Goal: Task Accomplishment & Management: Complete application form

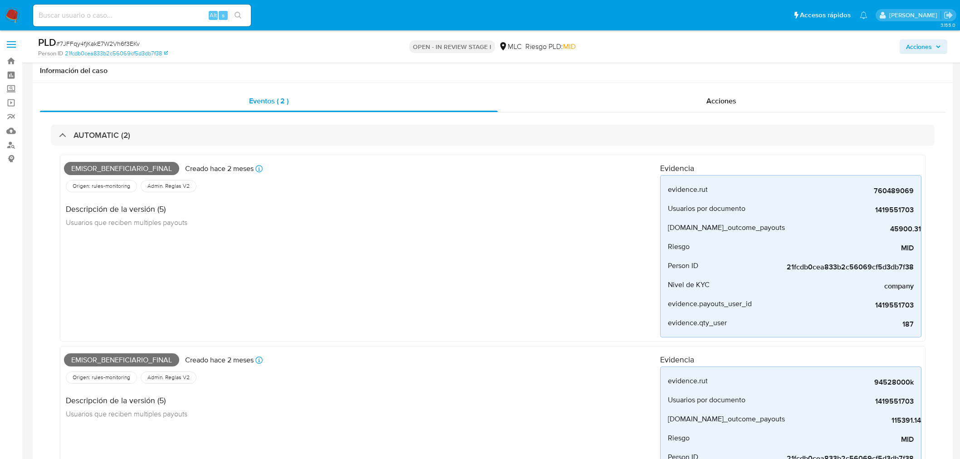
select select "10"
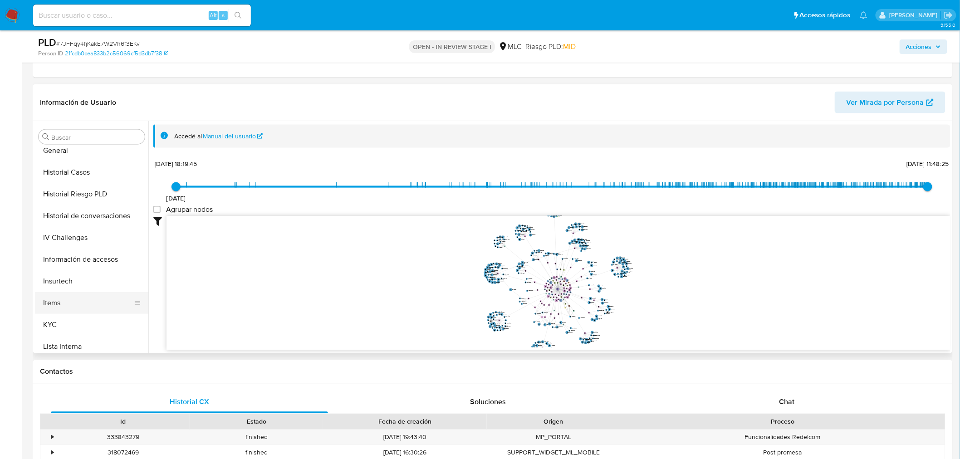
scroll to position [332, 0]
click at [64, 264] on button "KYC" at bounding box center [88, 262] width 106 height 22
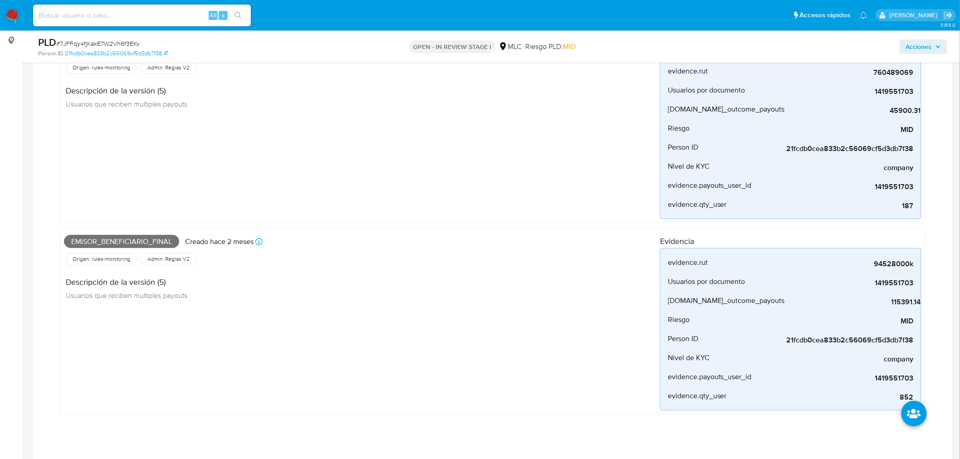
scroll to position [101, 0]
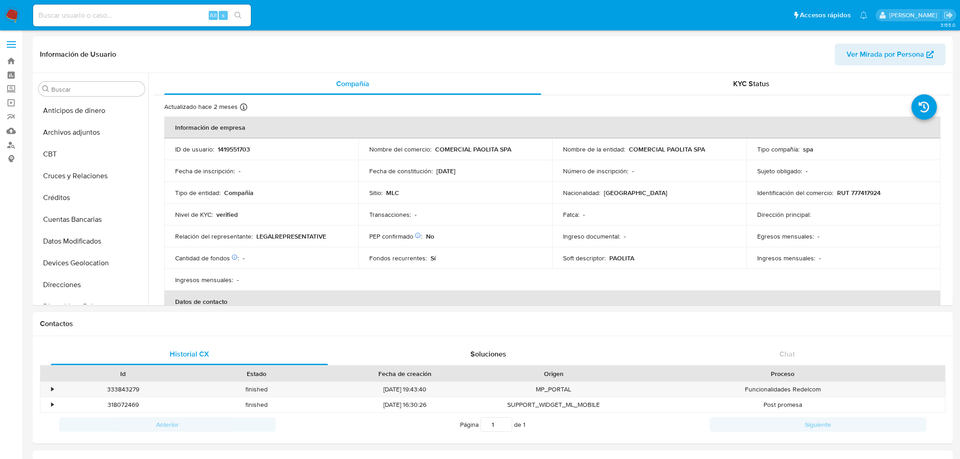
select select "10"
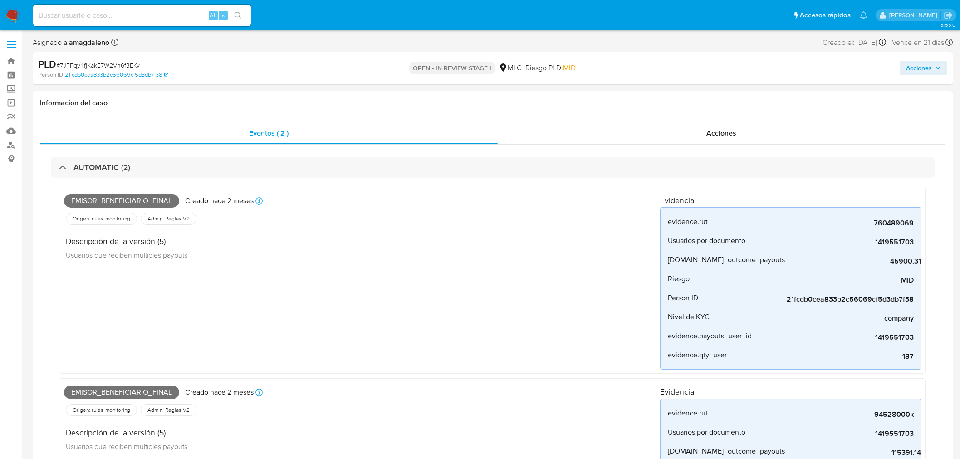
select select "10"
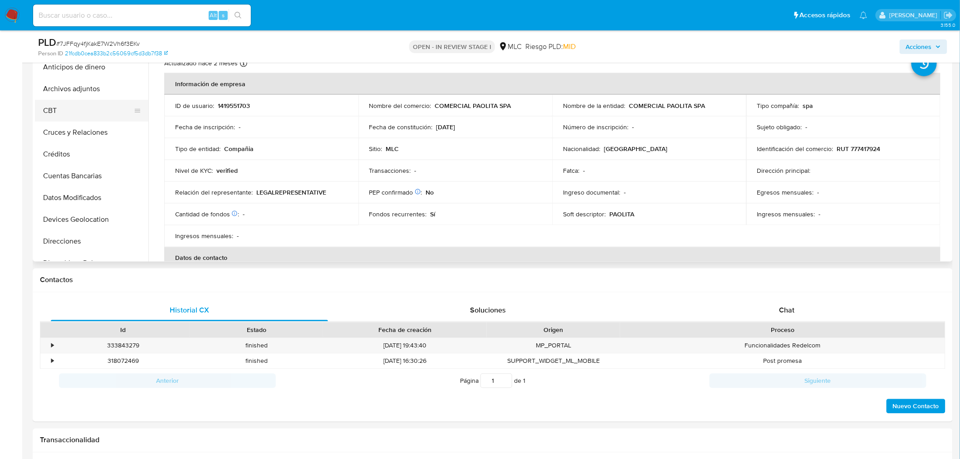
scroll to position [554, 0]
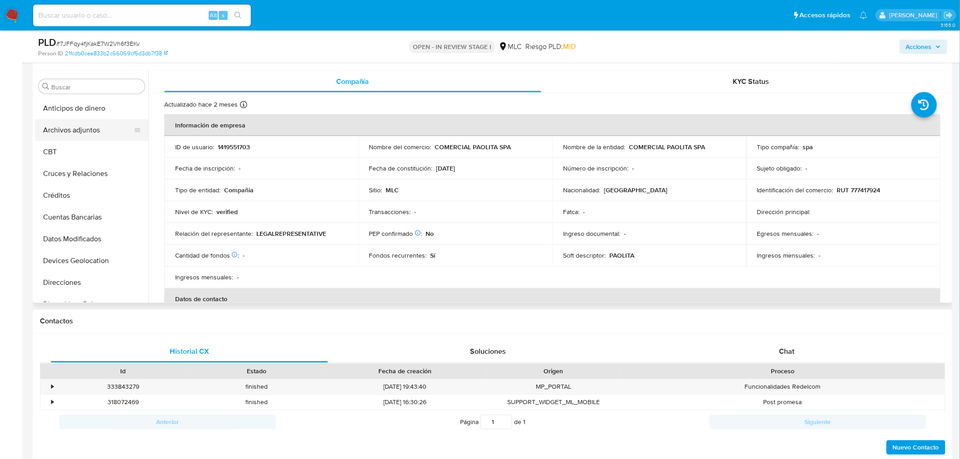
click at [71, 126] on button "Archivos adjuntos" at bounding box center [88, 130] width 106 height 22
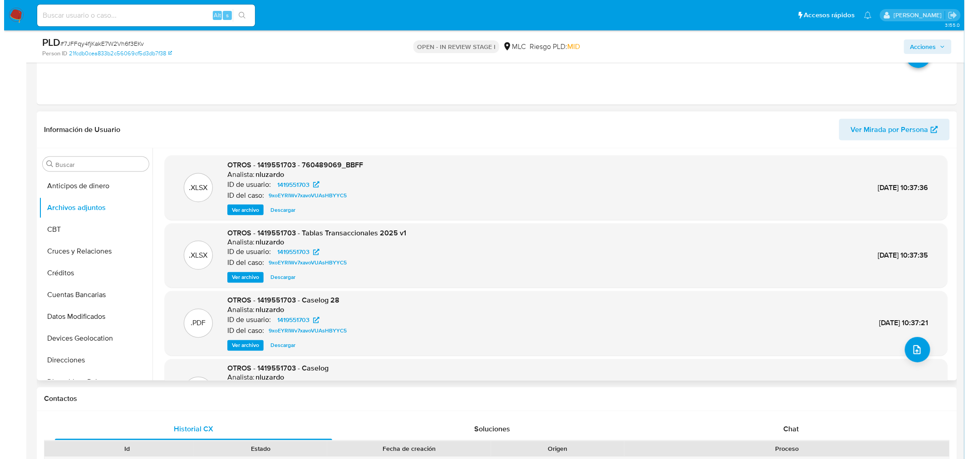
scroll to position [454, 0]
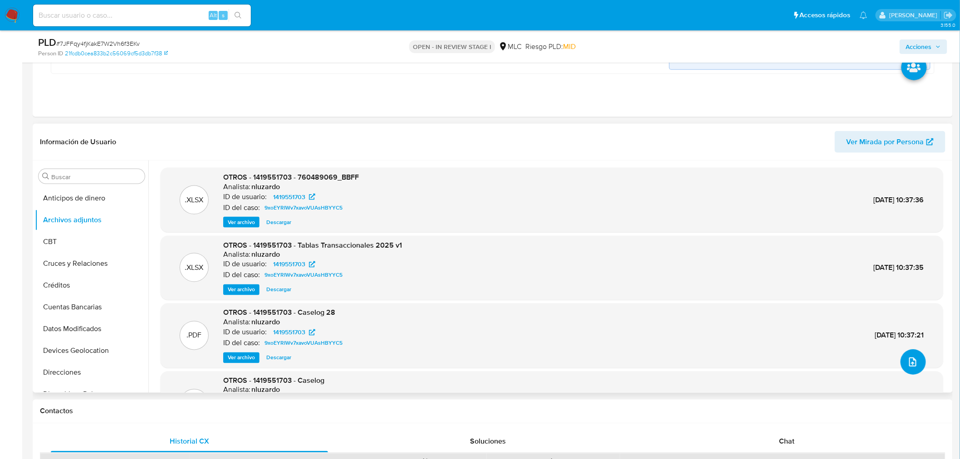
click at [910, 359] on icon "upload-file" at bounding box center [912, 362] width 11 height 11
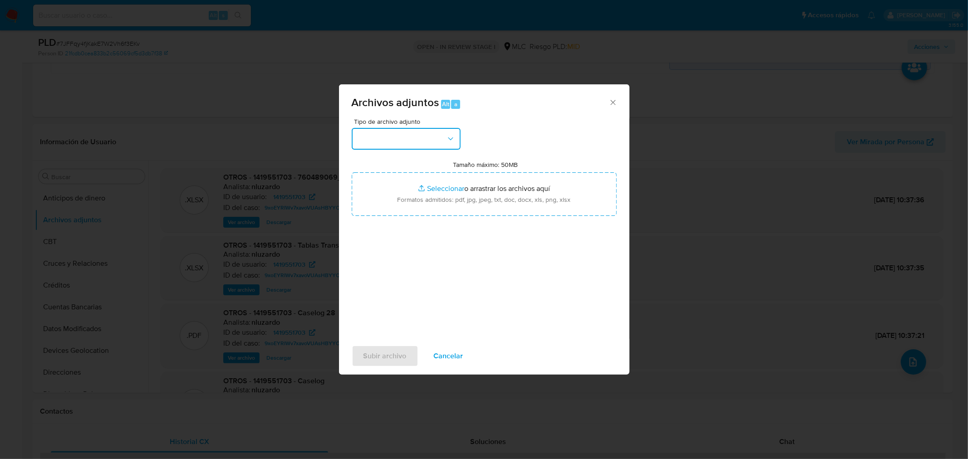
click at [416, 142] on button "button" at bounding box center [406, 139] width 109 height 22
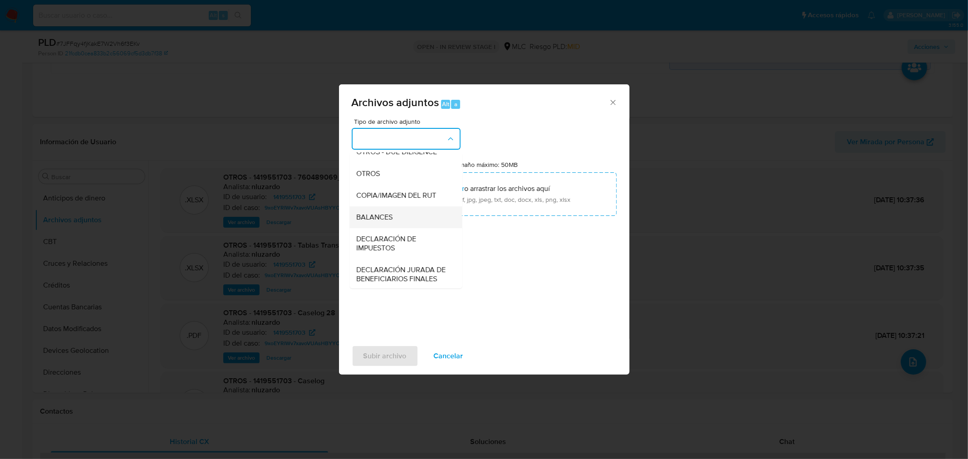
scroll to position [125, 0]
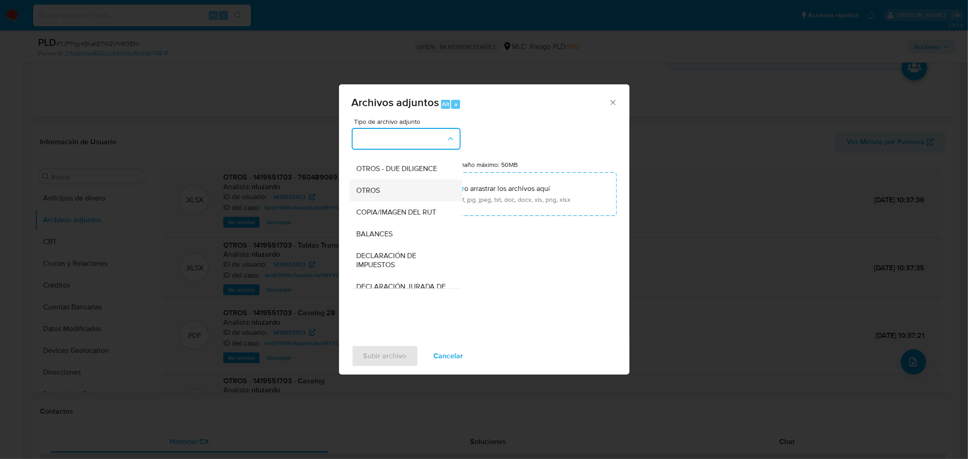
click at [388, 198] on div "OTROS" at bounding box center [403, 190] width 93 height 22
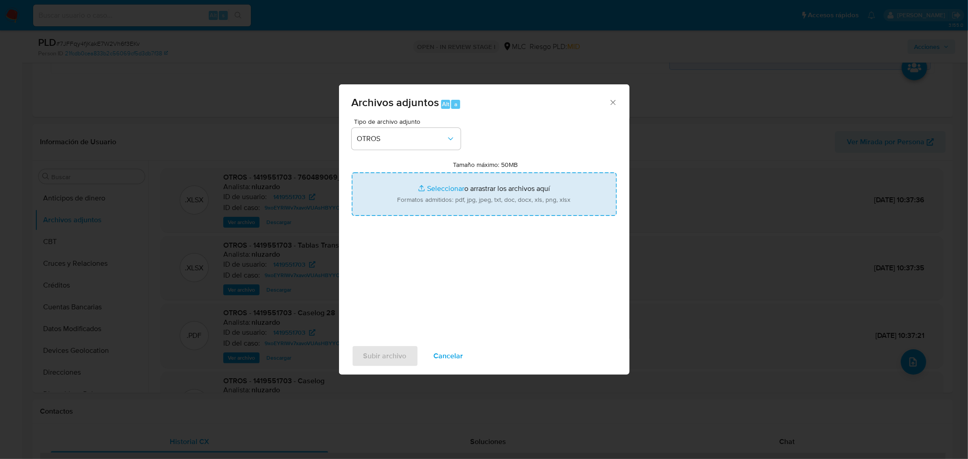
click at [445, 189] on input "Tamaño máximo: 50MB Seleccionar archivos" at bounding box center [484, 194] width 265 height 44
type input "C:\fakepath\1419551703 - 20_08_2025 760489069_BBFF.xlsx"
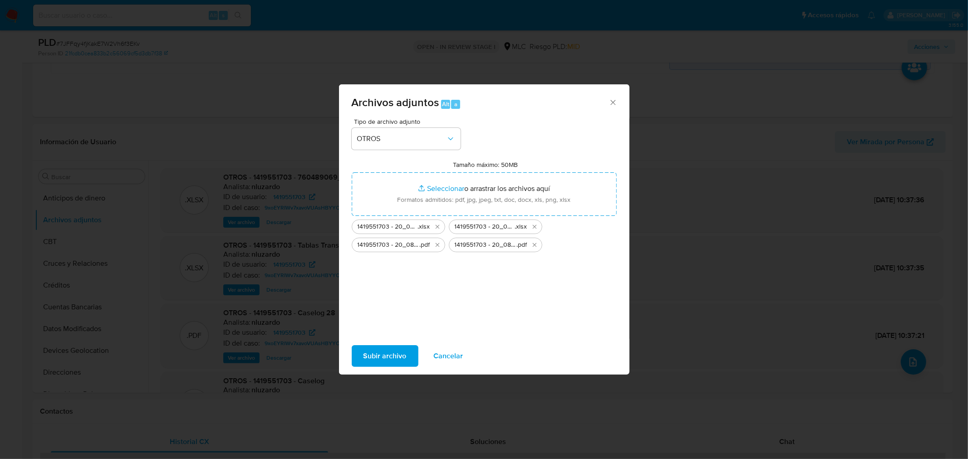
click at [379, 354] on span "Subir archivo" at bounding box center [384, 356] width 43 height 20
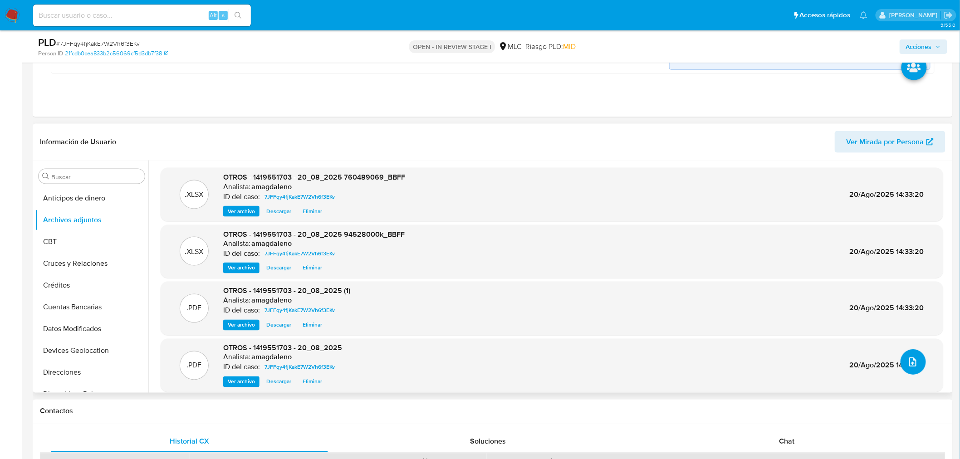
click at [916, 369] on button "upload-file" at bounding box center [913, 361] width 25 height 25
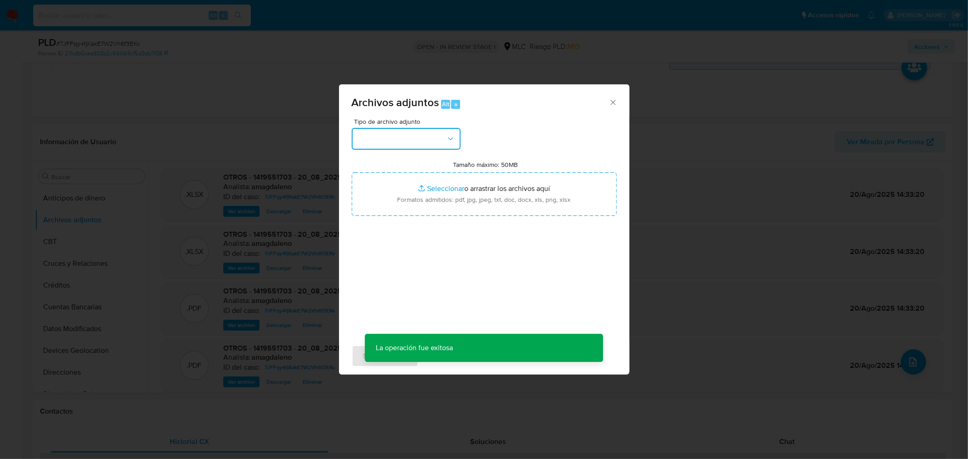
click at [403, 142] on button "button" at bounding box center [406, 139] width 109 height 22
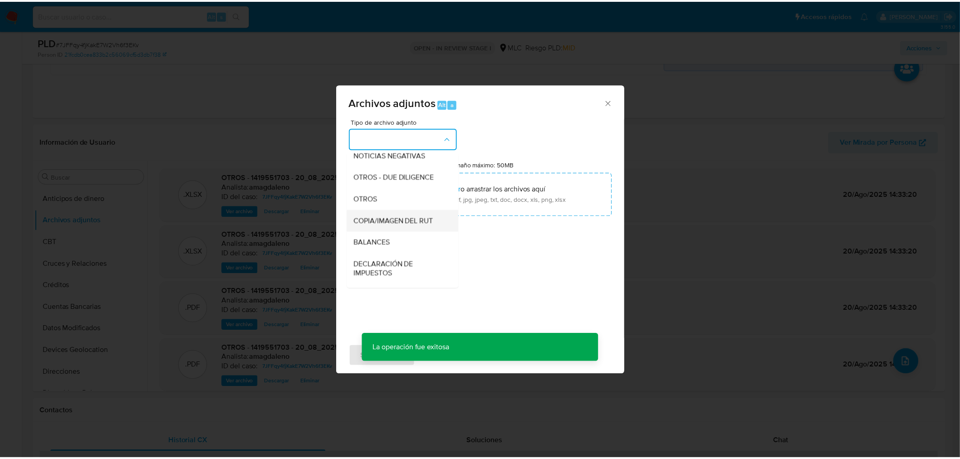
scroll to position [101, 0]
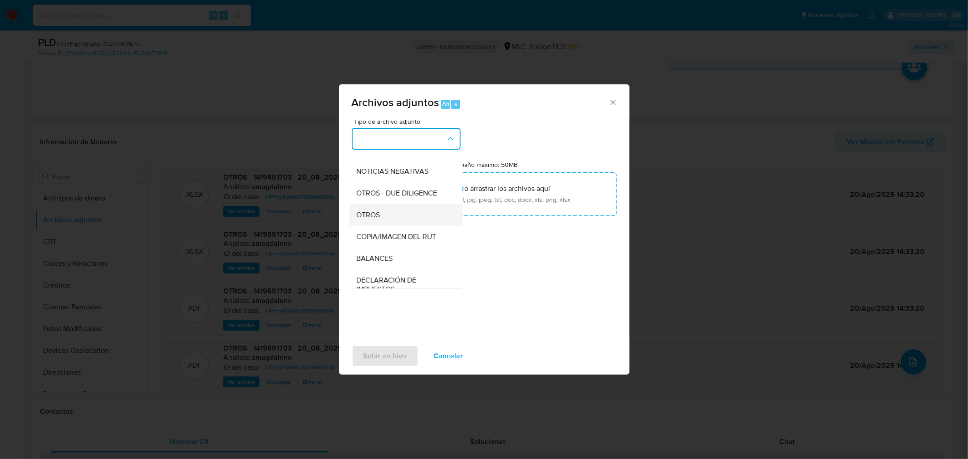
click at [404, 225] on div "OTROS" at bounding box center [403, 215] width 93 height 22
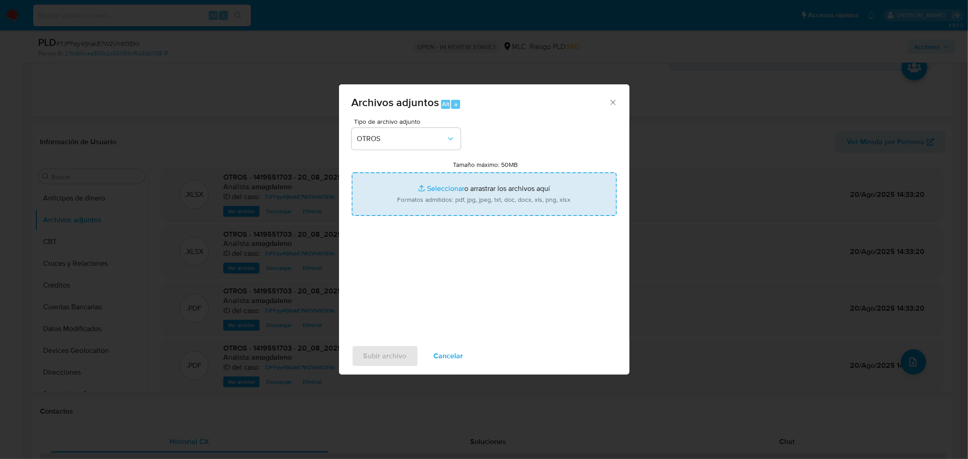
click at [436, 190] on input "Tamaño máximo: 50MB Seleccionar archivos" at bounding box center [484, 194] width 265 height 44
type input "C:\fakepath\1419551703 - 20_08_2025.xlsx"
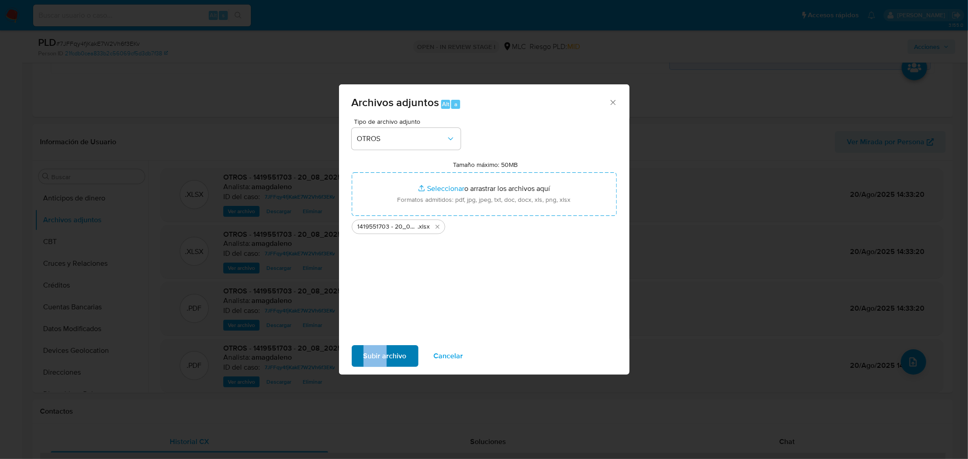
drag, startPoint x: 416, startPoint y: 333, endPoint x: 382, endPoint y: 356, distance: 40.8
click at [382, 356] on div "Archivos adjuntos Alt a Tipo de archivo adjunto OTROS Tamaño máximo: 50MB Selec…" at bounding box center [484, 229] width 290 height 290
click at [405, 356] on span "Subir archivo" at bounding box center [384, 356] width 43 height 20
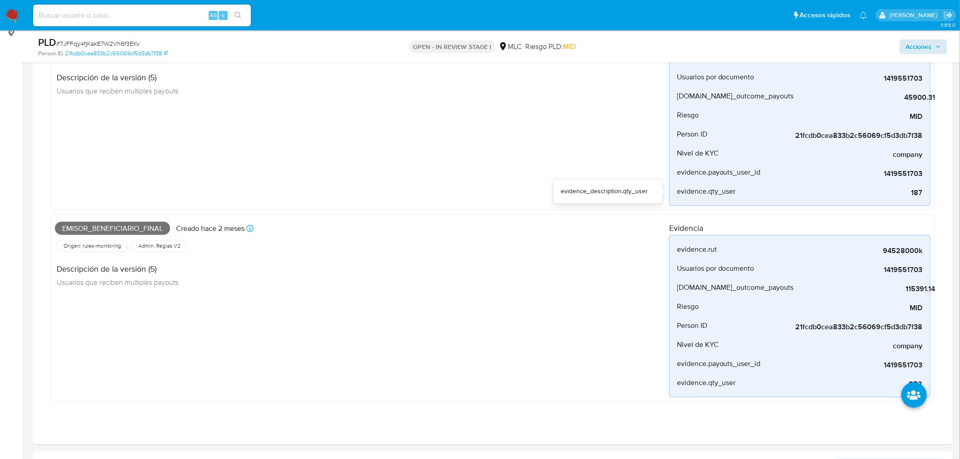
scroll to position [0, 0]
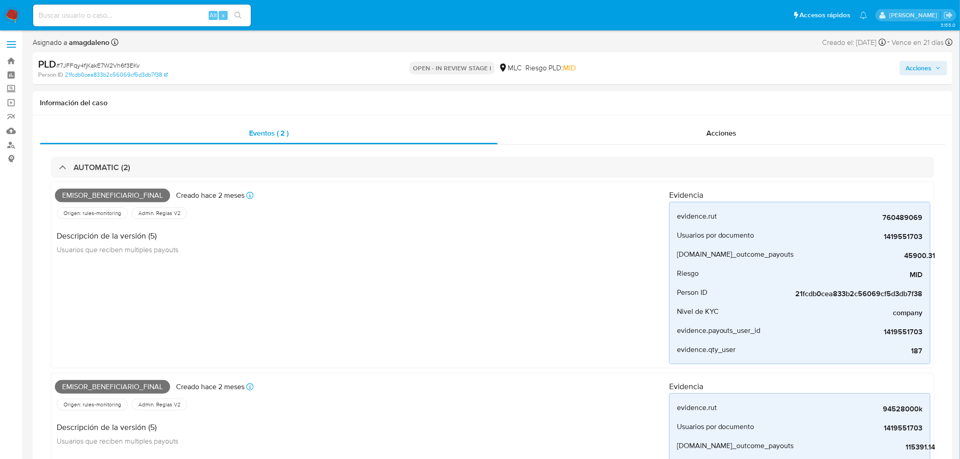
click at [920, 60] on div "Acciones" at bounding box center [796, 68] width 301 height 21
click at [919, 64] on span "Acciones" at bounding box center [919, 68] width 26 height 15
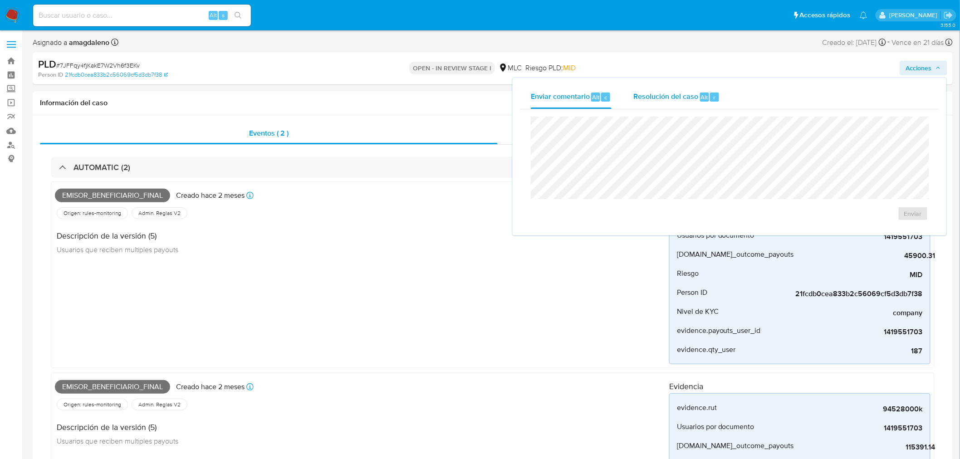
click at [658, 97] on span "Resolución del caso" at bounding box center [665, 97] width 65 height 10
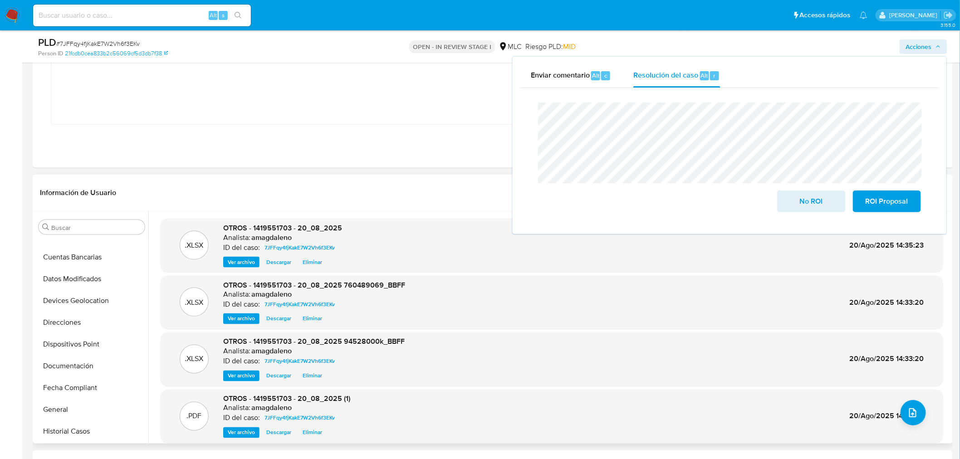
scroll to position [33, 0]
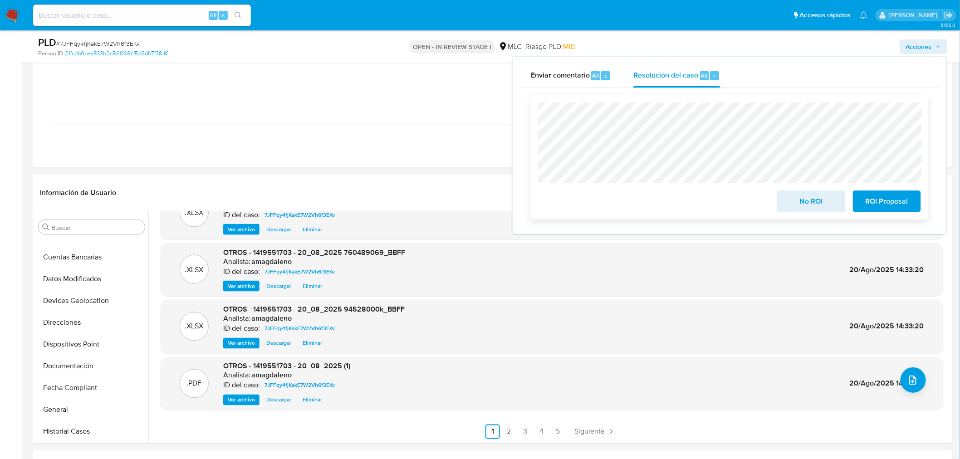
click at [813, 207] on span "No ROI" at bounding box center [811, 201] width 44 height 20
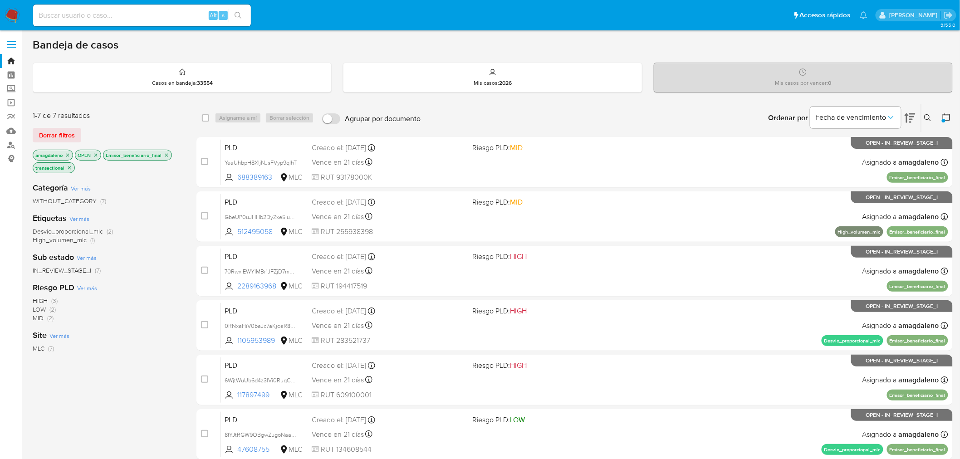
click at [169, 156] on icon "close-filter" at bounding box center [166, 154] width 5 height 5
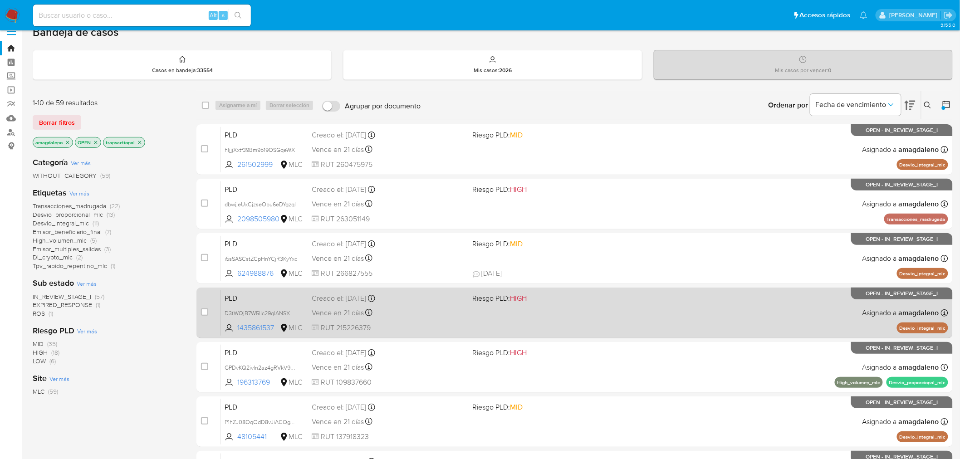
scroll to position [5, 0]
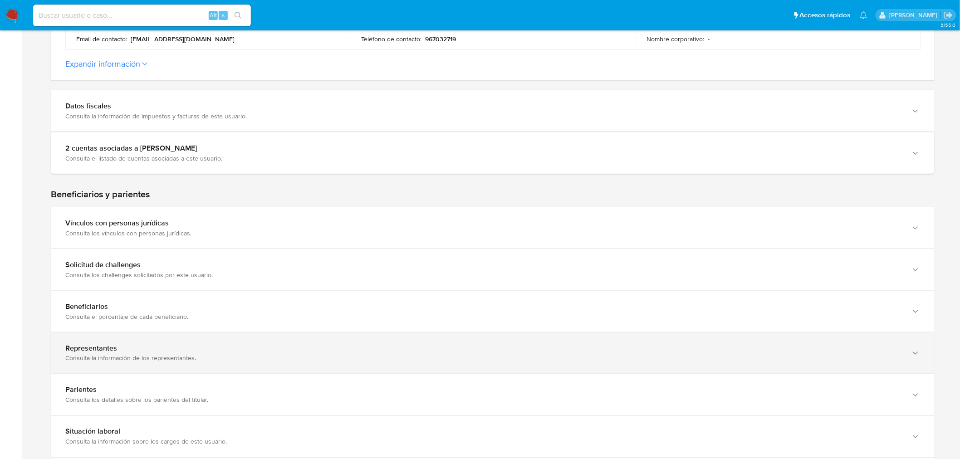
scroll to position [216, 0]
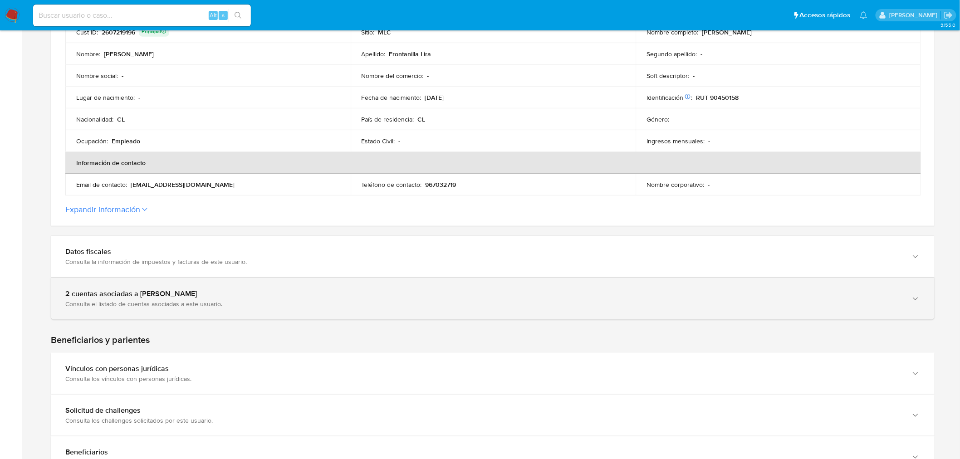
click at [312, 294] on div "2 cuentas asociadas a Dina Tomasa Frontanilla Lira" at bounding box center [483, 293] width 837 height 9
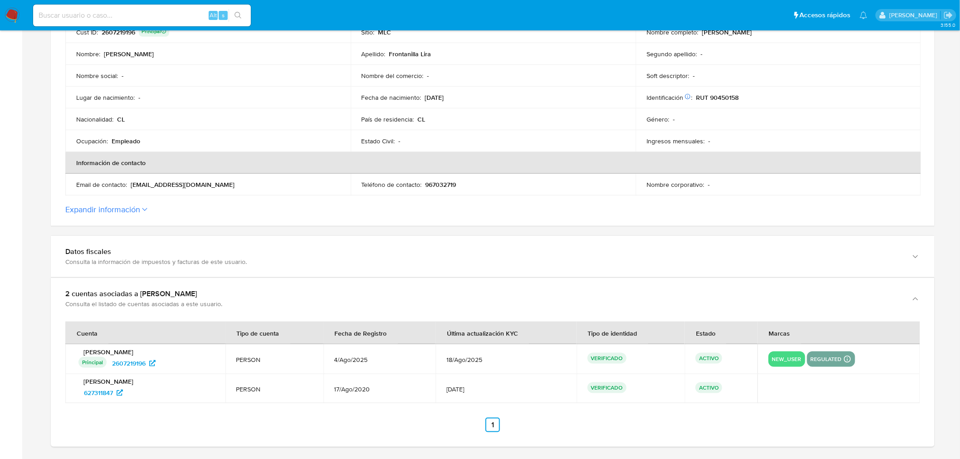
scroll to position [267, 0]
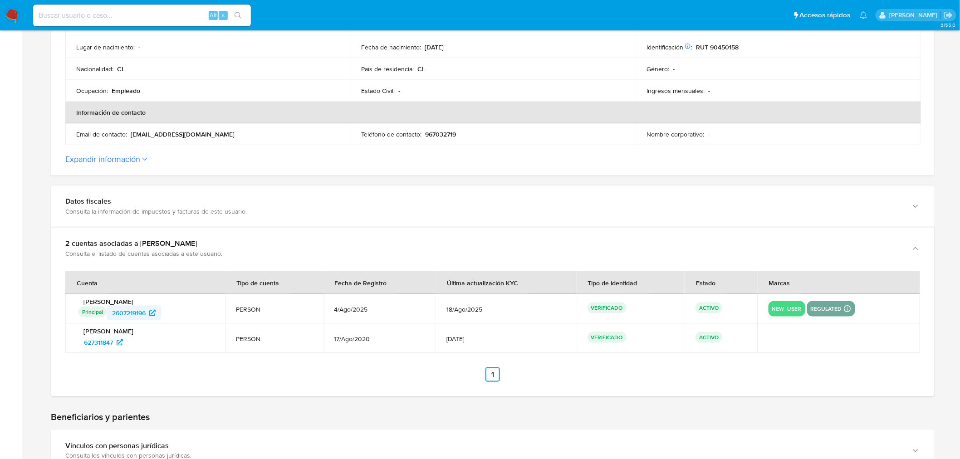
click at [139, 313] on span "2607219196" at bounding box center [129, 313] width 34 height 15
click at [98, 342] on span "627311847" at bounding box center [98, 342] width 29 height 15
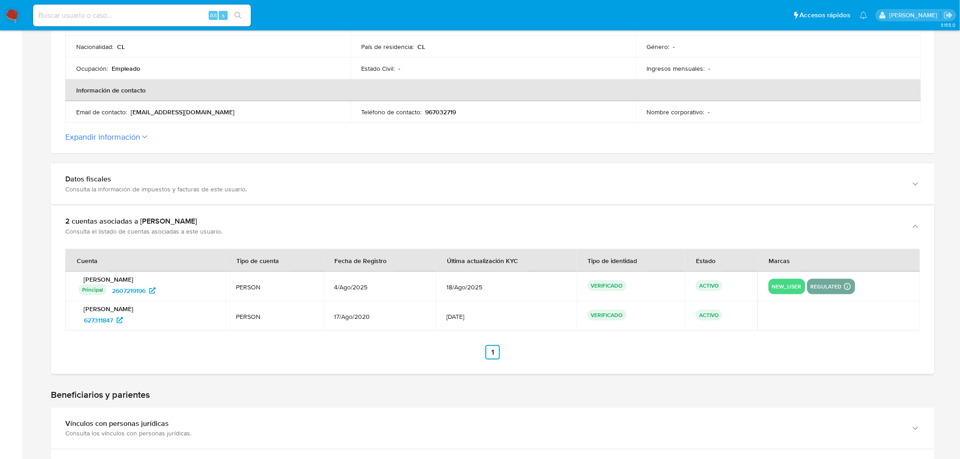
scroll to position [318, 0]
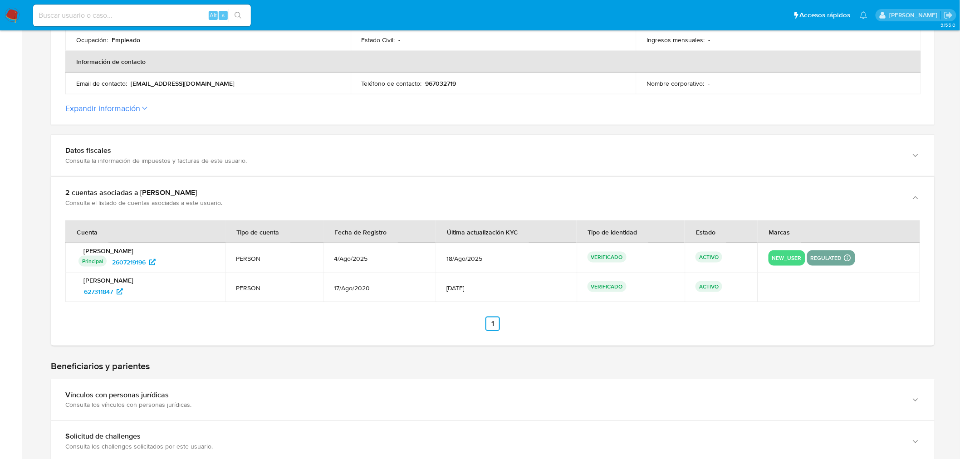
click at [160, 290] on div "627311847" at bounding box center [146, 291] width 136 height 15
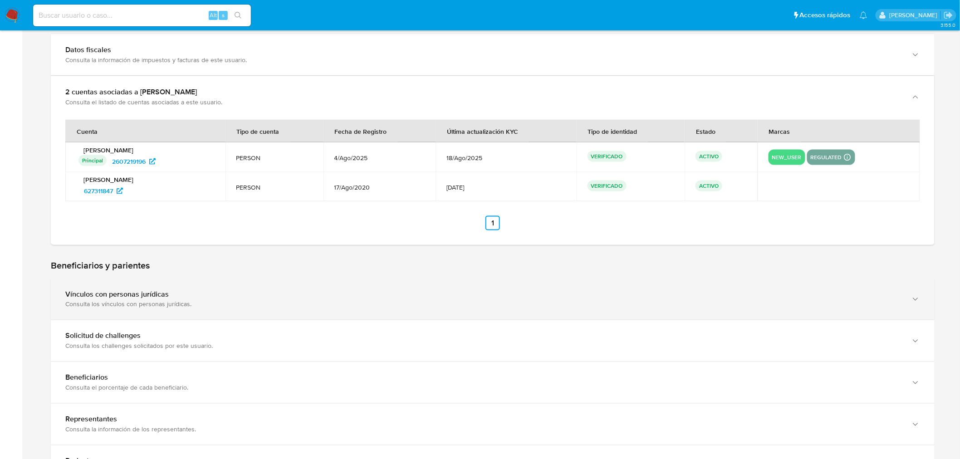
scroll to position [469, 0]
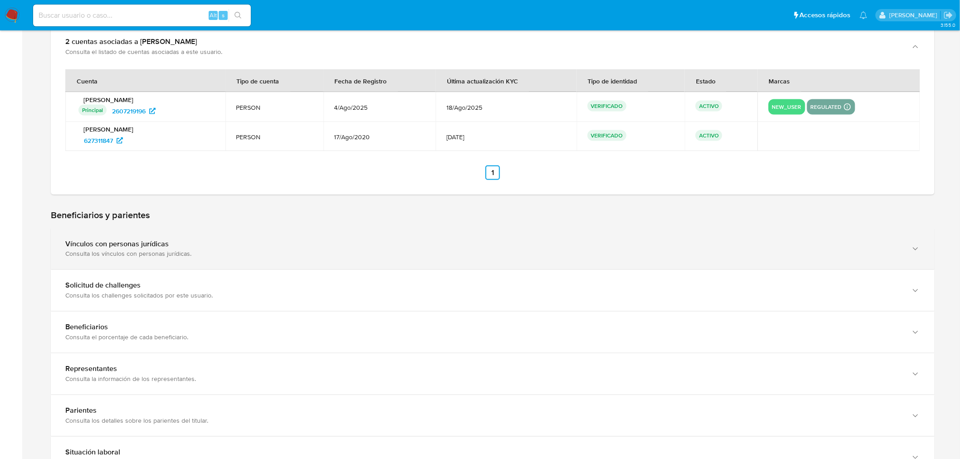
click at [270, 255] on div "Consulta los vínculos con personas jurídicas." at bounding box center [483, 254] width 837 height 8
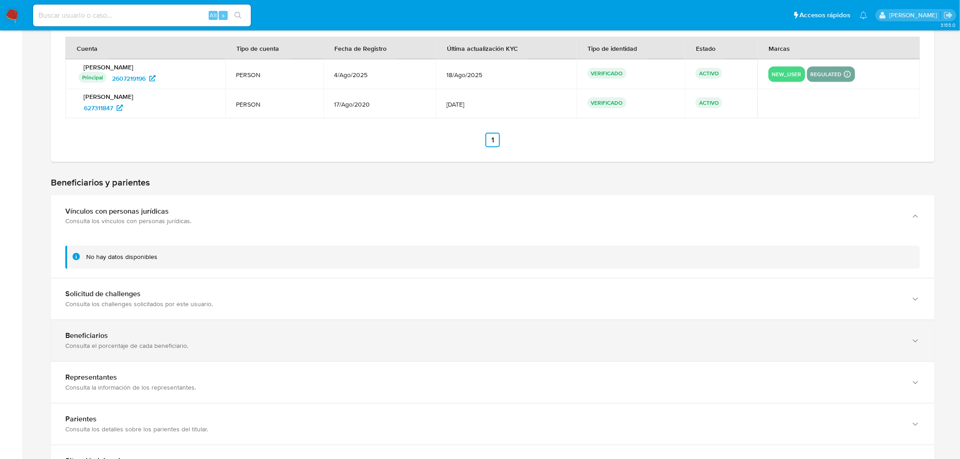
scroll to position [519, 0]
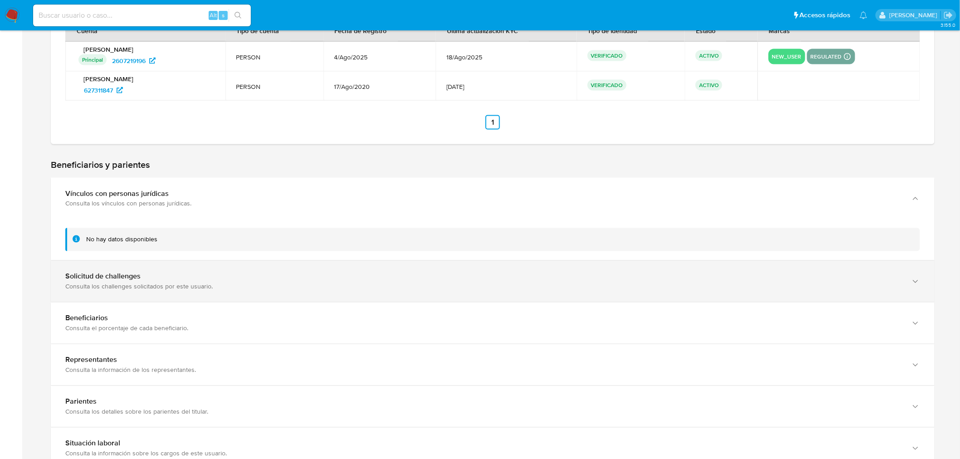
click at [281, 284] on div "Consulta los challenges solicitados por este usuario." at bounding box center [483, 287] width 837 height 8
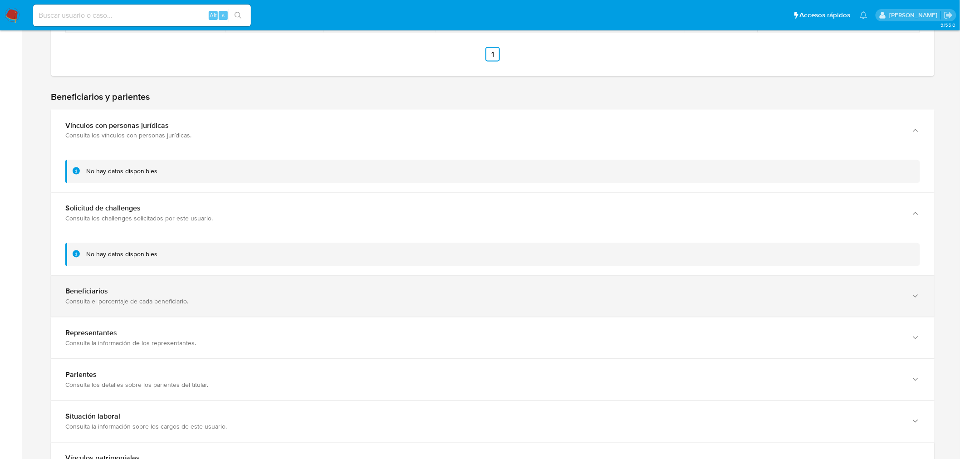
scroll to position [620, 0]
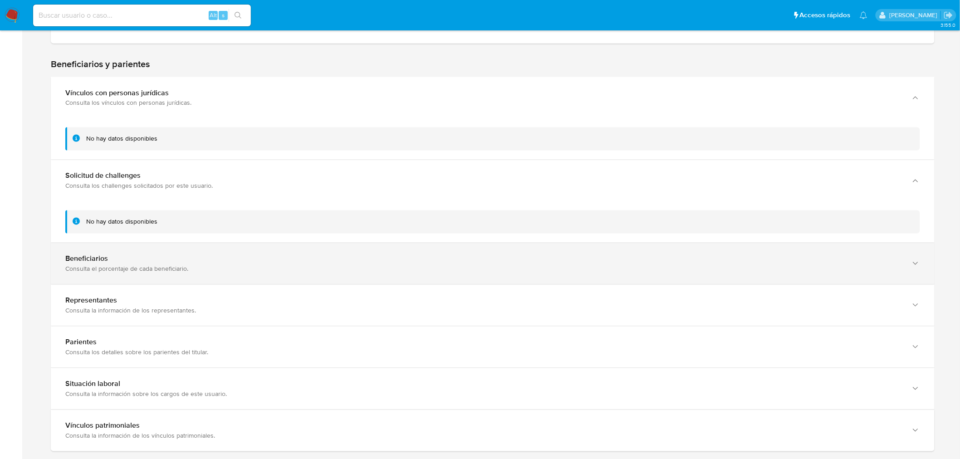
click at [291, 269] on div "Consulta el porcentaje de cada beneficiario." at bounding box center [483, 269] width 837 height 8
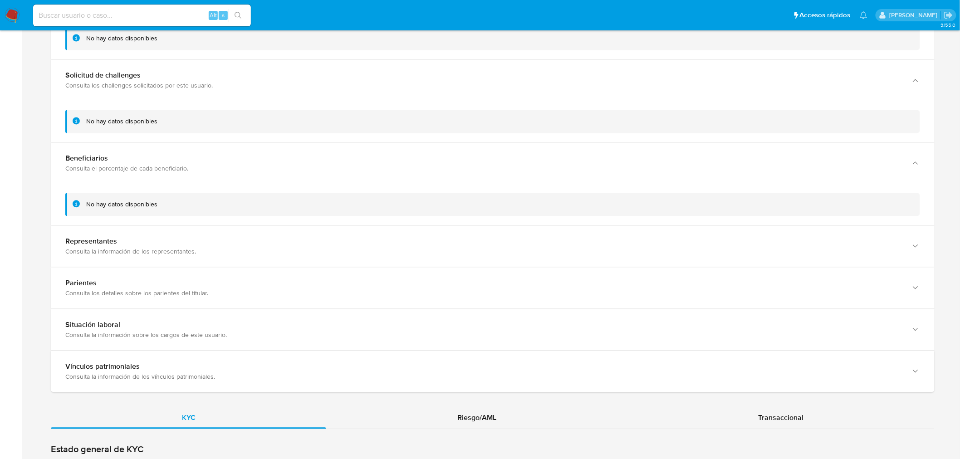
scroll to position [720, 0]
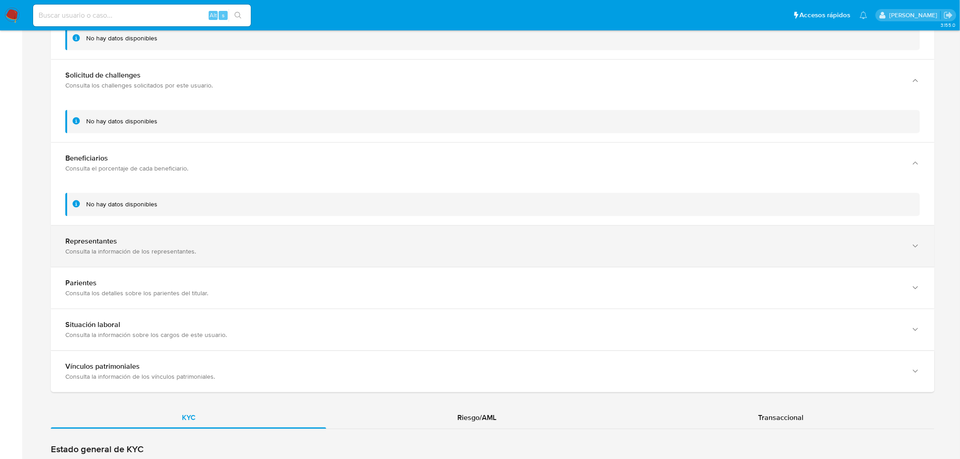
click at [292, 256] on div "Representantes Consulta la información de los representantes." at bounding box center [493, 245] width 884 height 41
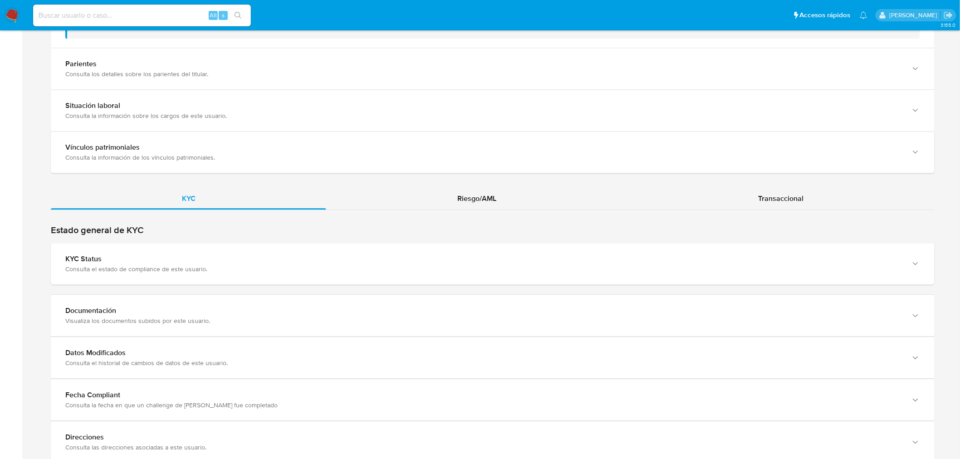
scroll to position [1013, 0]
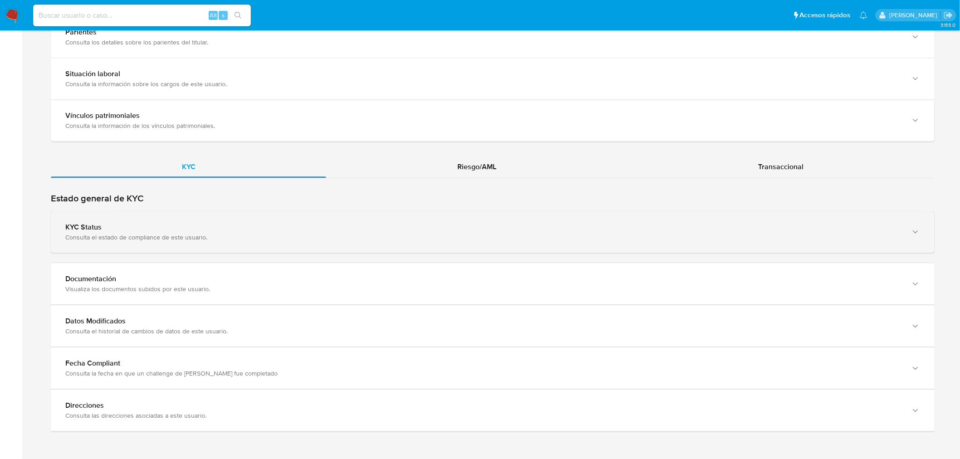
click at [315, 238] on div "Consulta el estado de compliance de este usuario." at bounding box center [483, 237] width 837 height 8
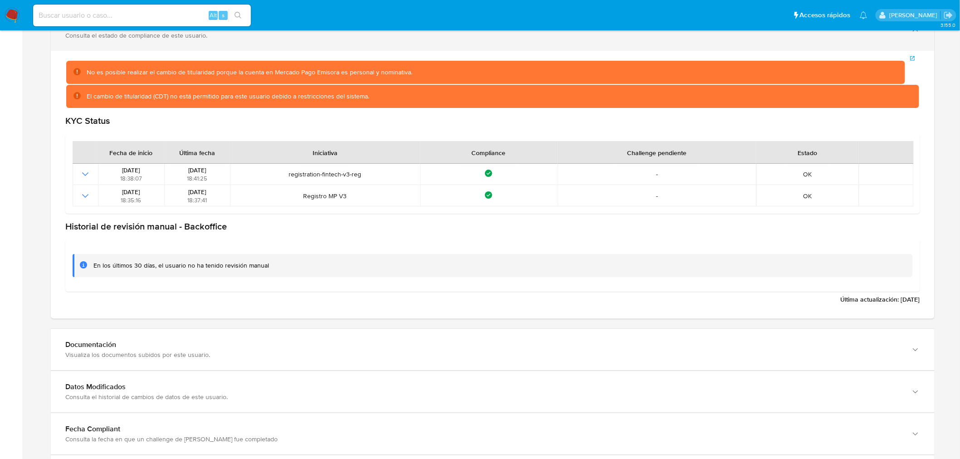
scroll to position [1281, 0]
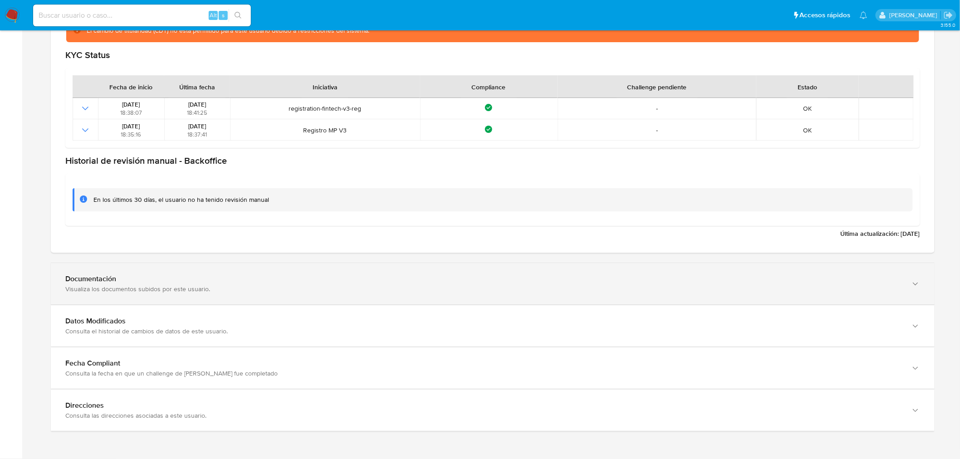
click at [329, 294] on div "Documentación Visualiza los documentos subidos por este usuario." at bounding box center [493, 283] width 884 height 41
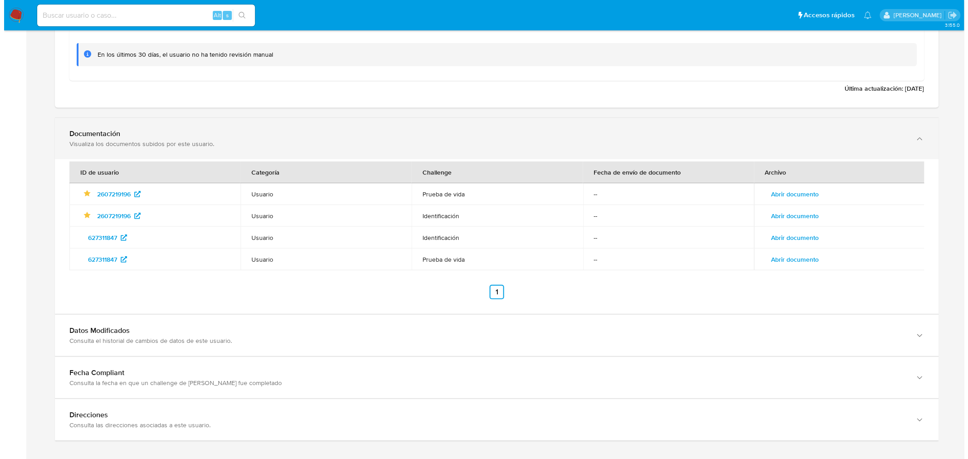
scroll to position [1432, 0]
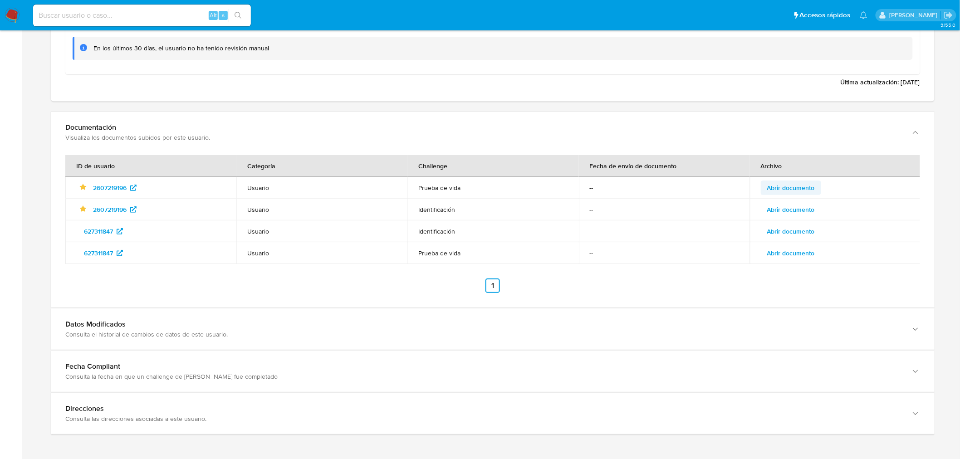
click at [800, 189] on span "Abrir documento" at bounding box center [791, 187] width 48 height 13
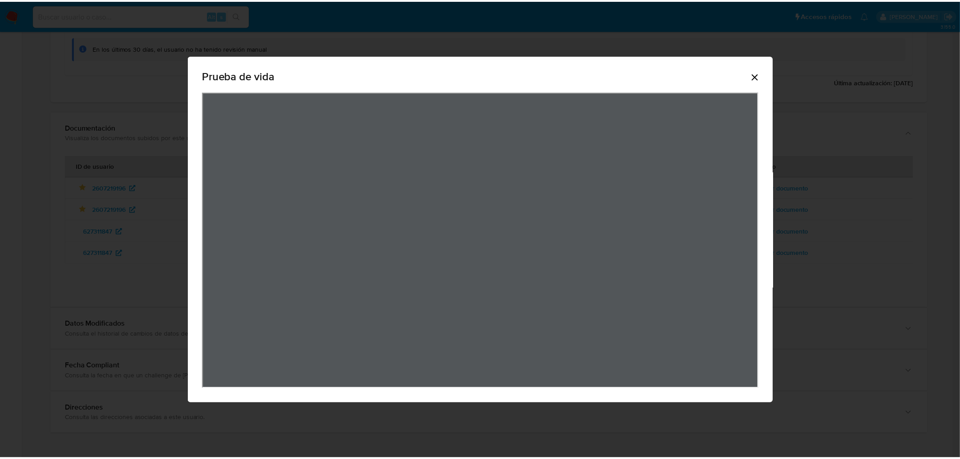
scroll to position [0, 0]
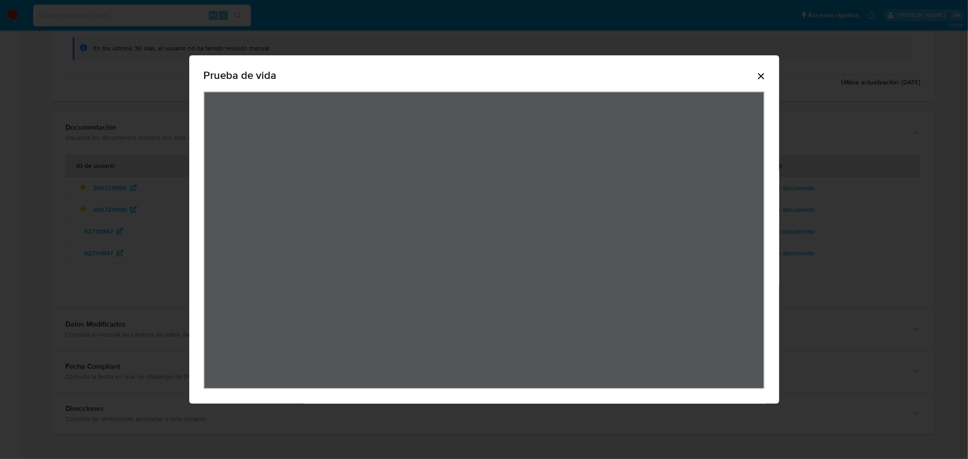
click at [763, 78] on icon "Cerrar" at bounding box center [760, 76] width 11 height 11
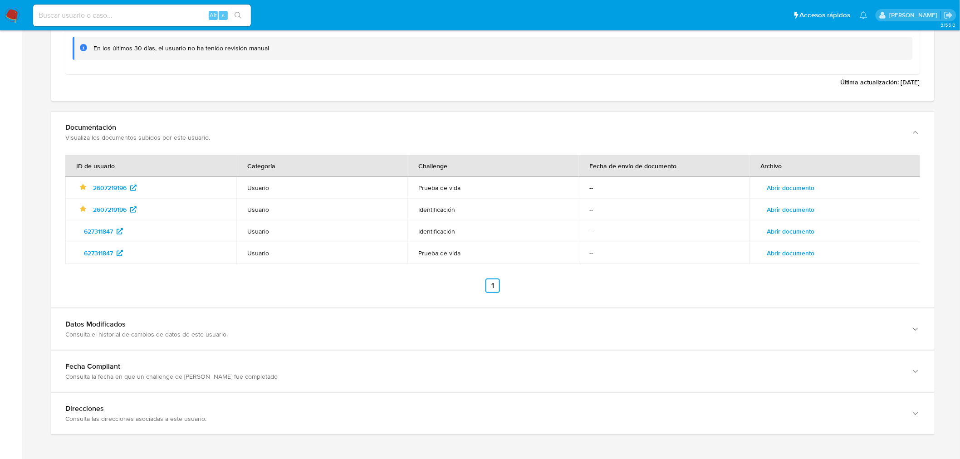
click at [781, 205] on span "Abrir documento" at bounding box center [791, 209] width 48 height 13
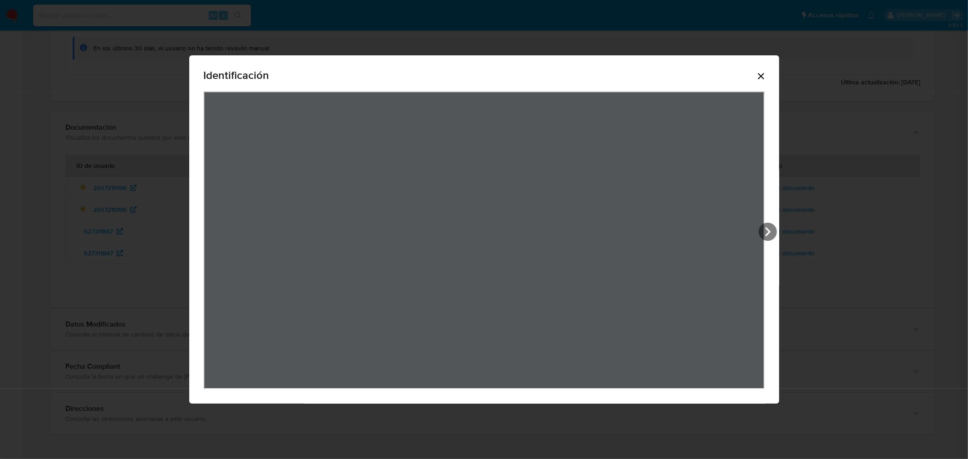
click at [761, 77] on icon "Cerrar" at bounding box center [761, 76] width 6 height 6
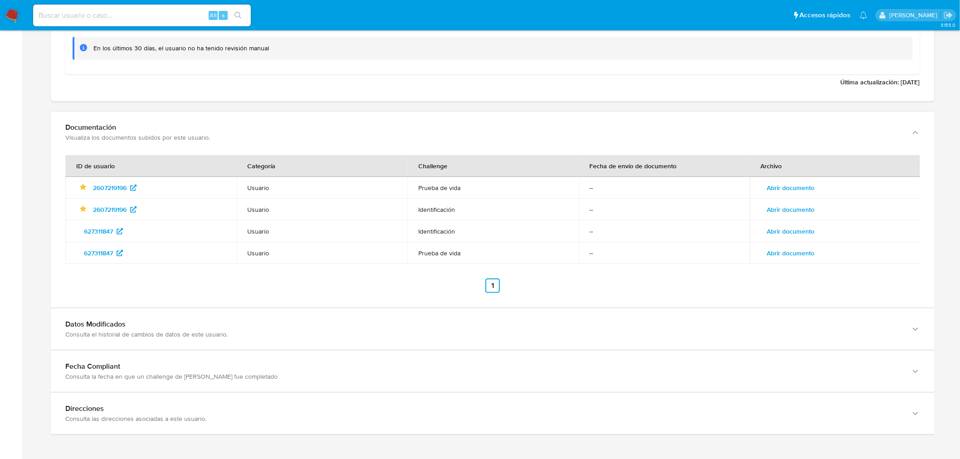
click at [787, 229] on span "Abrir documento" at bounding box center [791, 231] width 48 height 13
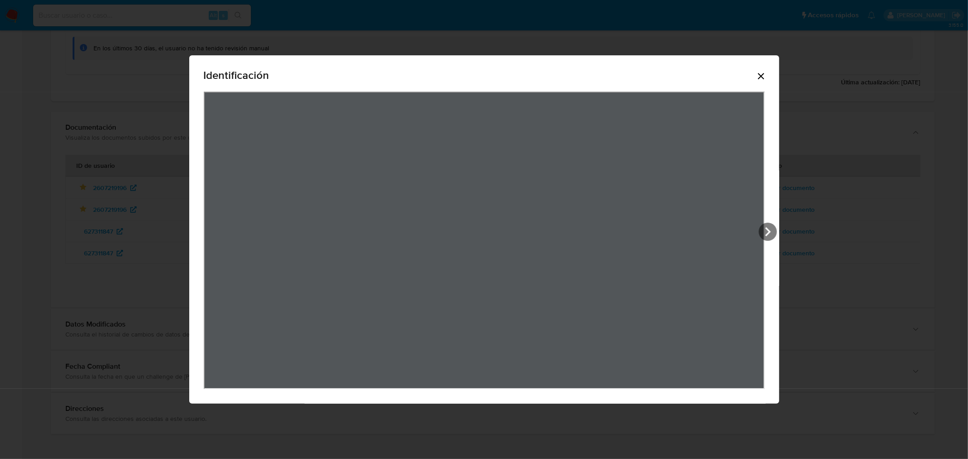
click at [762, 80] on icon "Cerrar" at bounding box center [760, 76] width 11 height 11
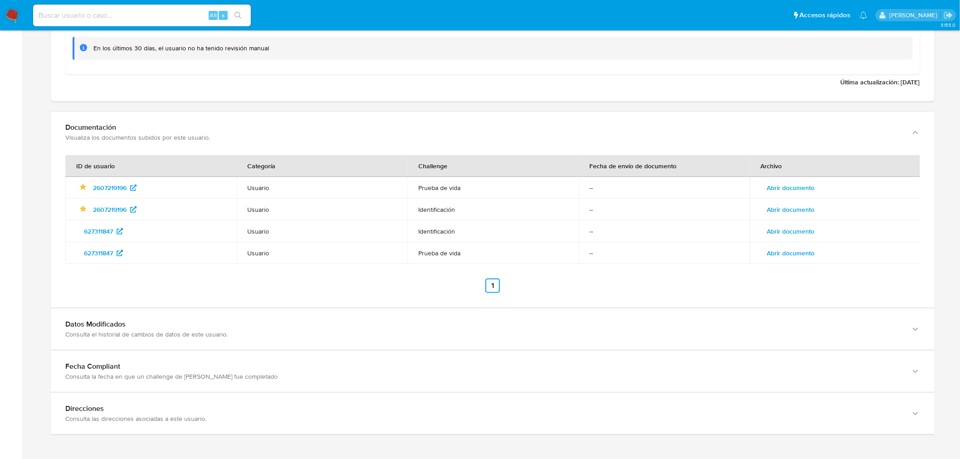
click at [785, 257] on span "Abrir documento" at bounding box center [791, 253] width 48 height 13
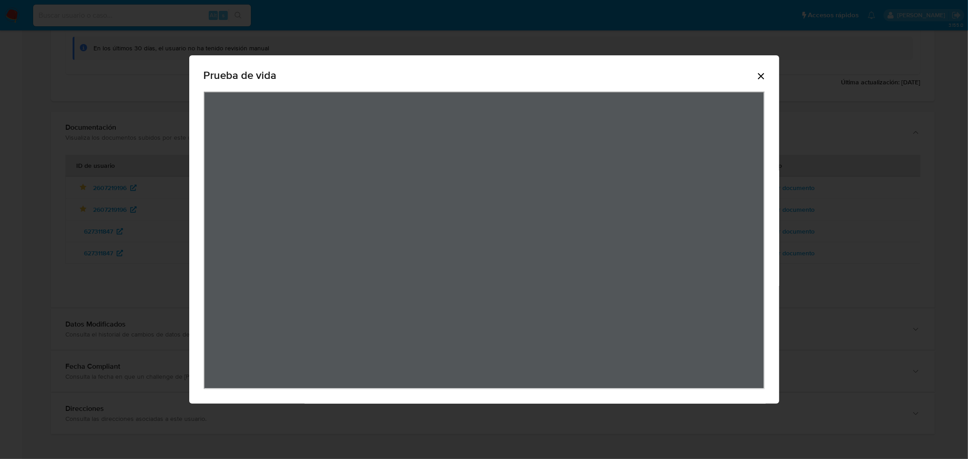
click at [763, 79] on icon "Cerrar" at bounding box center [760, 76] width 11 height 11
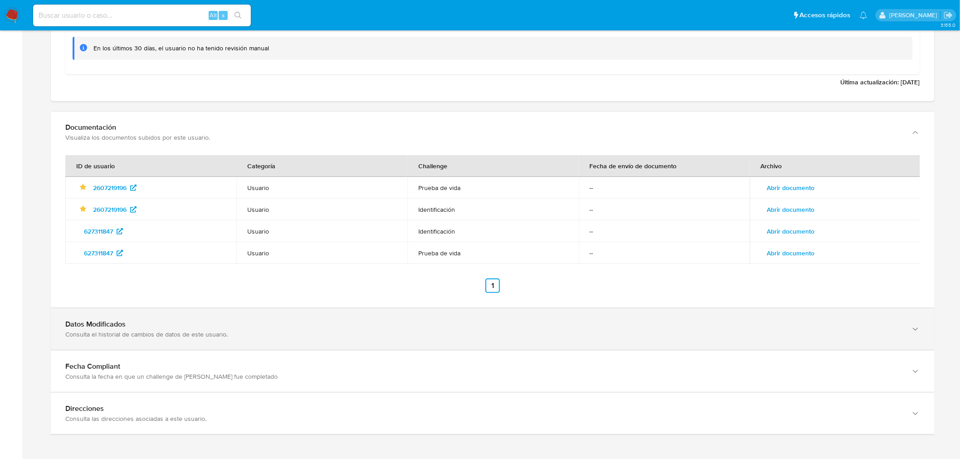
click at [308, 334] on div "Consulta el historial de cambios de datos de este usuario." at bounding box center [483, 334] width 837 height 8
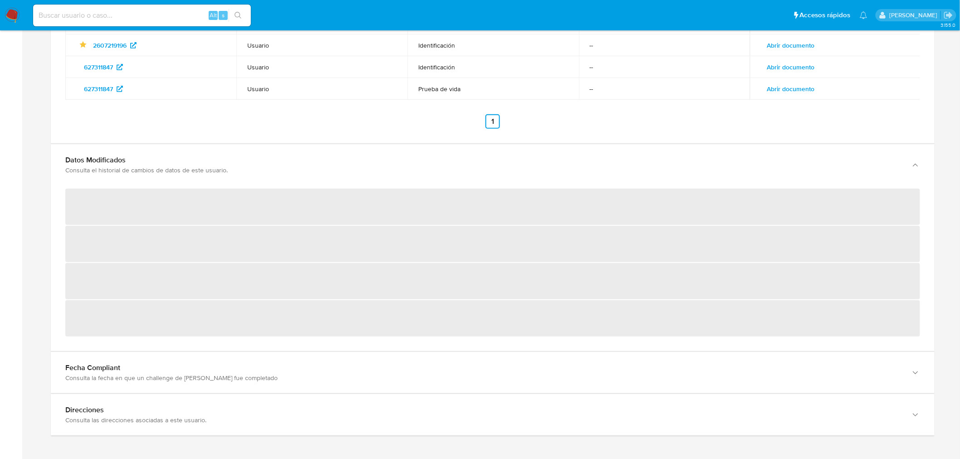
scroll to position [1603, 0]
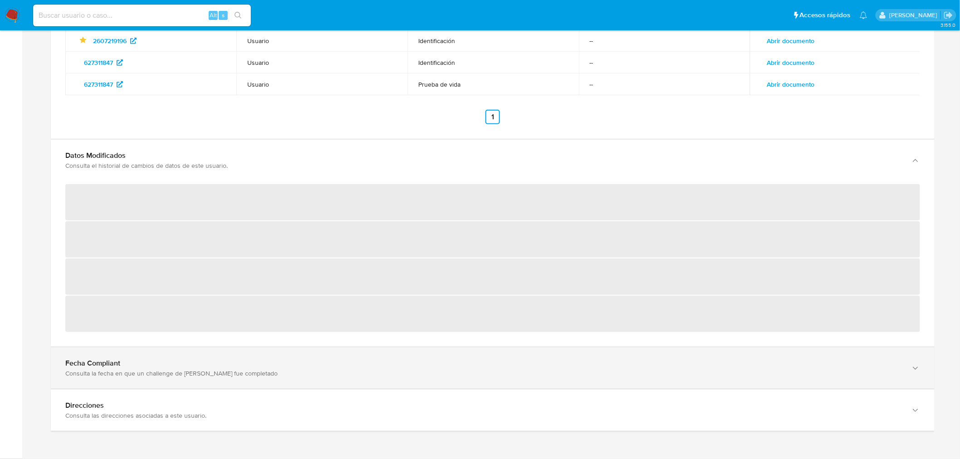
click at [316, 170] on div "Fecha Compliant Consulta la fecha en que un challenge de kyc fue completado" at bounding box center [483, 160] width 837 height 19
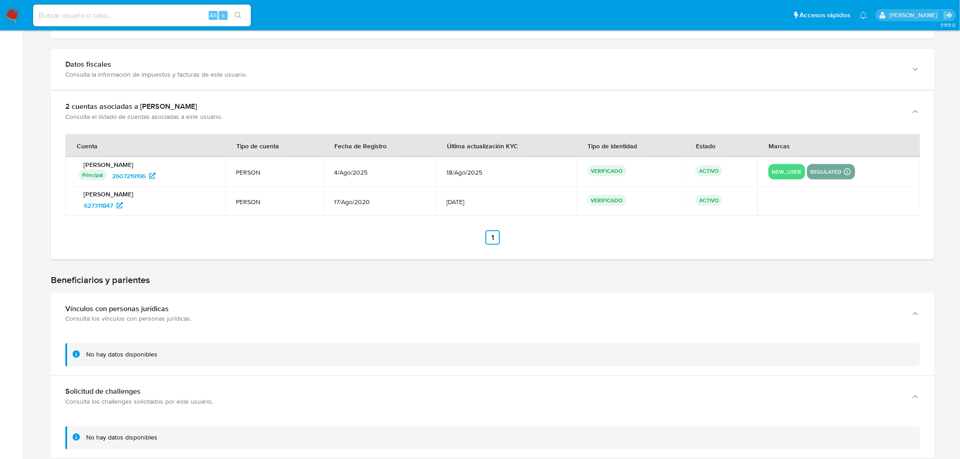
scroll to position [403, 0]
click at [105, 200] on span "627311847" at bounding box center [98, 206] width 29 height 15
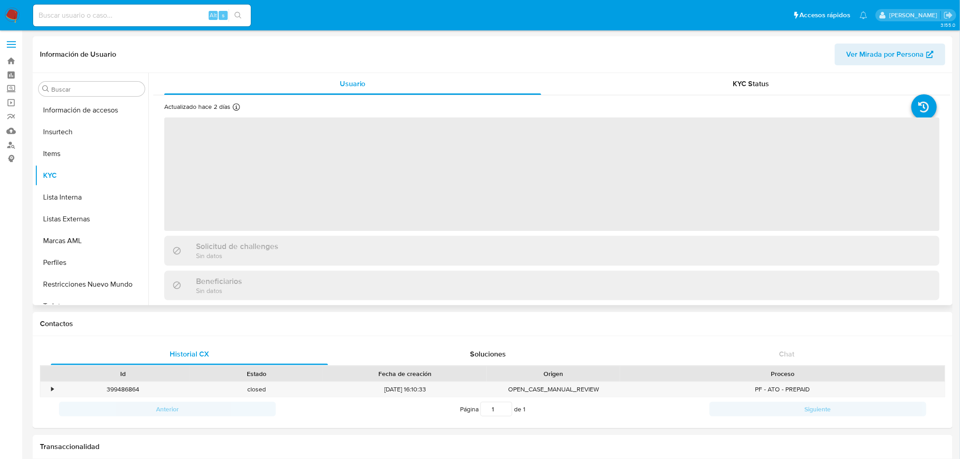
scroll to position [383, 0]
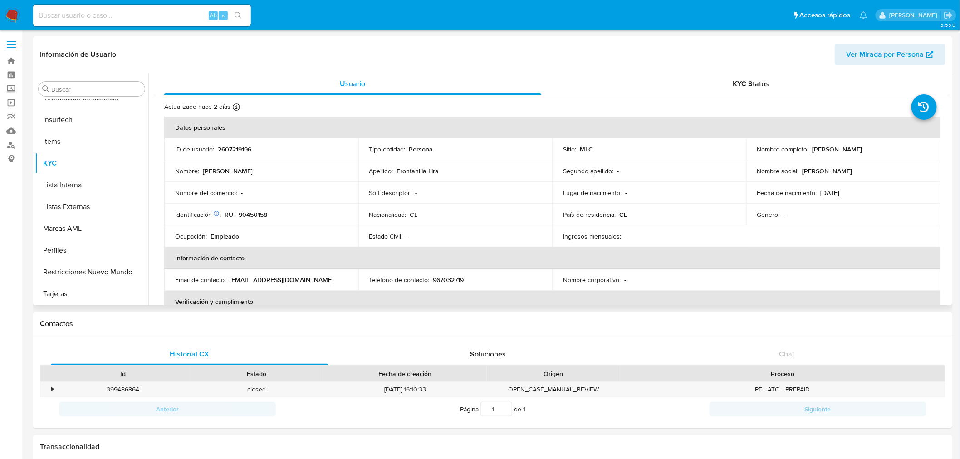
select select "10"
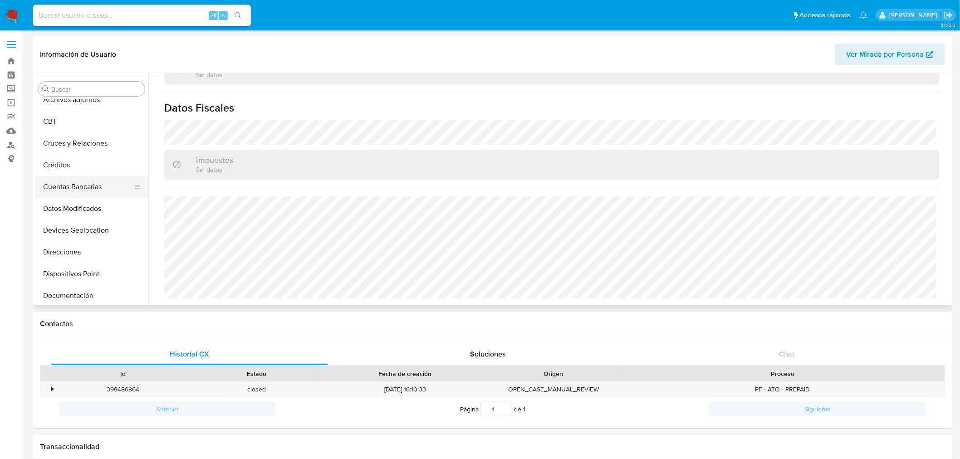
scroll to position [50, 0]
click at [99, 282] on button "Documentación" at bounding box center [88, 278] width 106 height 22
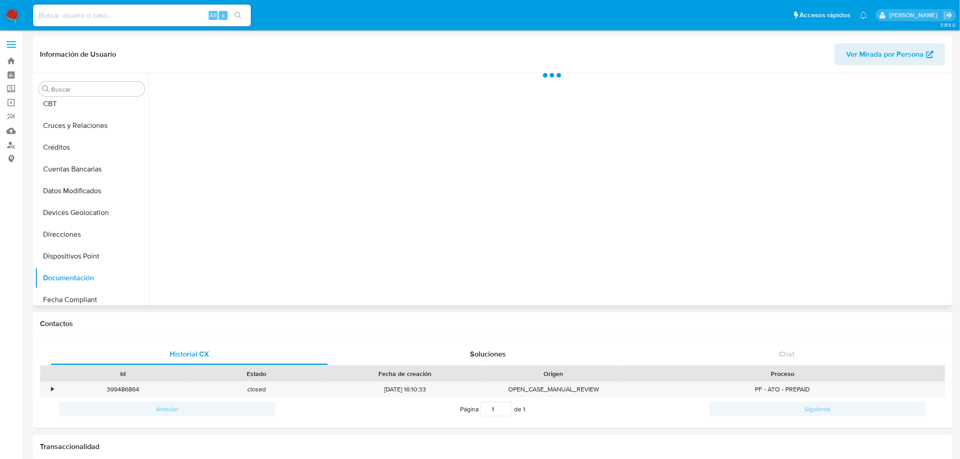
scroll to position [0, 0]
click at [255, 124] on button "Identificación" at bounding box center [245, 117] width 185 height 23
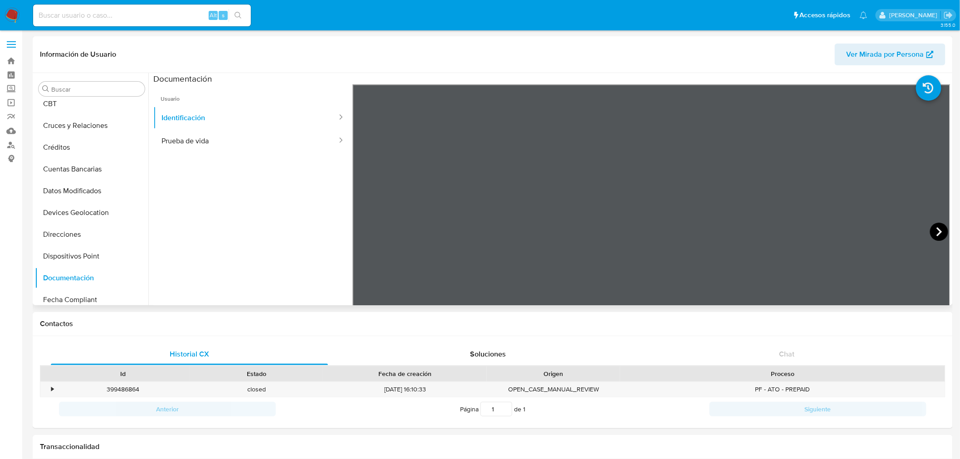
click at [936, 228] on icon at bounding box center [939, 232] width 18 height 18
click at [360, 229] on icon at bounding box center [364, 232] width 18 height 18
click at [188, 141] on button "Prueba de vida" at bounding box center [245, 140] width 185 height 23
click at [201, 117] on button "Identificación" at bounding box center [245, 117] width 185 height 23
click at [52, 392] on div "•" at bounding box center [52, 389] width 2 height 9
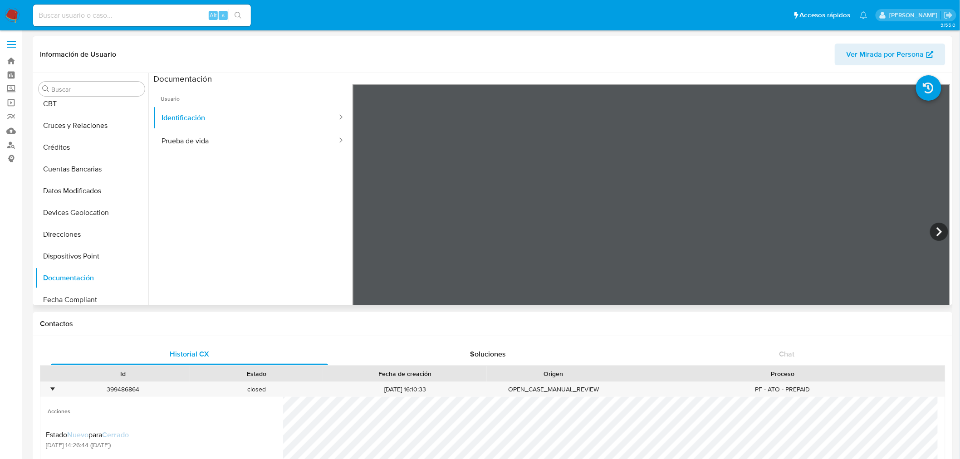
click at [609, 66] on div "Información de Usuario Ver Mirada por Persona Buscar Anticipos de dinero Archiv…" at bounding box center [493, 170] width 920 height 269
click at [930, 227] on icon at bounding box center [939, 232] width 18 height 18
click at [364, 225] on icon at bounding box center [364, 232] width 18 height 18
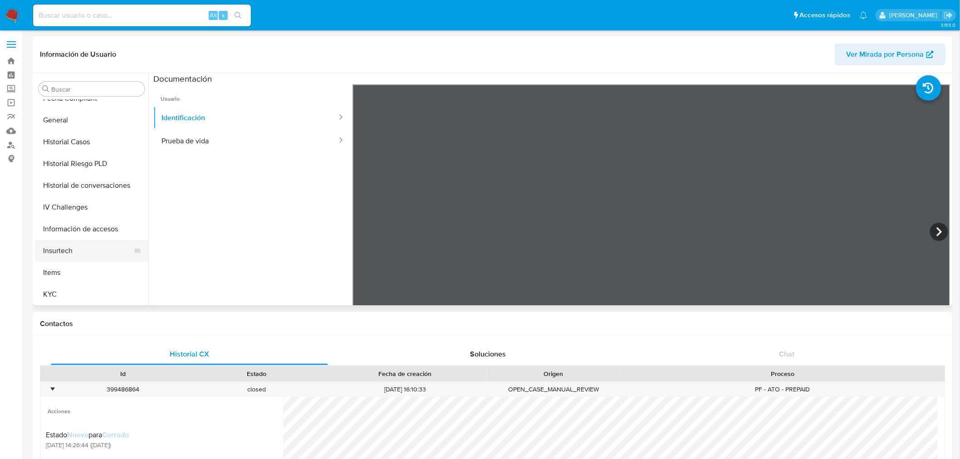
scroll to position [353, 0]
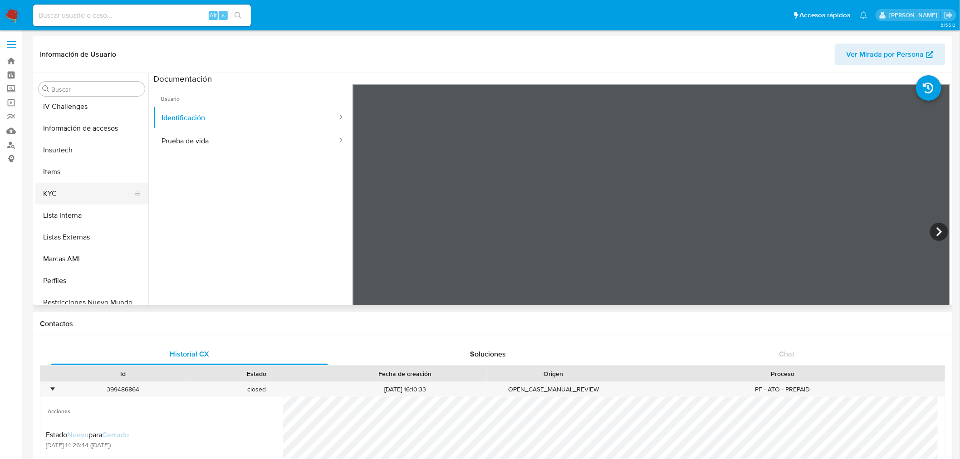
click at [77, 186] on button "KYC" at bounding box center [88, 194] width 106 height 22
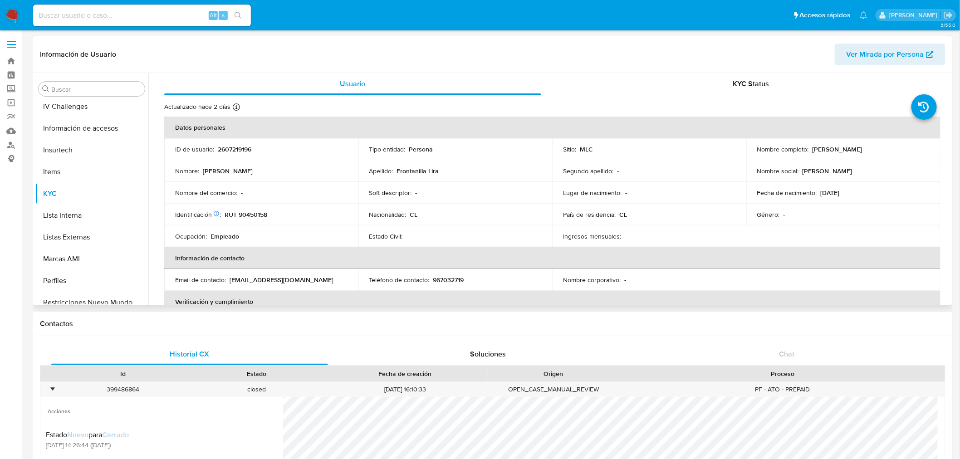
drag, startPoint x: 810, startPoint y: 149, endPoint x: 891, endPoint y: 149, distance: 81.2
click at [891, 149] on div "Nombre completo : Dina Tomasa Frontanilla Lira" at bounding box center [843, 149] width 172 height 8
copy p "[PERSON_NAME] [PERSON_NAME]"
click at [256, 211] on p "RUT 90450158" at bounding box center [246, 215] width 43 height 8
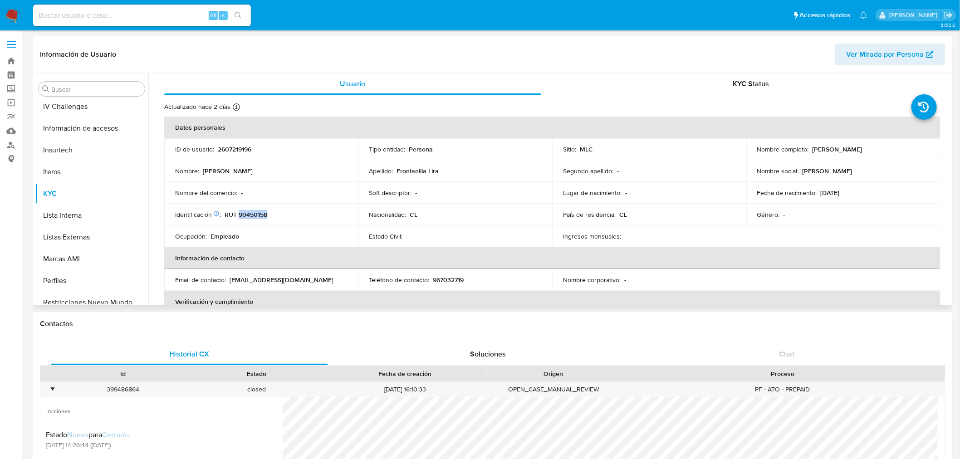
copy p "90450158"
click at [720, 85] on div "KYC Status" at bounding box center [751, 84] width 377 height 22
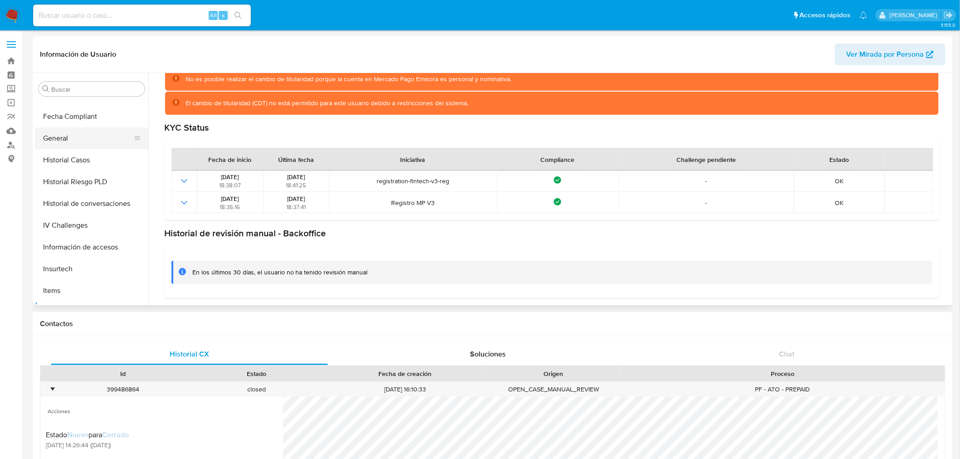
scroll to position [201, 0]
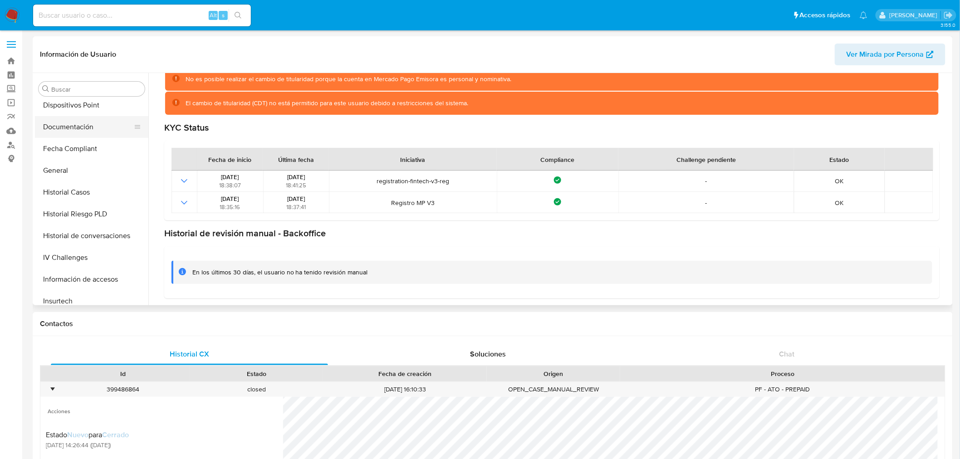
click at [82, 127] on button "Documentación" at bounding box center [88, 127] width 106 height 22
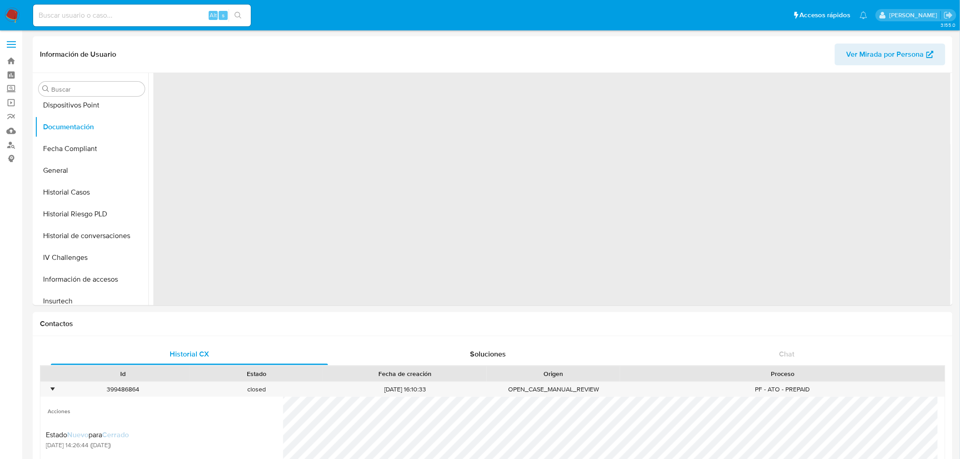
scroll to position [0, 0]
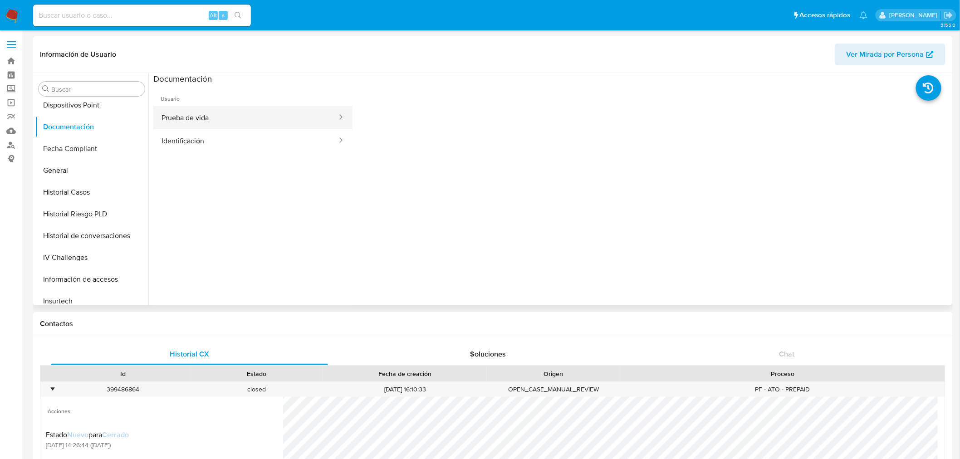
click at [227, 122] on button "Prueba de vida" at bounding box center [245, 117] width 185 height 23
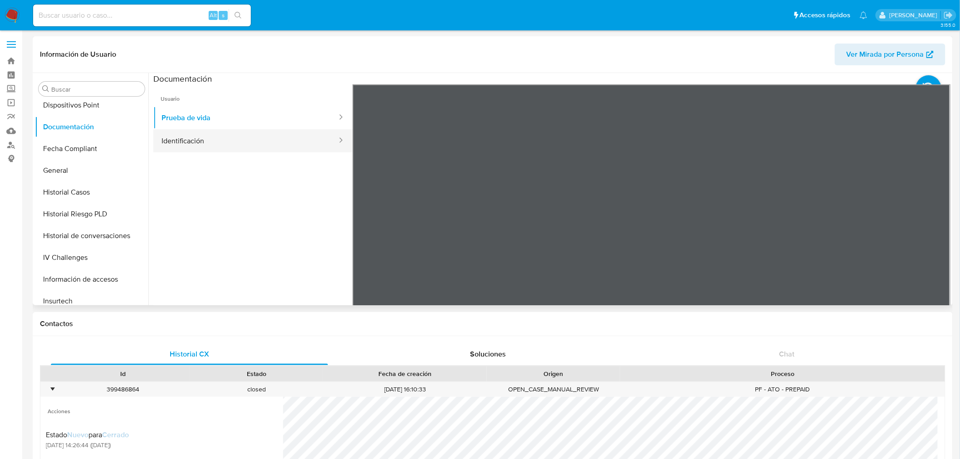
click at [252, 143] on button "Identificación" at bounding box center [245, 140] width 185 height 23
click at [234, 113] on button "Prueba de vida" at bounding box center [245, 117] width 185 height 23
click at [196, 144] on button "Identificación" at bounding box center [245, 140] width 185 height 23
click at [942, 229] on icon at bounding box center [939, 232] width 18 height 18
click at [657, 54] on div "Información de Usuario Ver Mirada por Persona Buscar Anticipos de dinero Archiv…" at bounding box center [493, 170] width 920 height 269
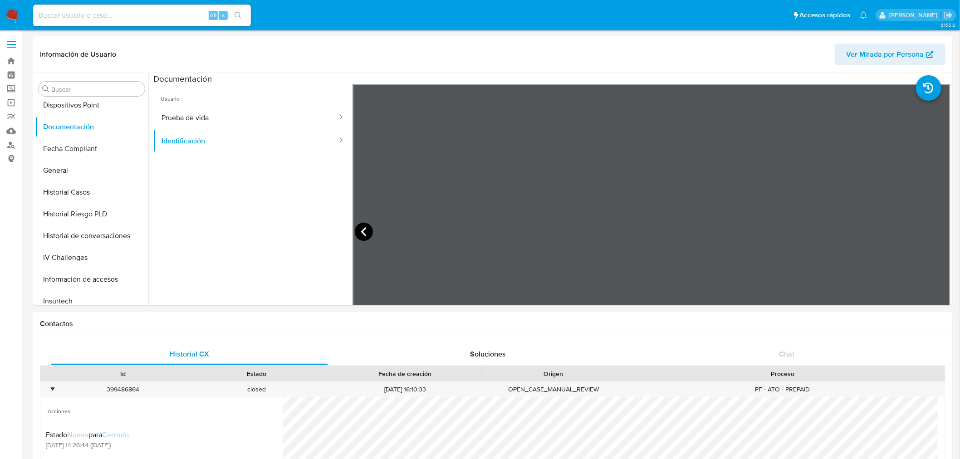
click at [361, 230] on icon at bounding box center [364, 232] width 18 height 18
click at [936, 228] on icon at bounding box center [939, 232] width 18 height 18
click at [936, 228] on div at bounding box center [652, 233] width 598 height 298
click at [203, 114] on button "Prueba de vida" at bounding box center [245, 117] width 185 height 23
click at [227, 130] on button "Identificación" at bounding box center [245, 140] width 185 height 23
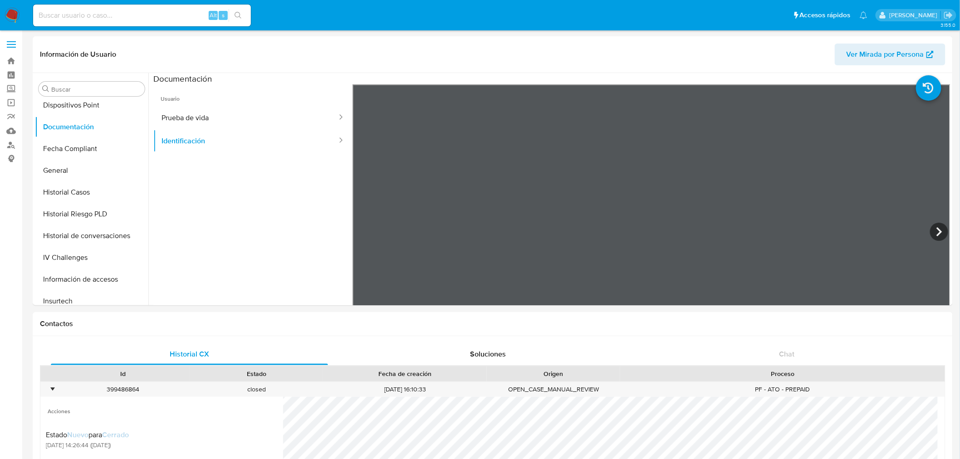
scroll to position [201, 0]
click at [622, 62] on div "Información de Usuario Ver Mirada por Persona Buscar Anticipos de dinero Archiv…" at bounding box center [493, 170] width 920 height 269
click at [603, 61] on div "Información de Usuario Ver Mirada por Persona Buscar Anticipos de dinero Archiv…" at bounding box center [493, 170] width 920 height 269
click at [543, 37] on div "Información de Usuario Ver Mirada por Persona Buscar Anticipos de dinero Archiv…" at bounding box center [493, 170] width 920 height 269
click at [934, 234] on icon at bounding box center [939, 232] width 18 height 18
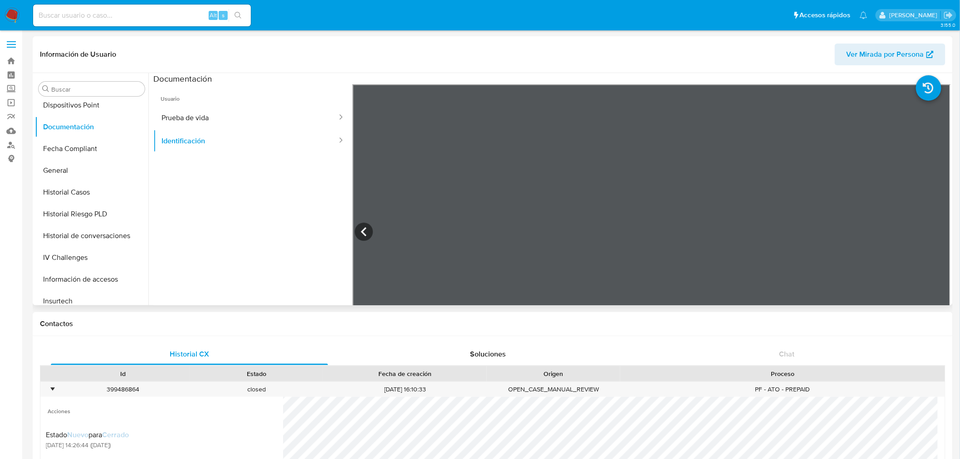
click at [646, 51] on div "Información de Usuario Ver Mirada por Persona Buscar Anticipos de dinero Archiv…" at bounding box center [493, 170] width 920 height 269
click at [366, 234] on icon at bounding box center [364, 232] width 18 height 18
click at [935, 232] on icon at bounding box center [939, 232] width 18 height 18
click at [360, 234] on icon at bounding box center [364, 232] width 18 height 18
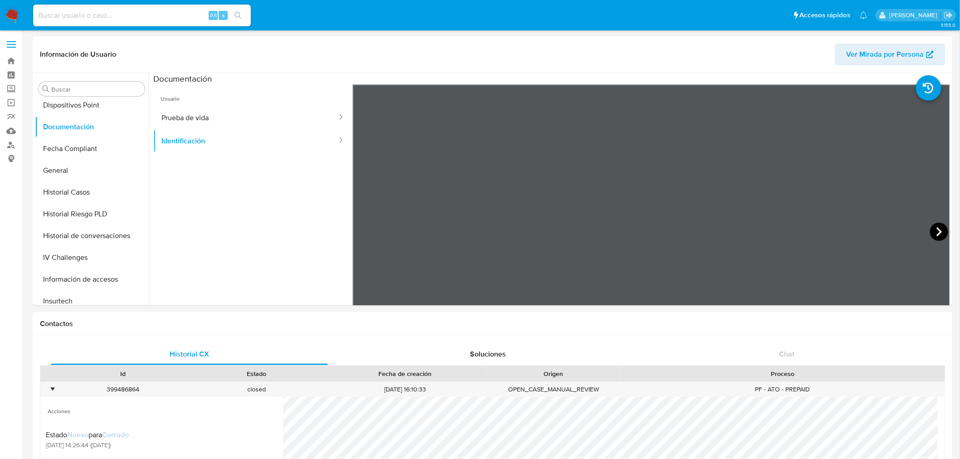
click at [941, 230] on icon at bounding box center [939, 232] width 18 height 18
click at [365, 234] on icon at bounding box center [364, 232] width 18 height 18
click at [936, 229] on icon at bounding box center [939, 232] width 18 height 18
click at [369, 230] on icon at bounding box center [364, 232] width 18 height 18
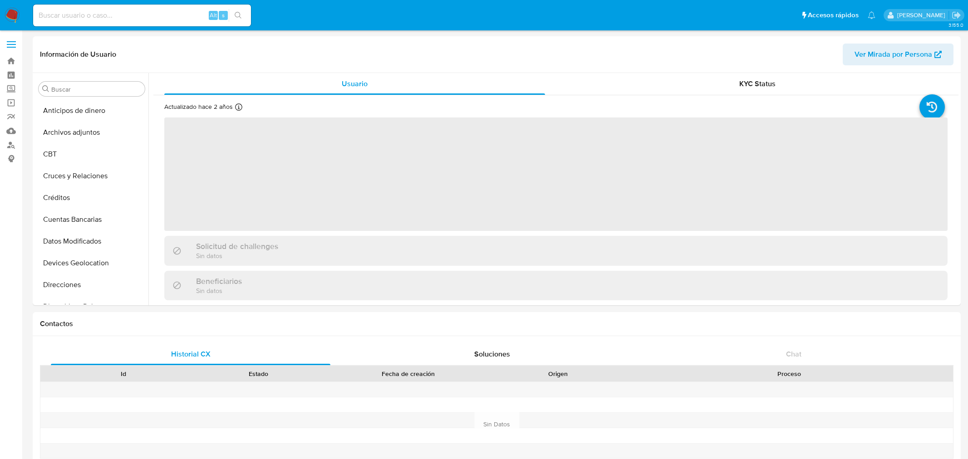
select select "10"
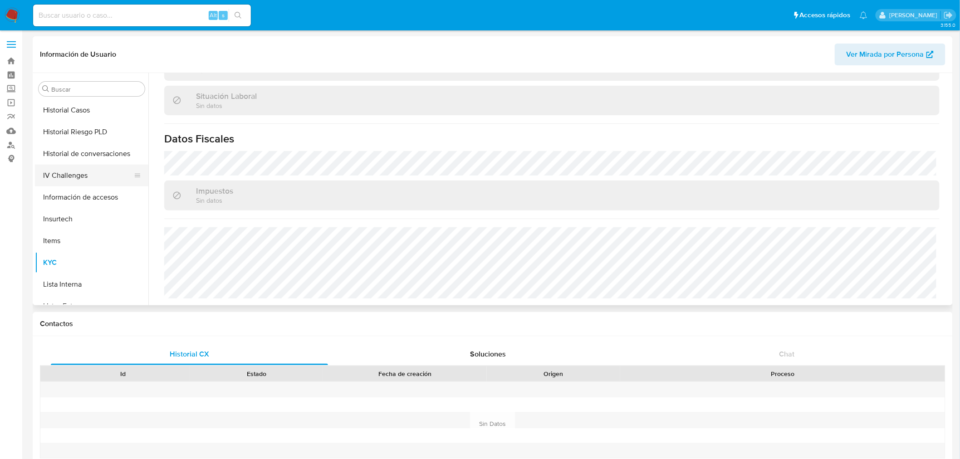
scroll to position [301, 0]
click at [84, 240] on button "KYC" at bounding box center [88, 245] width 106 height 22
click at [83, 179] on button "Documentación" at bounding box center [88, 178] width 106 height 22
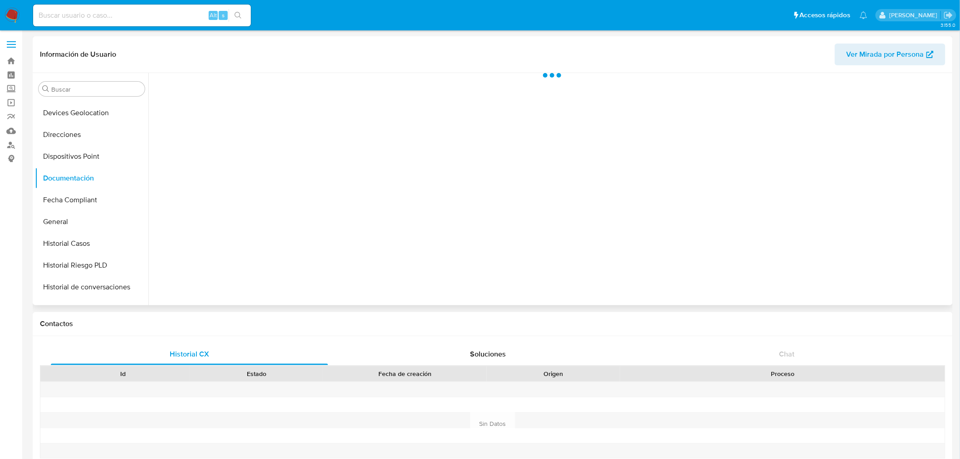
scroll to position [0, 0]
click at [207, 117] on button "Identificación" at bounding box center [245, 117] width 185 height 23
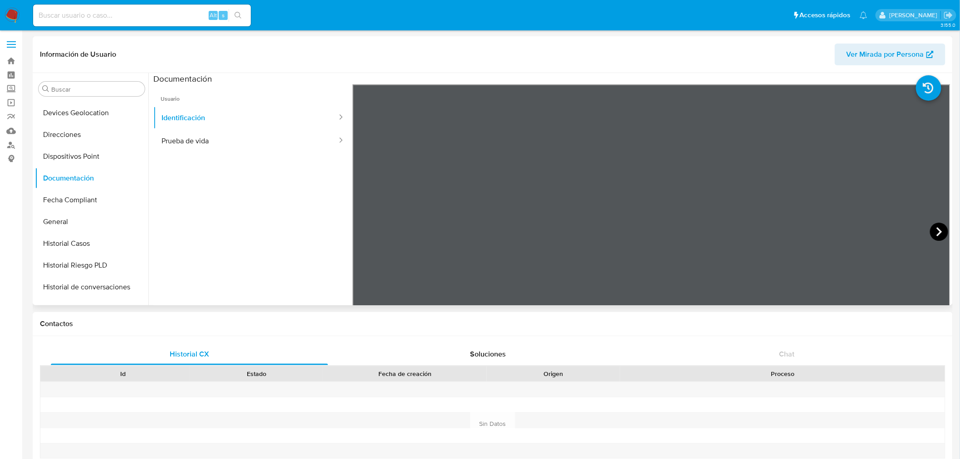
click at [930, 229] on icon at bounding box center [939, 232] width 18 height 18
click at [182, 137] on button "Prueba de vida" at bounding box center [245, 140] width 185 height 23
click at [203, 116] on button "Identificación" at bounding box center [245, 117] width 185 height 23
click at [204, 146] on button "Prueba de vida" at bounding box center [245, 140] width 185 height 23
click at [234, 121] on button "Identificación" at bounding box center [245, 117] width 185 height 23
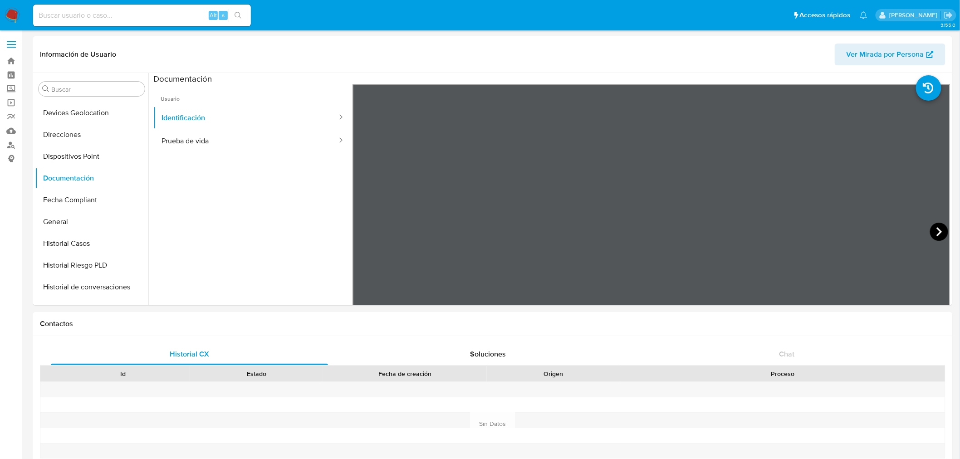
click at [940, 227] on icon at bounding box center [939, 232] width 18 height 18
click at [368, 229] on icon at bounding box center [364, 232] width 18 height 18
click at [931, 229] on icon at bounding box center [939, 232] width 18 height 18
click at [931, 229] on div at bounding box center [652, 233] width 598 height 298
click at [184, 138] on button "Prueba de vida" at bounding box center [245, 140] width 185 height 23
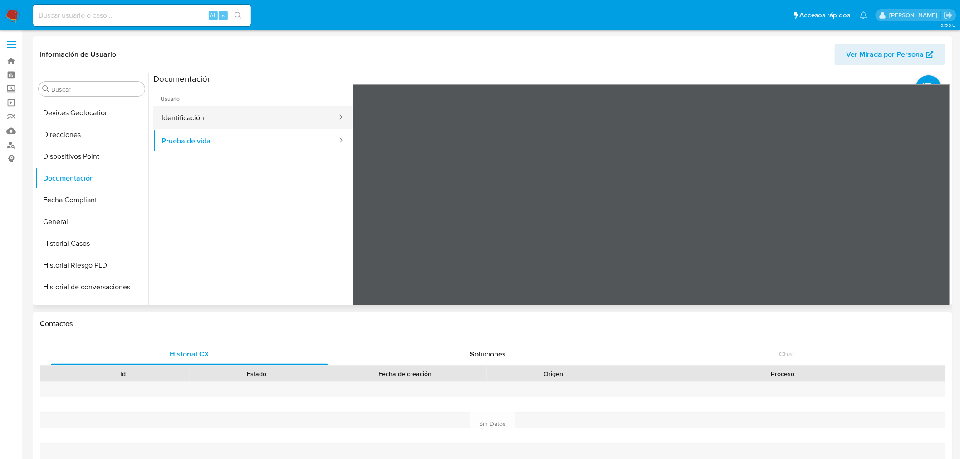
click at [214, 120] on button "Identificación" at bounding box center [245, 117] width 185 height 23
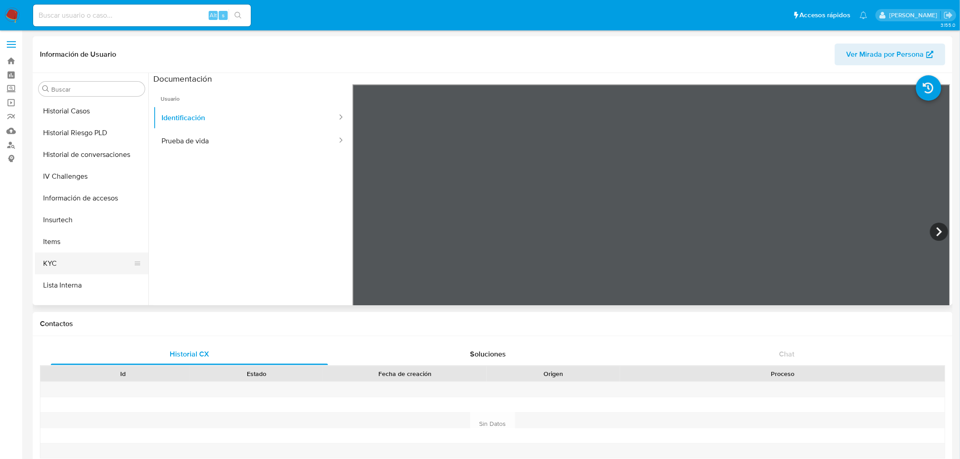
click at [71, 254] on button "KYC" at bounding box center [88, 264] width 106 height 22
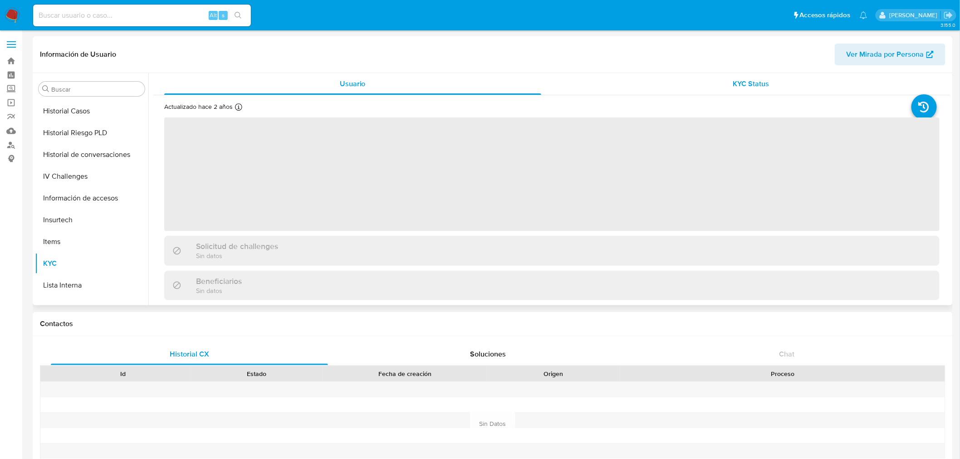
click at [667, 83] on div "KYC Status" at bounding box center [751, 84] width 377 height 22
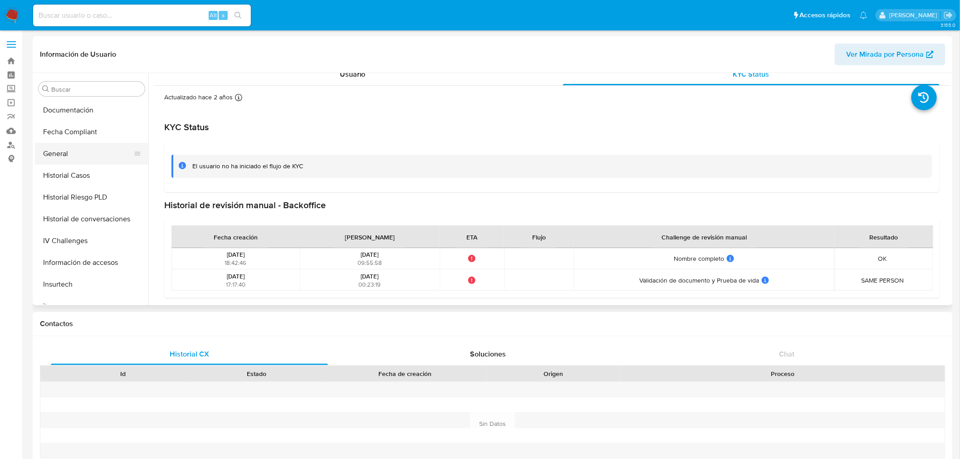
scroll to position [182, 0]
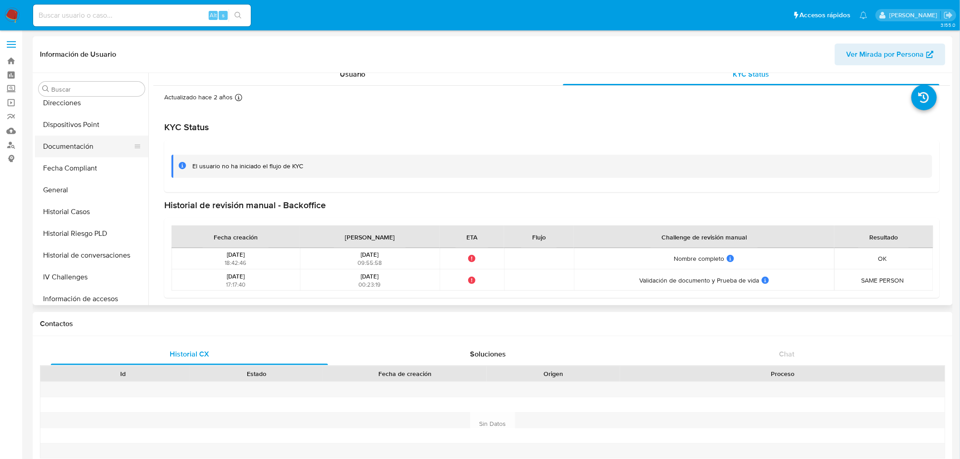
click at [76, 142] on button "Documentación" at bounding box center [88, 147] width 106 height 22
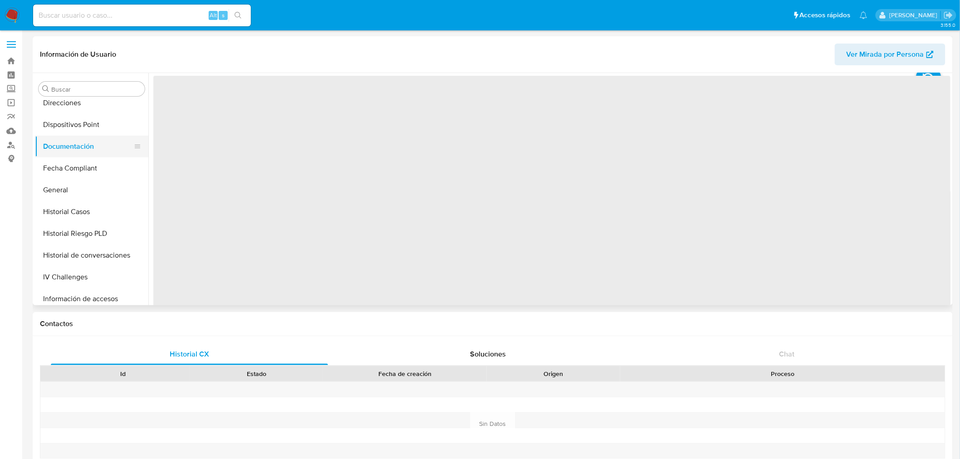
scroll to position [0, 0]
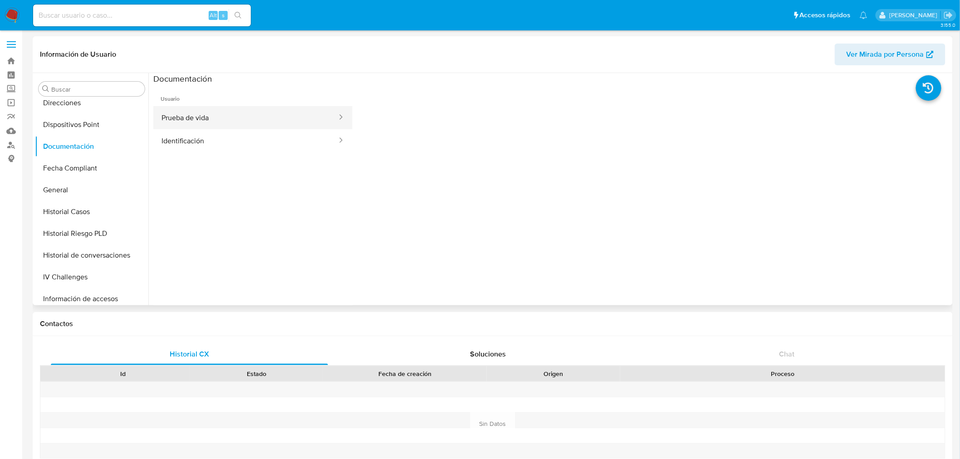
click at [191, 110] on button "Prueba de vida" at bounding box center [245, 117] width 185 height 23
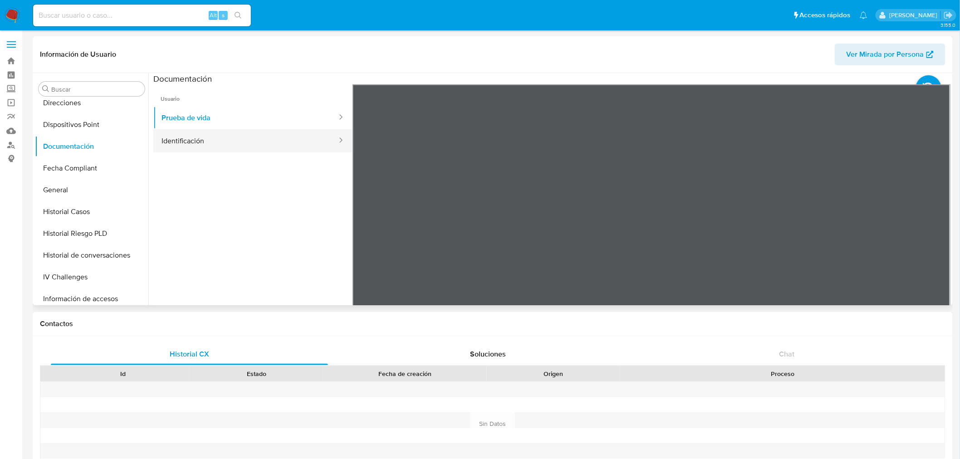
click at [211, 145] on button "Identificación" at bounding box center [245, 140] width 185 height 23
click at [241, 118] on button "Prueba de vida" at bounding box center [245, 117] width 185 height 23
click at [181, 137] on button "Identificación" at bounding box center [245, 140] width 185 height 23
click at [940, 228] on icon at bounding box center [939, 232] width 18 height 18
click at [198, 124] on button "Prueba de vida" at bounding box center [245, 117] width 185 height 23
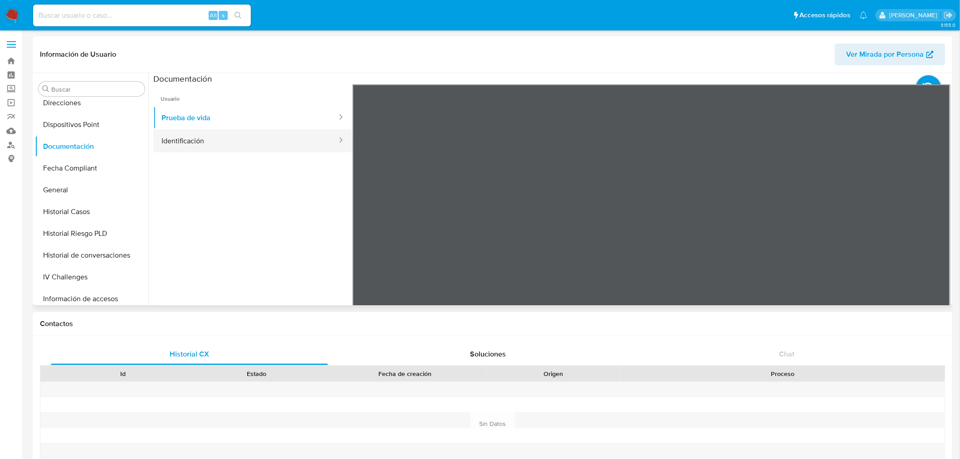
click at [234, 130] on button "Identificación" at bounding box center [245, 140] width 185 height 23
click at [942, 232] on icon at bounding box center [939, 232] width 18 height 18
click at [367, 235] on icon at bounding box center [364, 232] width 18 height 18
click at [930, 229] on icon at bounding box center [939, 232] width 18 height 18
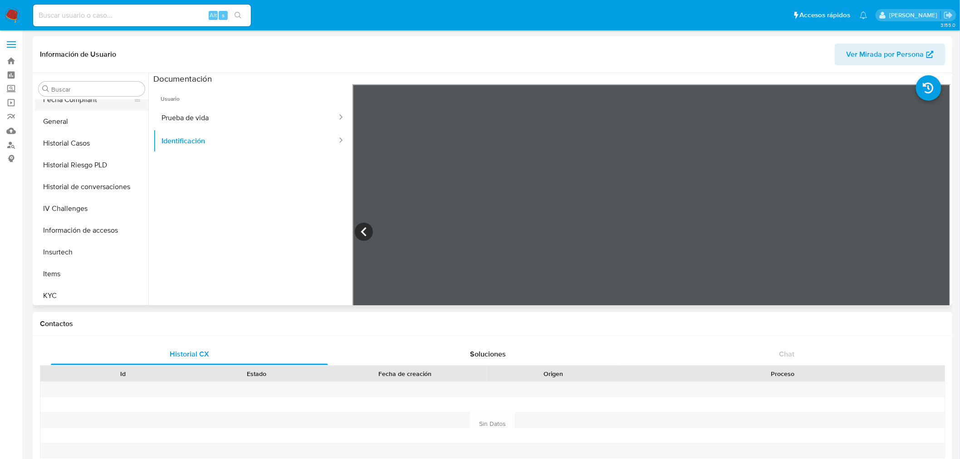
scroll to position [251, 0]
click at [90, 124] on button "General" at bounding box center [88, 121] width 106 height 22
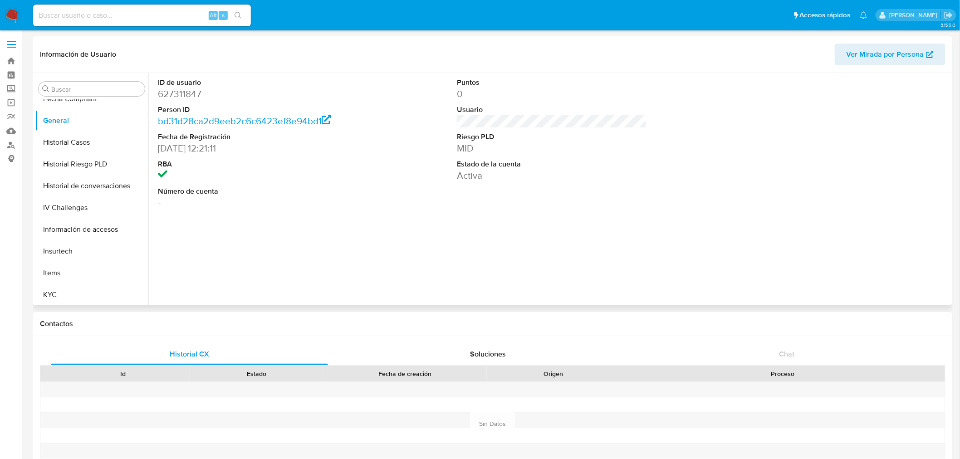
click at [182, 96] on dd "627311847" at bounding box center [253, 94] width 190 height 13
click at [906, 271] on div "ID de usuario 627311847 Person ID bd31d28ca2d9eeb2c6c6423ef8e94bd1 Fecha de Reg…" at bounding box center [549, 189] width 802 height 232
click at [919, 268] on icon "Crear caso manual" at bounding box center [920, 267] width 11 height 7
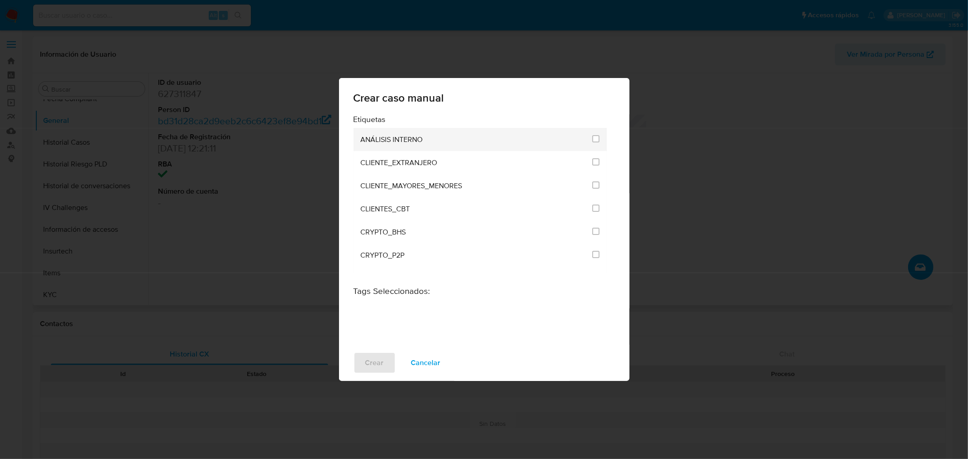
click at [405, 133] on div "ANÁLISIS INTERNO" at bounding box center [474, 139] width 226 height 23
click at [593, 137] on input "1896" at bounding box center [595, 138] width 7 height 7
checkbox input "true"
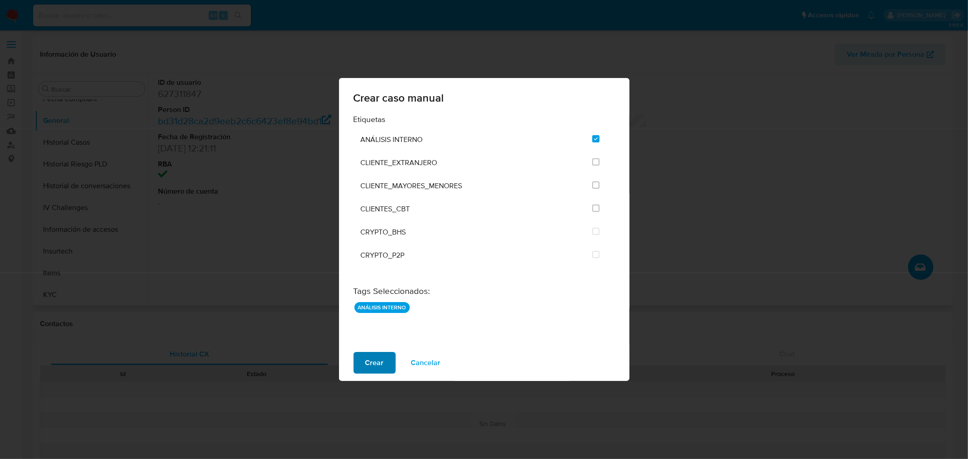
click at [368, 363] on span "Crear" at bounding box center [374, 363] width 19 height 20
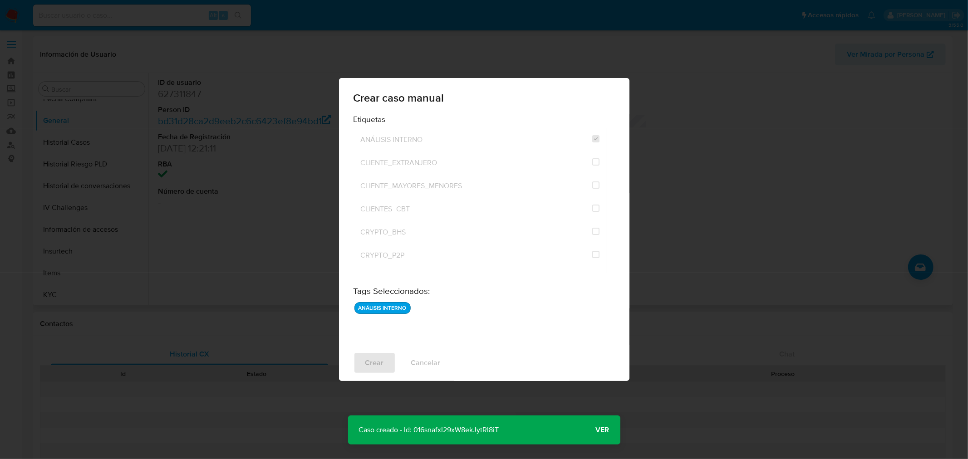
click at [440, 429] on p "Caso creado - Id: 016snafxI29xW8ekJytRl8iT" at bounding box center [429, 430] width 162 height 29
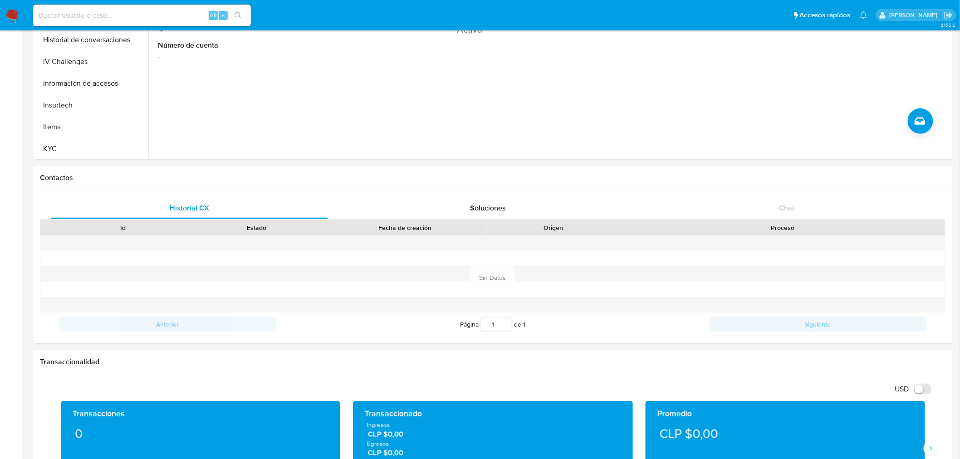
scroll to position [0, 0]
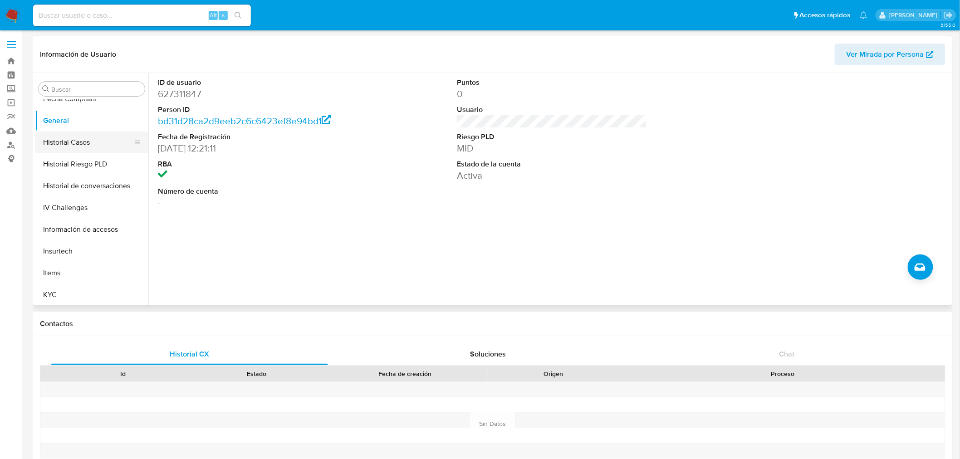
click at [72, 146] on button "Historial Casos" at bounding box center [88, 143] width 106 height 22
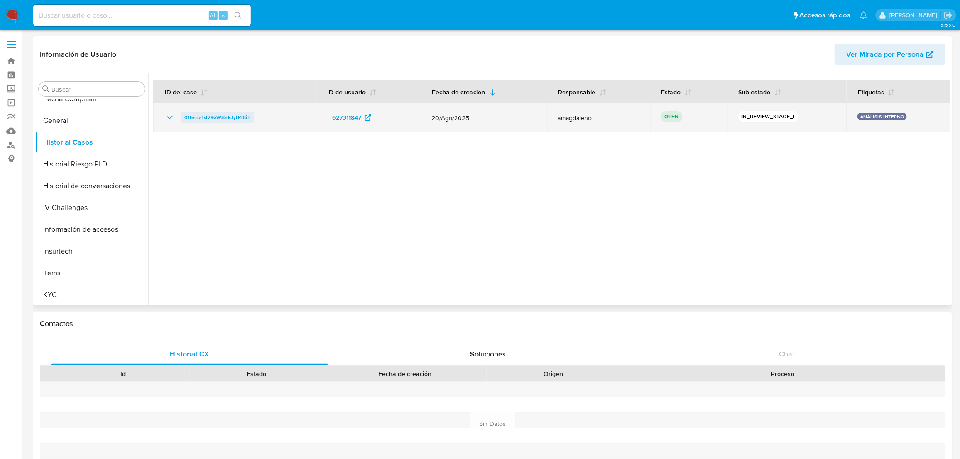
click at [215, 116] on span "016snafxI29xW8ekJytRl8iT" at bounding box center [217, 117] width 66 height 11
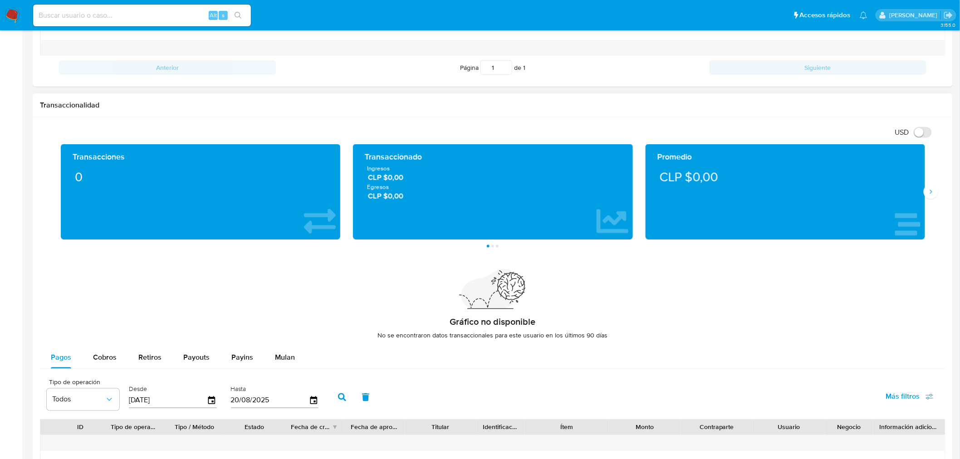
scroll to position [734, 0]
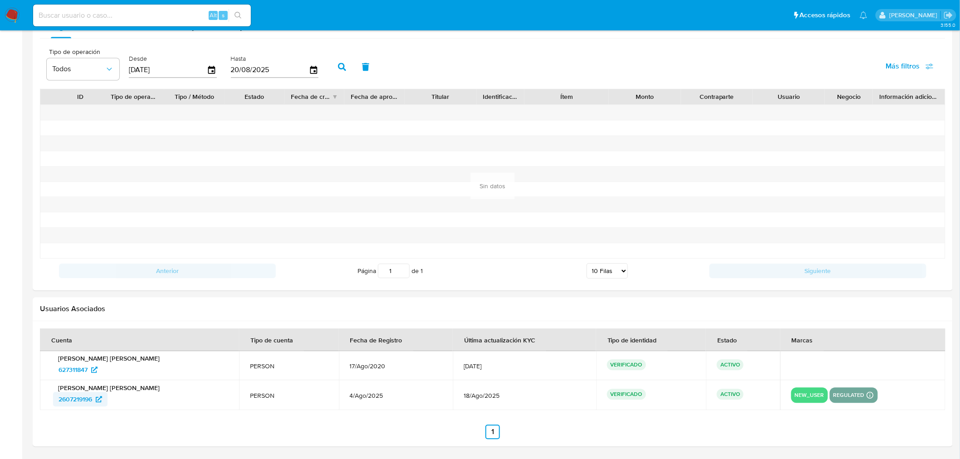
click at [78, 399] on span "2607219196" at bounding box center [76, 399] width 34 height 15
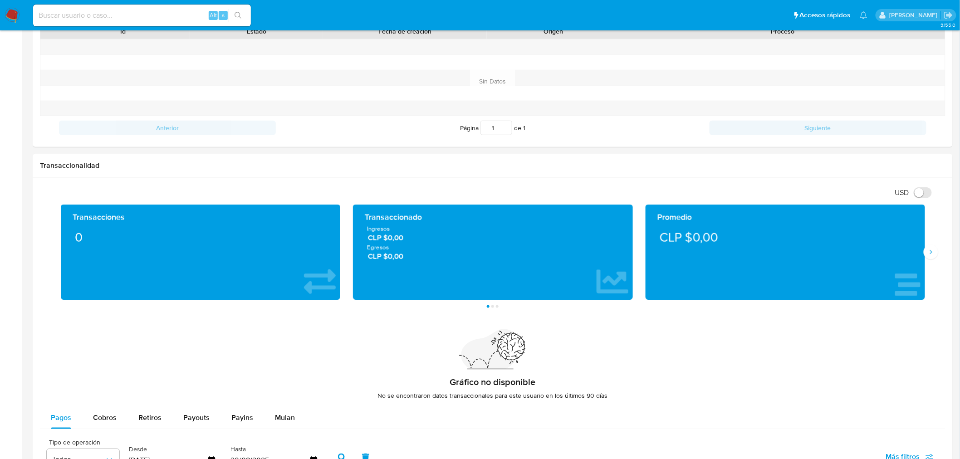
scroll to position [331, 0]
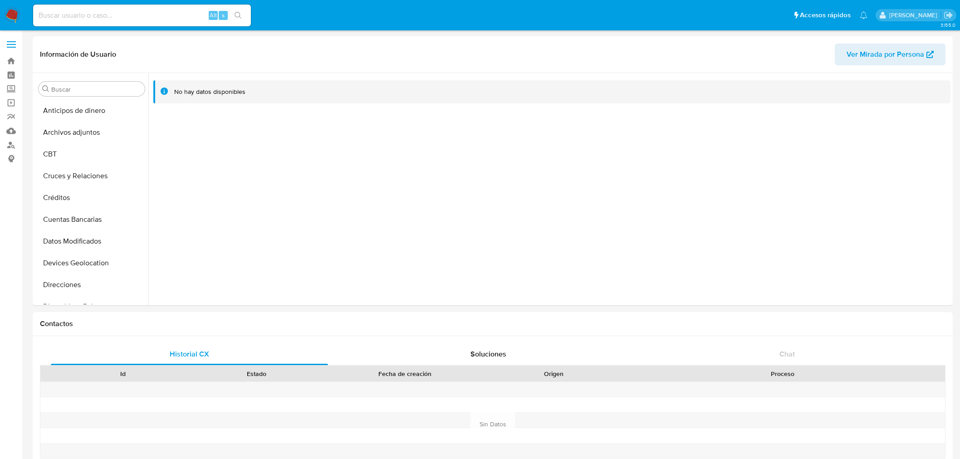
select select "10"
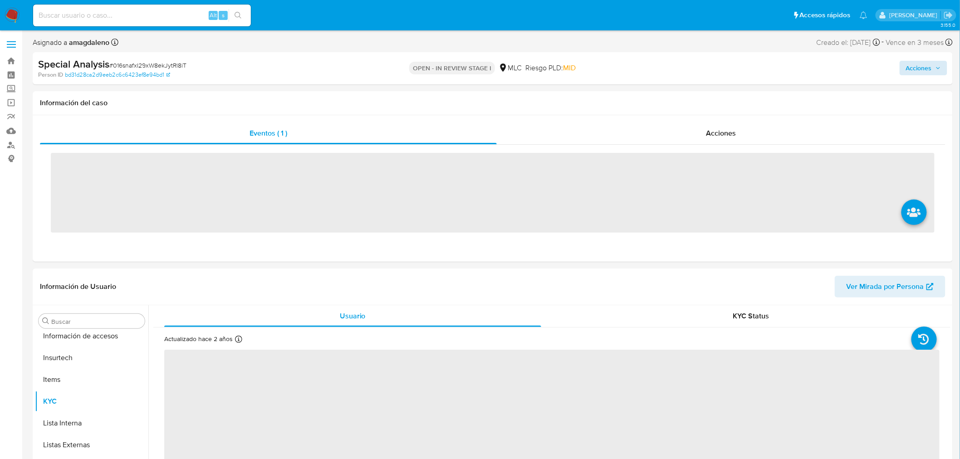
scroll to position [383, 0]
click at [917, 73] on span "Acciones" at bounding box center [919, 68] width 26 height 15
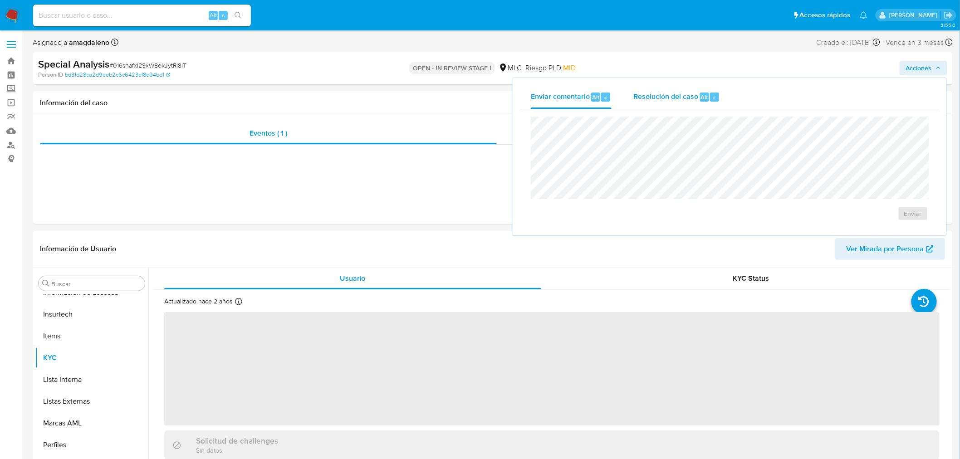
click at [701, 96] on span "Alt" at bounding box center [704, 97] width 7 height 9
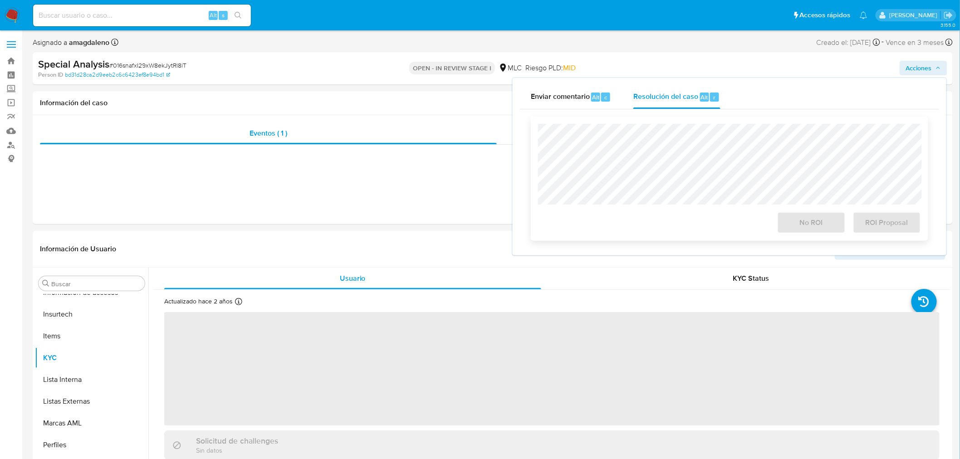
click at [644, 124] on div at bounding box center [729, 164] width 383 height 81
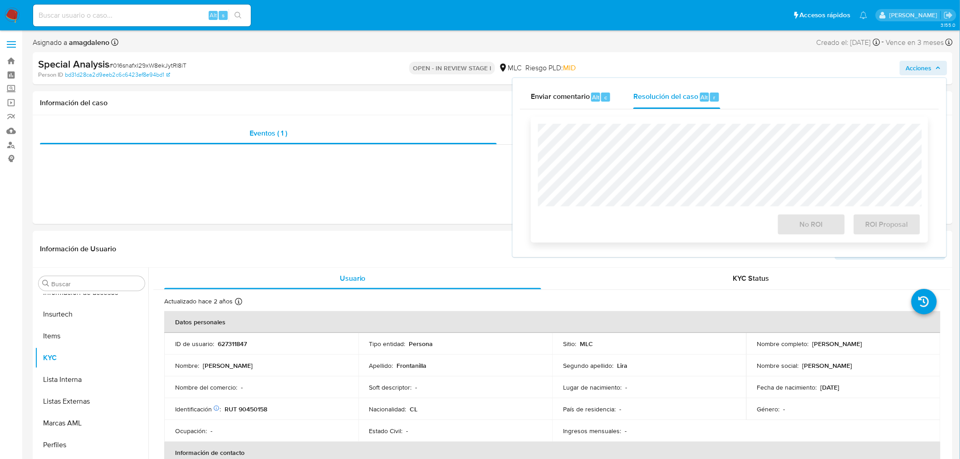
select select "10"
click at [592, 101] on span "Alt" at bounding box center [595, 97] width 7 height 9
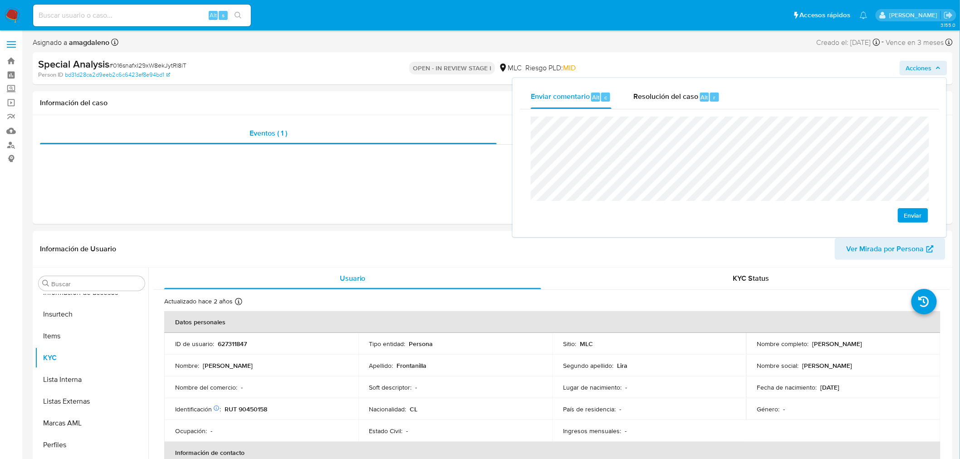
click at [0, 0] on lt-span "comportami en to" at bounding box center [0, 0] width 0 height 0
click at [912, 216] on span "Enviar" at bounding box center [913, 215] width 18 height 13
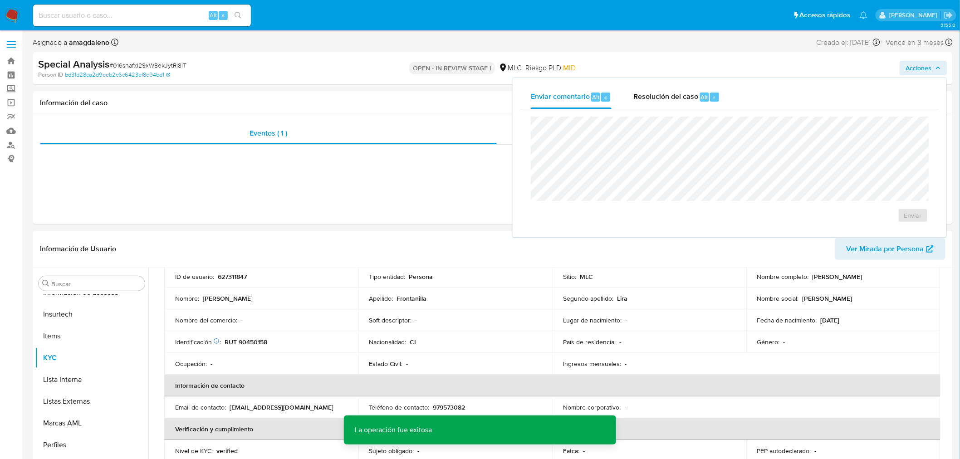
scroll to position [101, 0]
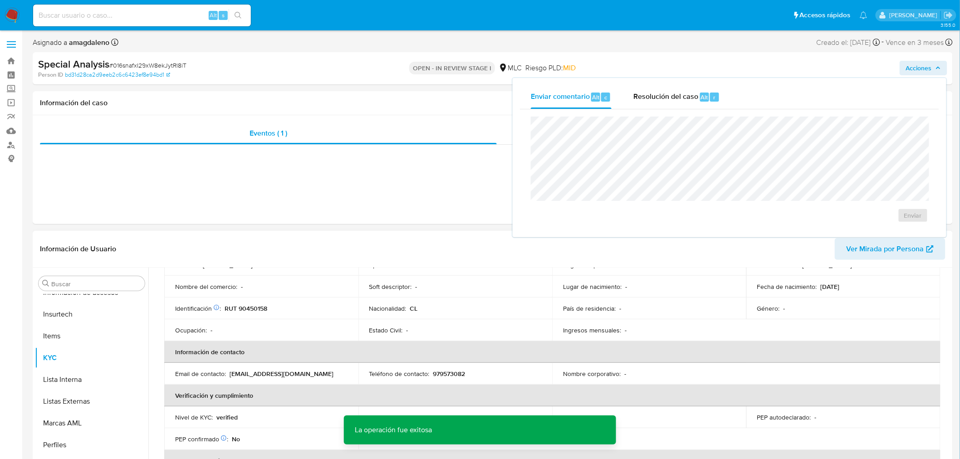
click at [250, 302] on td "Identificación Nº de serie: 515470488 : RUT 90450158" at bounding box center [261, 309] width 194 height 22
click at [255, 306] on p "RUT 90450158" at bounding box center [246, 308] width 43 height 8
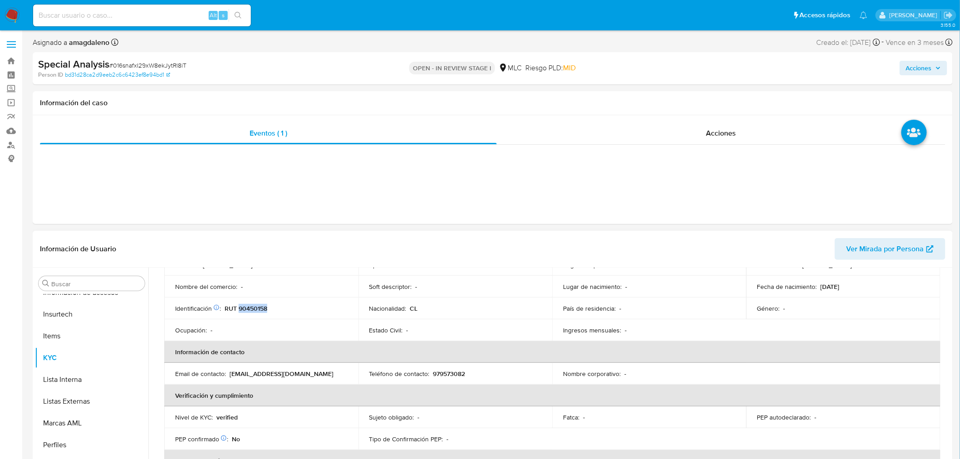
copy p "90450158"
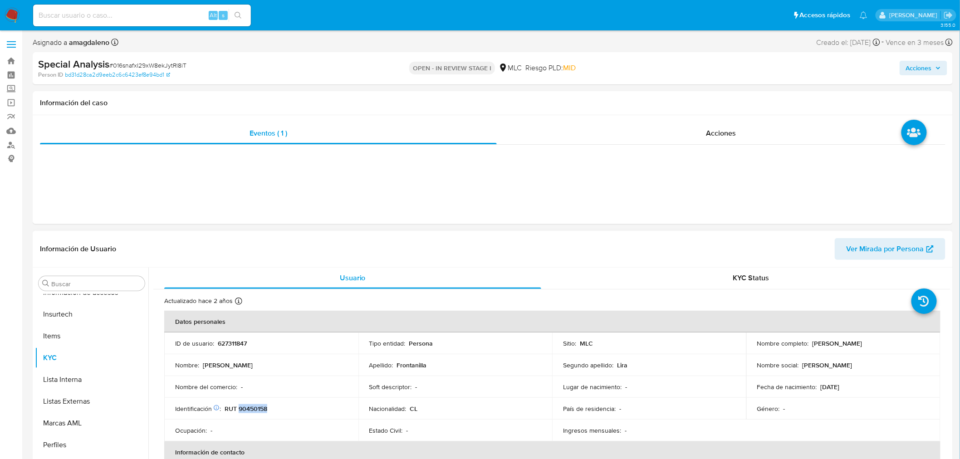
scroll to position [0, 0]
click at [228, 342] on p "627311847" at bounding box center [232, 344] width 29 height 8
copy p "627311847"
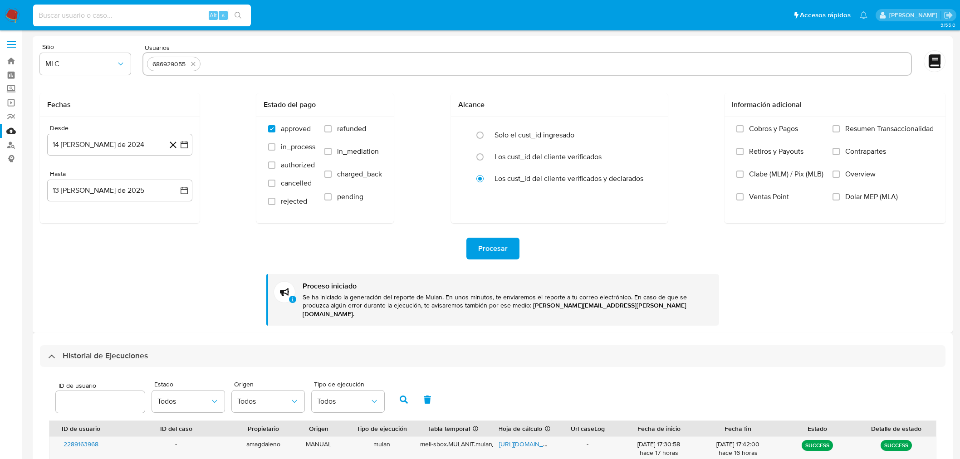
select select "10"
click at [194, 66] on icon "quitar 686929055" at bounding box center [193, 63] width 7 height 7
click at [198, 66] on input "text" at bounding box center [527, 64] width 761 height 15
paste input "627311847"
type input "627311847"
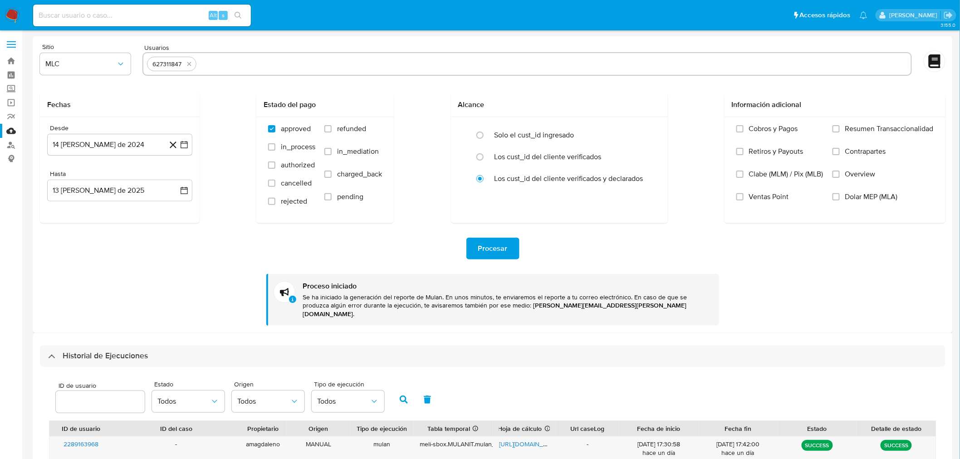
paste input "2607219196 - [DATE]"
drag, startPoint x: 234, startPoint y: 64, endPoint x: 325, endPoint y: 71, distance: 91.9
click at [325, 71] on div "627311847 2607219196 - [DATE]" at bounding box center [527, 64] width 770 height 24
click at [332, 57] on input "2607219196" at bounding box center [553, 64] width 707 height 15
click at [329, 64] on input "2607219196" at bounding box center [553, 64] width 707 height 15
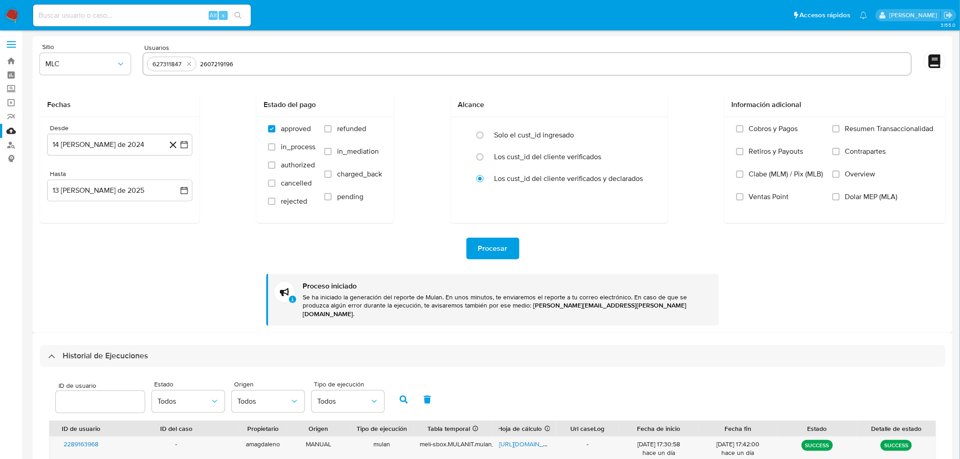
type input "2607219196"
click at [230, 168] on div "Fechas Desde 14 [PERSON_NAME] de 2024 [DATE] Hasta 13 [PERSON_NAME] de 2025 [DA…" at bounding box center [493, 158] width 906 height 130
click at [504, 253] on span "Procesar" at bounding box center [492, 249] width 29 height 20
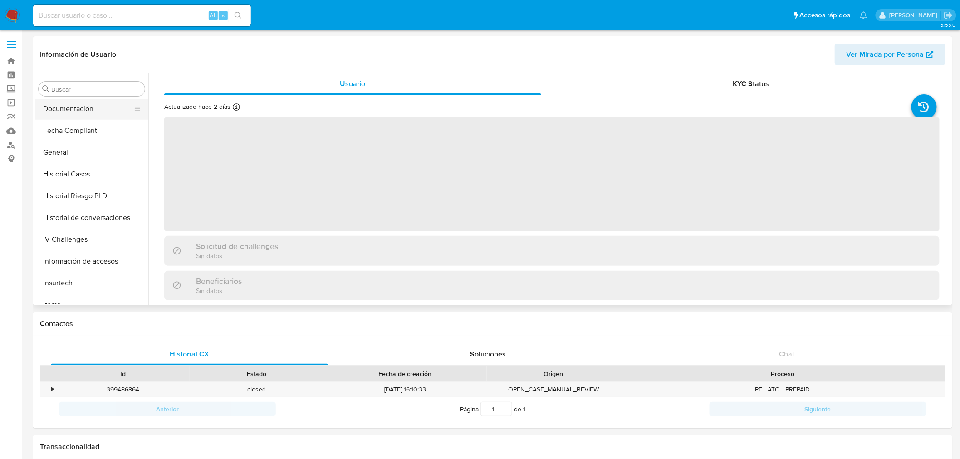
scroll to position [181, 0]
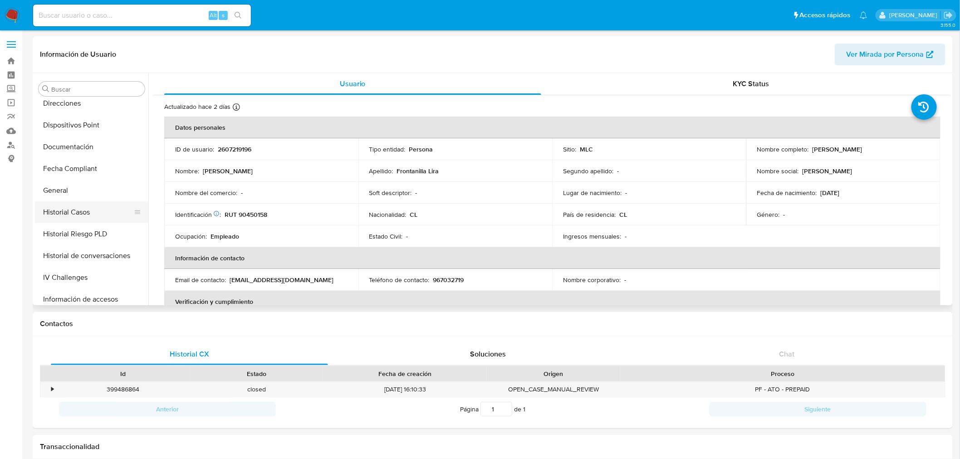
select select "10"
click at [87, 213] on button "Historial Casos" at bounding box center [88, 212] width 106 height 22
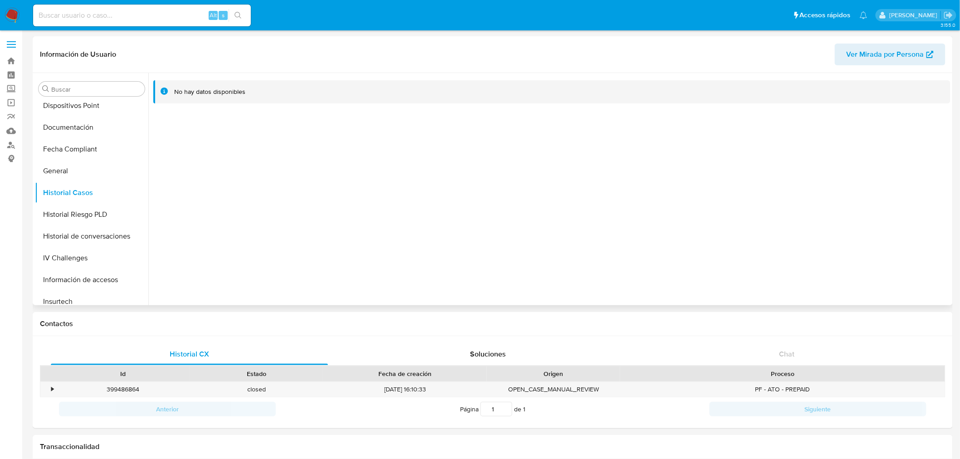
scroll to position [201, 0]
click at [79, 168] on button "General" at bounding box center [88, 171] width 106 height 22
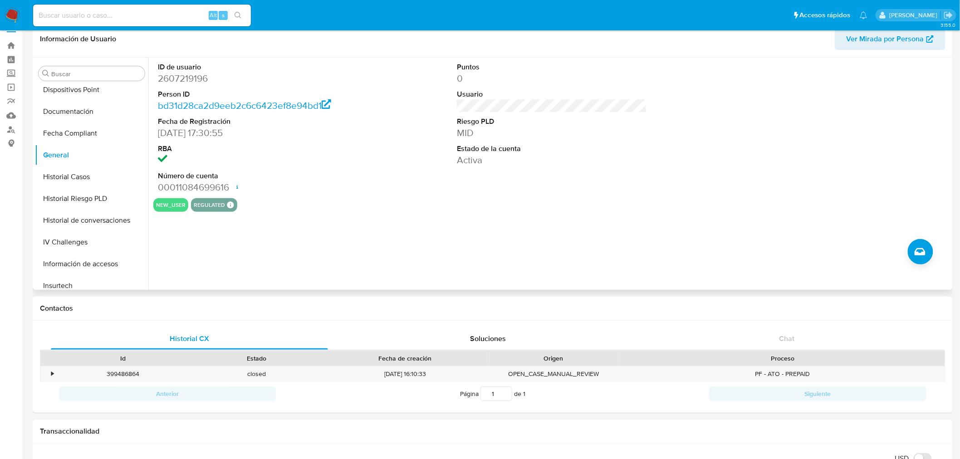
scroll to position [0, 0]
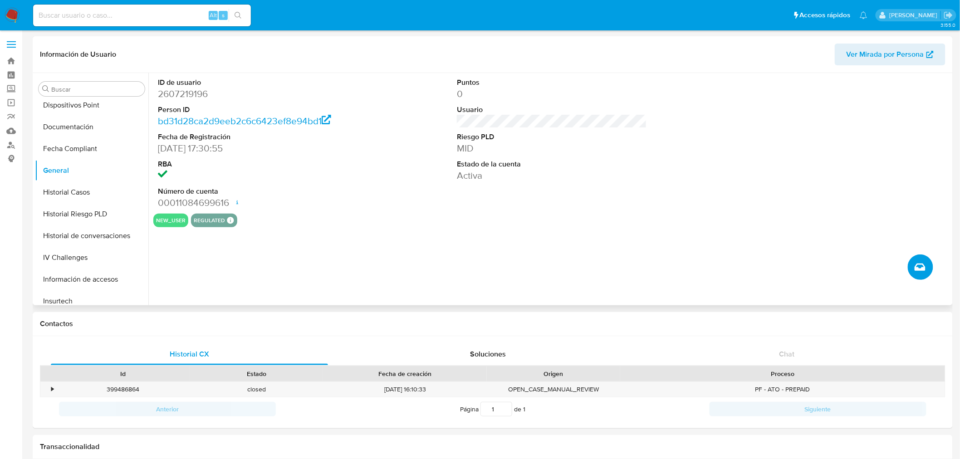
click at [921, 268] on icon "Crear caso manual" at bounding box center [920, 267] width 11 height 11
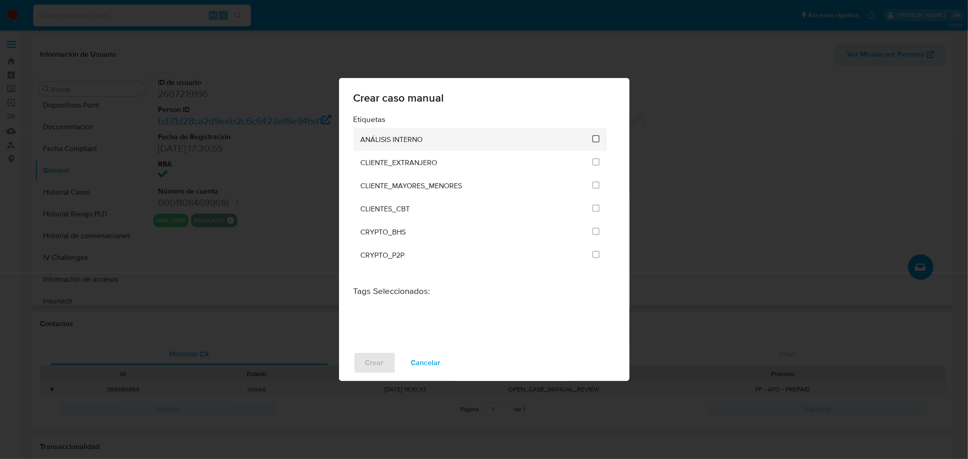
click at [592, 138] on input "1896" at bounding box center [595, 138] width 7 height 7
checkbox input "true"
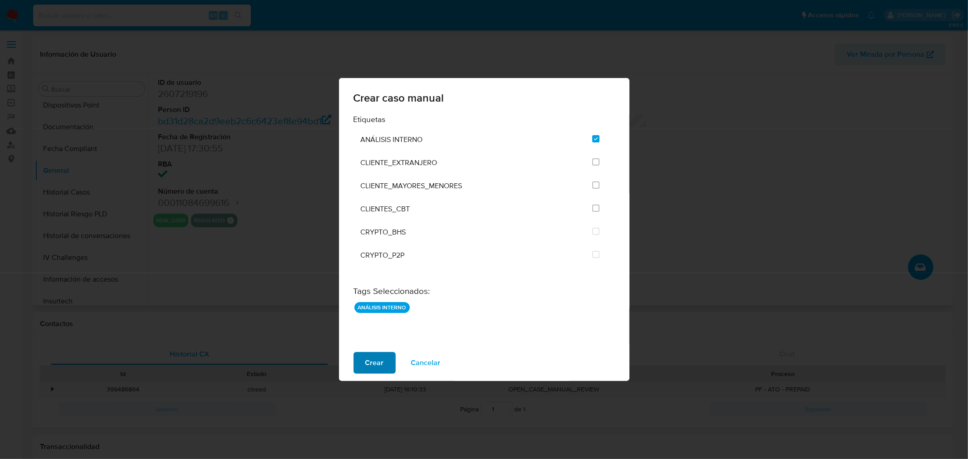
click at [366, 360] on span "Crear" at bounding box center [374, 363] width 19 height 20
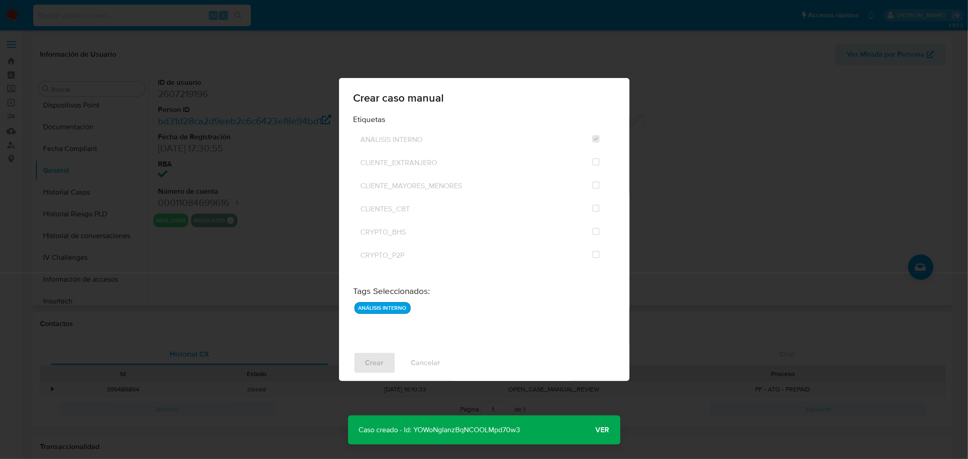
click at [446, 429] on p "Caso creado - Id: YOWoNgIanzBqNCOOLMpd70w3" at bounding box center [439, 430] width 183 height 29
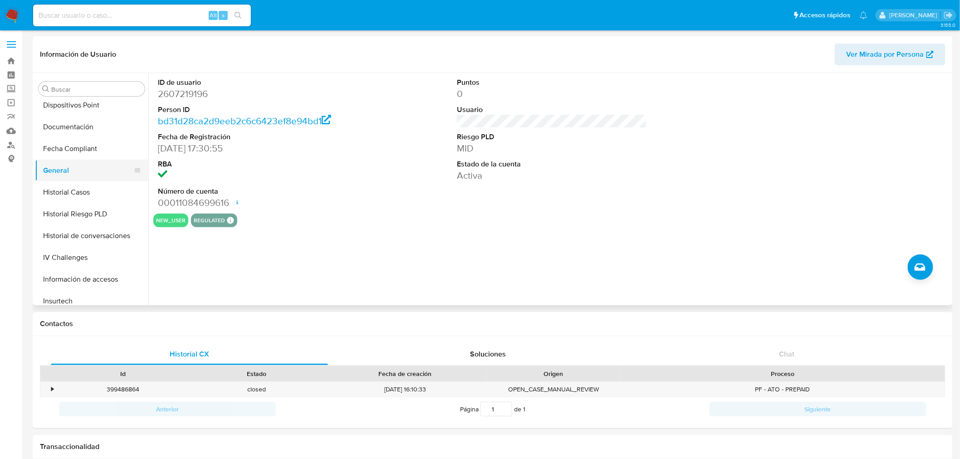
click at [80, 168] on button "General" at bounding box center [88, 171] width 106 height 22
click at [80, 189] on button "Historial Casos" at bounding box center [88, 192] width 106 height 22
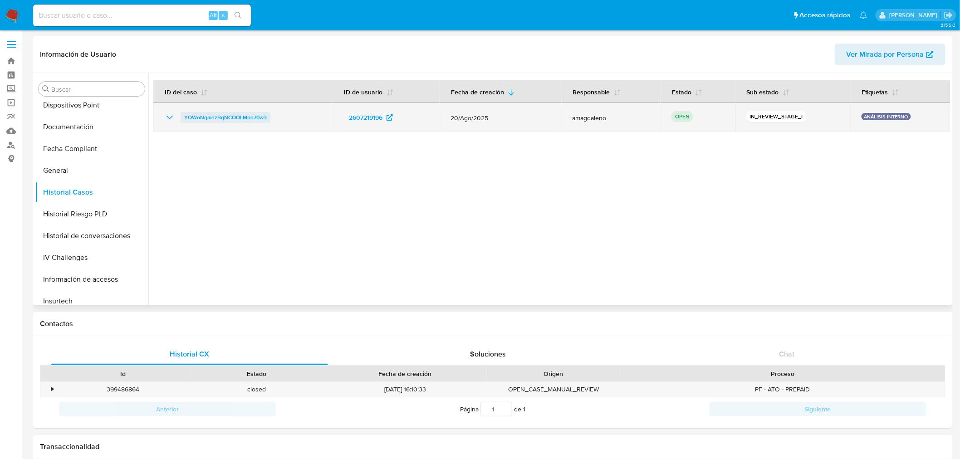
click at [241, 118] on span "YOWoNgIanzBqNCOOLMpd70w3" at bounding box center [225, 117] width 83 height 11
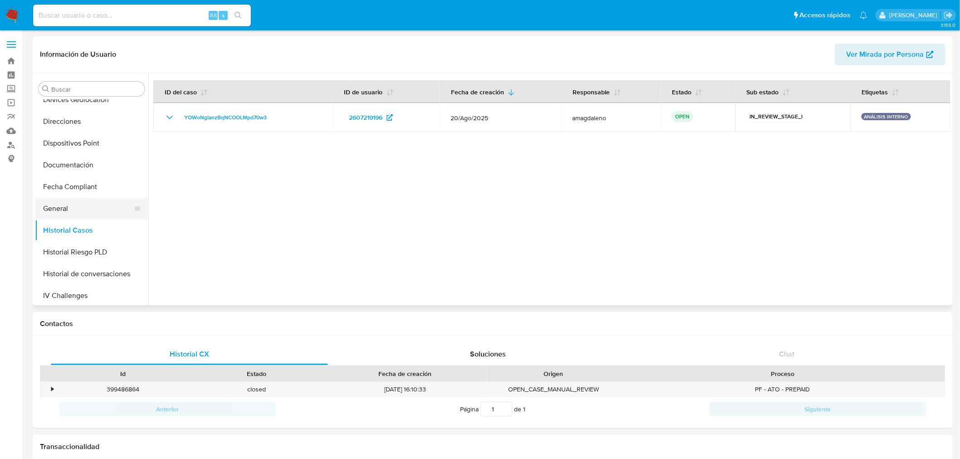
scroll to position [50, 0]
click at [82, 122] on button "Cruces y Relaciones" at bounding box center [88, 126] width 106 height 22
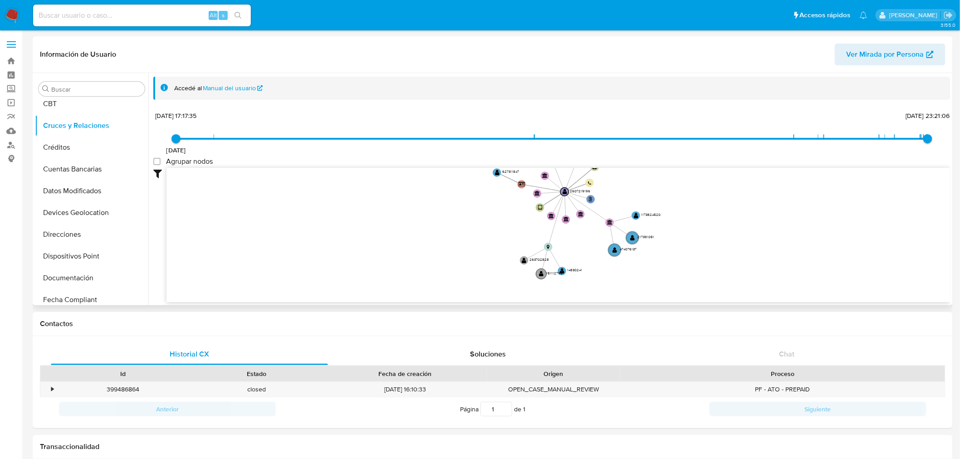
click at [560, 273] on text "151112798" at bounding box center [555, 272] width 16 height 5
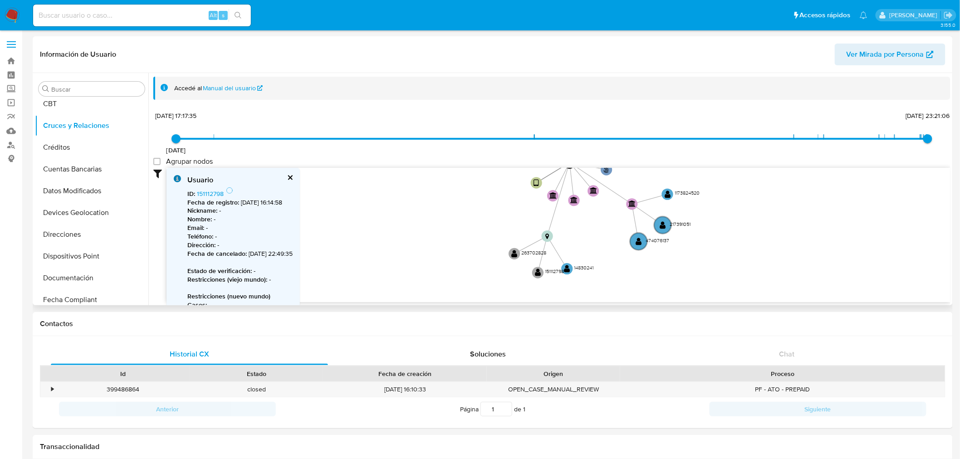
drag, startPoint x: 575, startPoint y: 265, endPoint x: 581, endPoint y: 252, distance: 14.8
click at [581, 252] on icon "phone-a48a00eb0c2b7f61f740965662c8d260  user-2607219196  2607219196 person-bd…" at bounding box center [558, 234] width 784 height 132
click at [566, 270] on text "" at bounding box center [567, 268] width 6 height 9
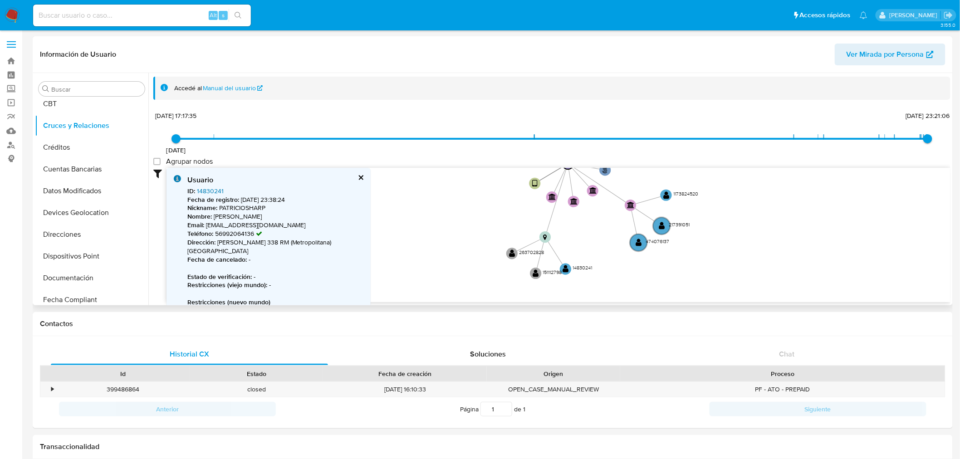
click at [206, 191] on link "14830241" at bounding box center [210, 190] width 27 height 9
click at [538, 273] on text "" at bounding box center [536, 273] width 6 height 9
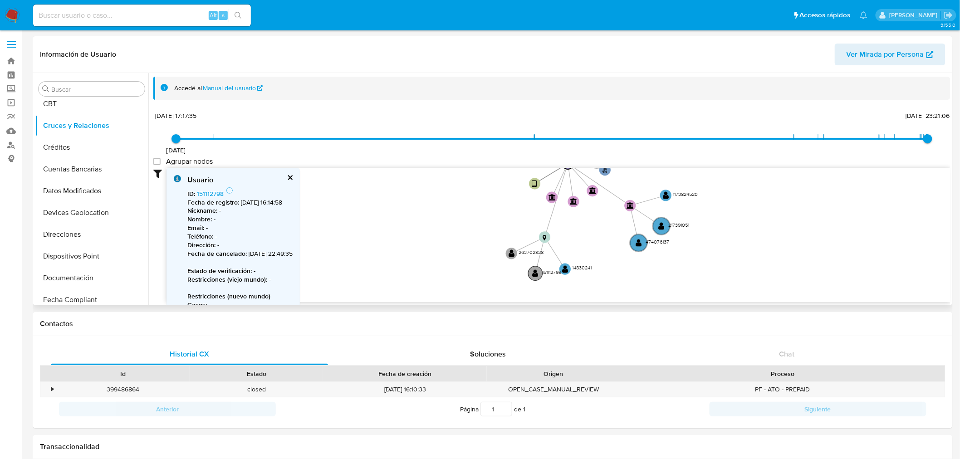
click at [538, 273] on text "" at bounding box center [536, 273] width 6 height 9
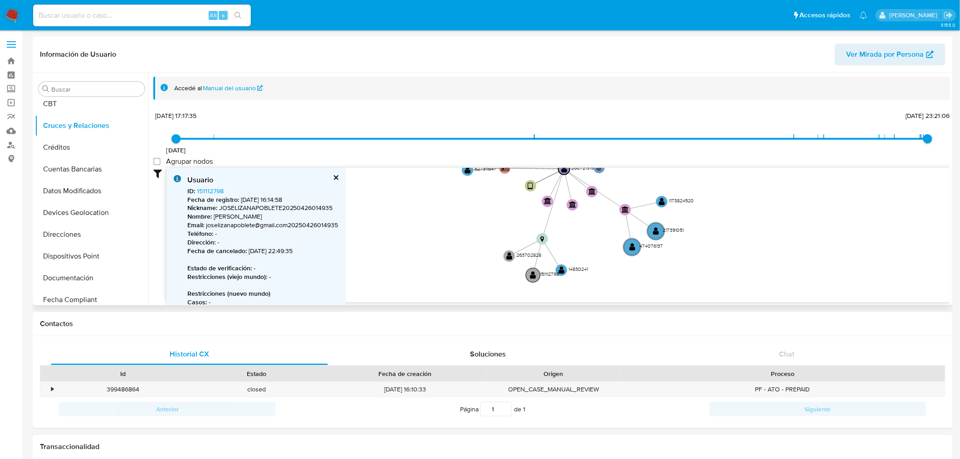
click at [536, 274] on text "" at bounding box center [533, 275] width 6 height 9
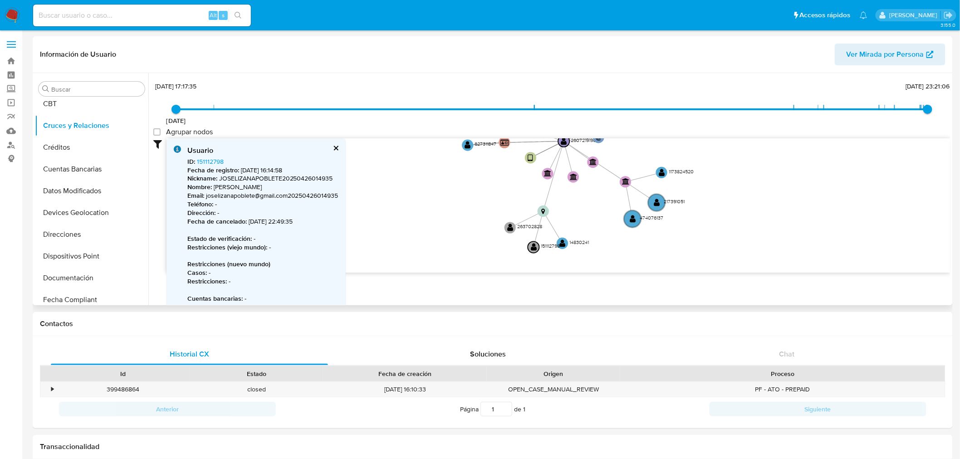
scroll to position [17, 0]
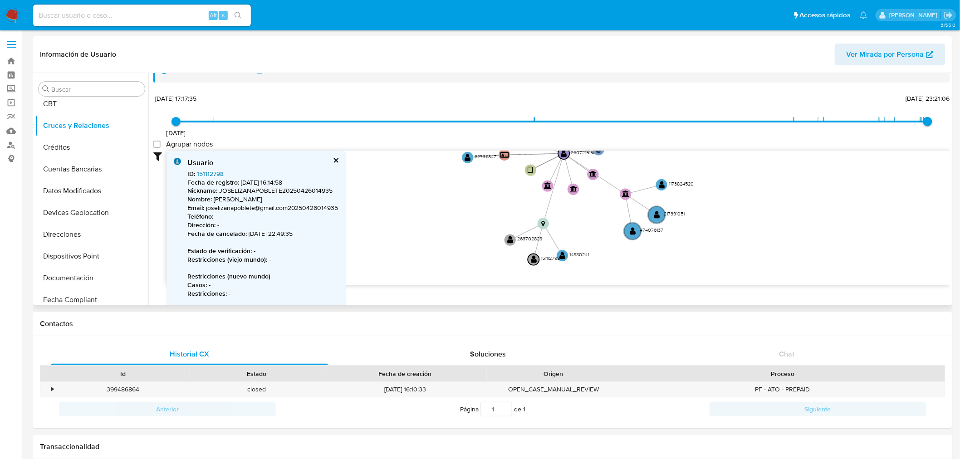
click at [219, 173] on link "151112798" at bounding box center [210, 173] width 27 height 9
click at [511, 242] on text "" at bounding box center [510, 240] width 6 height 9
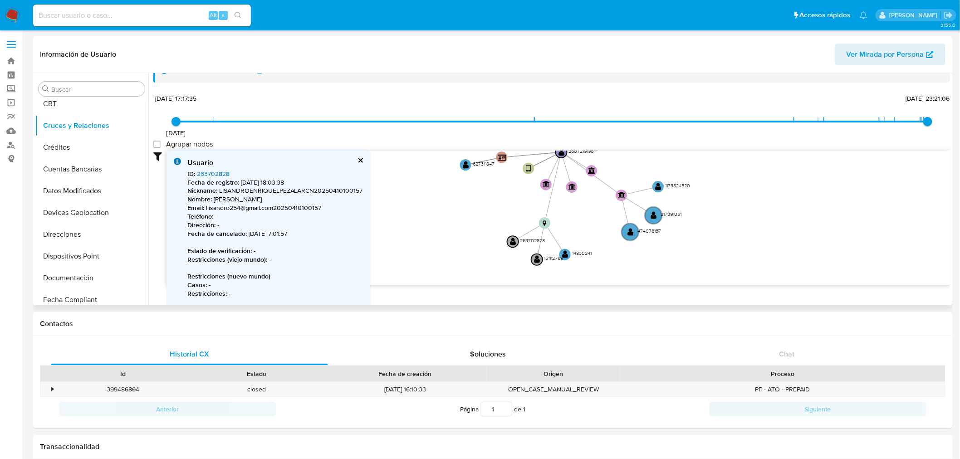
click at [223, 171] on link "263702828" at bounding box center [213, 173] width 33 height 9
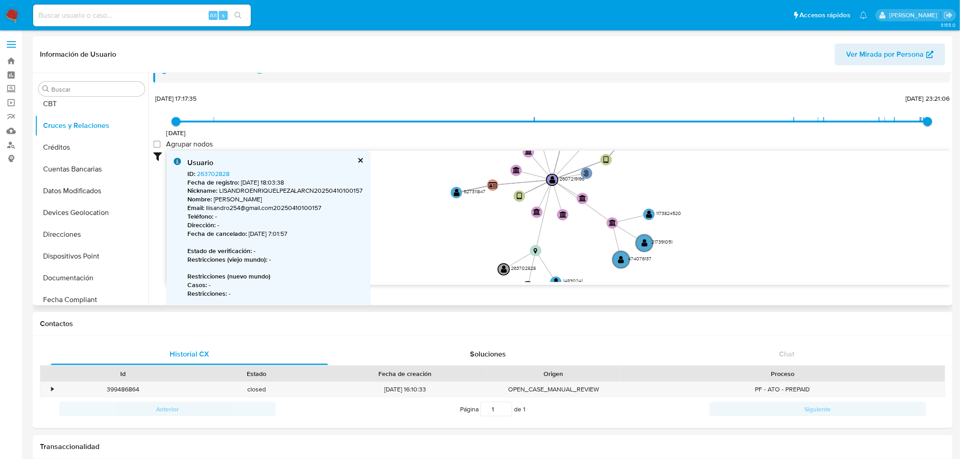
drag, startPoint x: 439, startPoint y: 204, endPoint x: 430, endPoint y: 232, distance: 29.1
click at [430, 232] on icon "phone-a48a00eb0c2b7f61f740965662c8d260  user-2607219196  2607219196 person-bd…" at bounding box center [558, 217] width 784 height 132
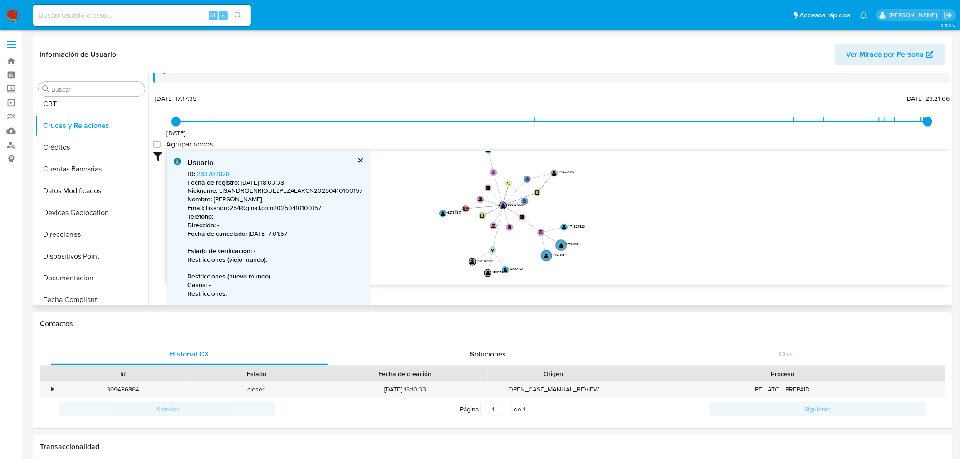
drag, startPoint x: 428, startPoint y: 221, endPoint x: 423, endPoint y: 226, distance: 6.4
click at [424, 233] on icon "phone-a48a00eb0c2b7f61f740965662c8d260  user-2607219196  2607219196 person-bd…" at bounding box center [558, 217] width 784 height 132
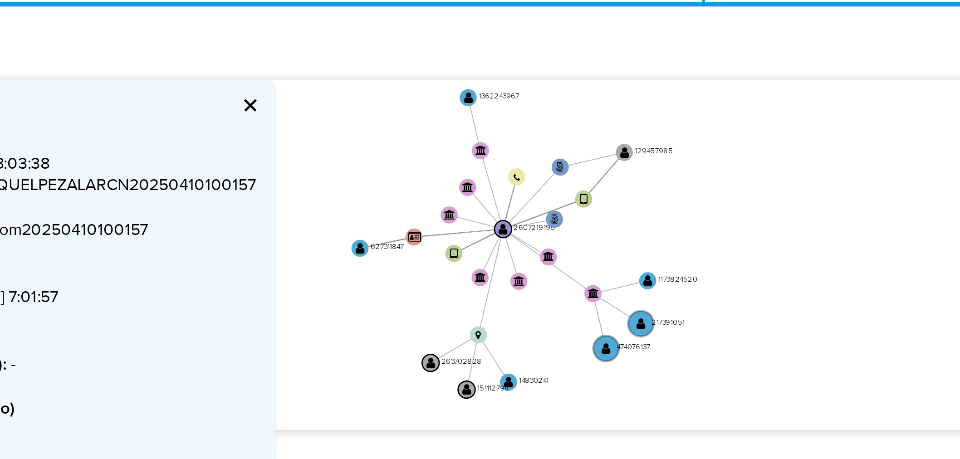
drag, startPoint x: 556, startPoint y: 237, endPoint x: 526, endPoint y: 235, distance: 30.0
click at [526, 235] on icon "phone-a48a00eb0c2b7f61f740965662c8d260  user-2607219196  2607219196 person-bd…" at bounding box center [558, 217] width 784 height 132
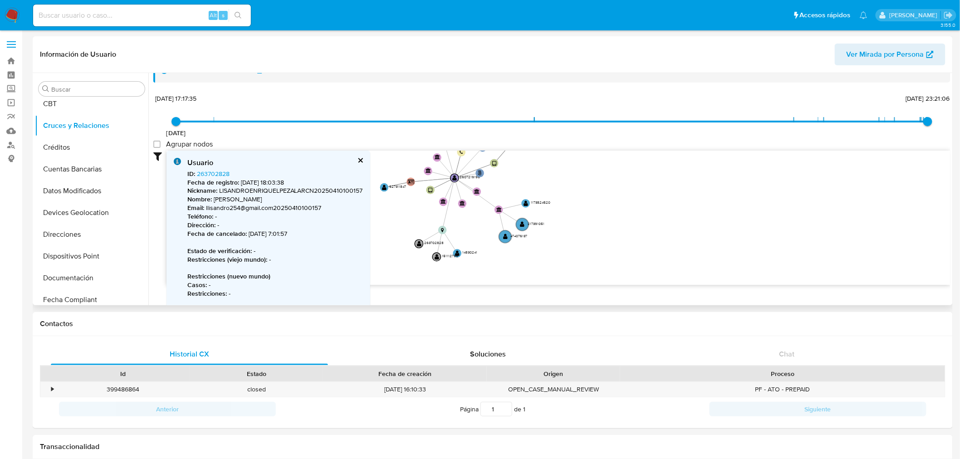
drag, startPoint x: 568, startPoint y: 210, endPoint x: 586, endPoint y: 211, distance: 18.2
click at [586, 211] on icon "phone-a48a00eb0c2b7f61f740965662c8d260  user-2607219196  2607219196 person-bd…" at bounding box center [558, 217] width 784 height 132
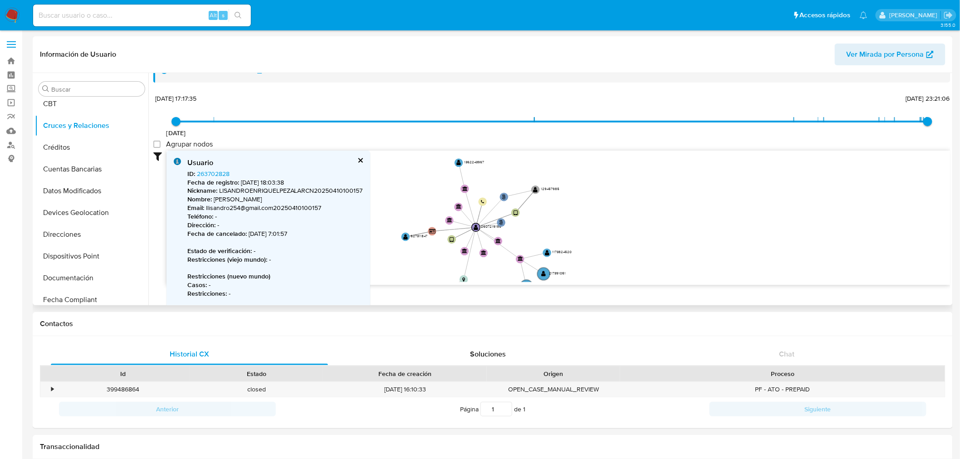
drag, startPoint x: 534, startPoint y: 206, endPoint x: 547, endPoint y: 232, distance: 29.0
click at [547, 232] on icon "phone-a48a00eb0c2b7f61f740965662c8d260  user-2607219196  2607219196 person-bd…" at bounding box center [558, 217] width 784 height 132
click at [535, 188] on text "" at bounding box center [536, 190] width 5 height 6
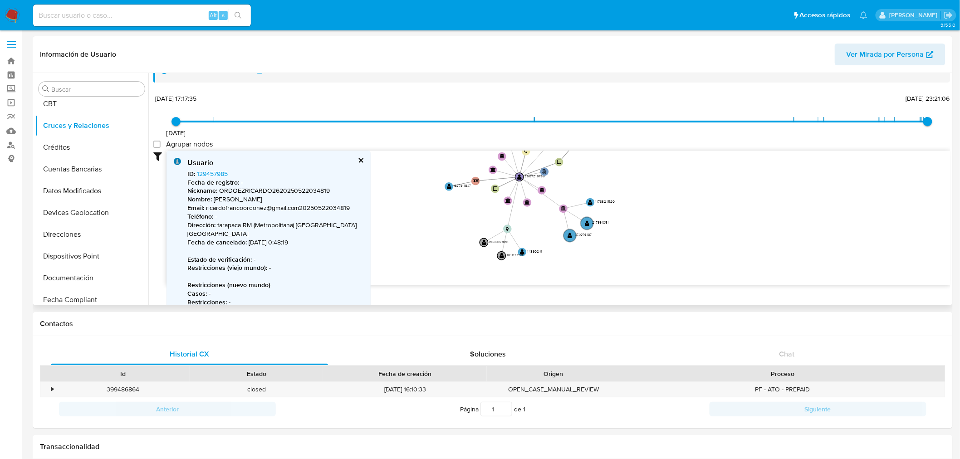
drag, startPoint x: 411, startPoint y: 192, endPoint x: 455, endPoint y: 142, distance: 66.9
click at [455, 142] on div "3/6/2021 3/6/2021, 17:17:35 19/8/2025, 23:21:06 Agrupar nodos Filtros Confianza…" at bounding box center [551, 188] width 797 height 193
click at [447, 188] on text "" at bounding box center [449, 187] width 5 height 6
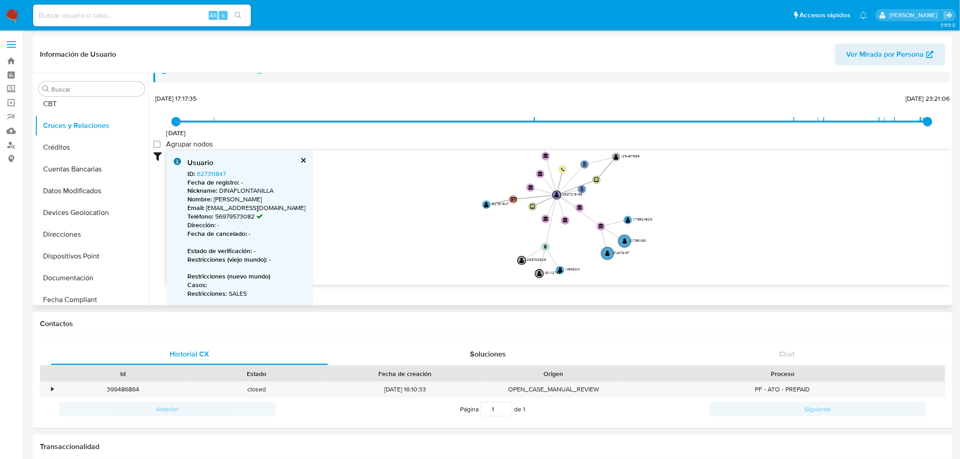
drag, startPoint x: 427, startPoint y: 223, endPoint x: 465, endPoint y: 240, distance: 41.6
click at [465, 240] on icon "phone-a48a00eb0c2b7f61f740965662c8d260  user-2607219196  2607219196 person-bd…" at bounding box center [558, 217] width 784 height 132
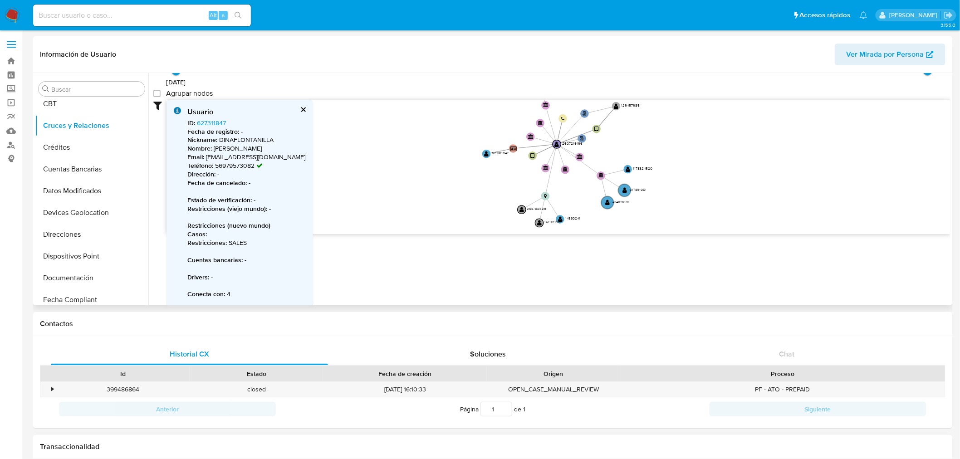
scroll to position [50, 0]
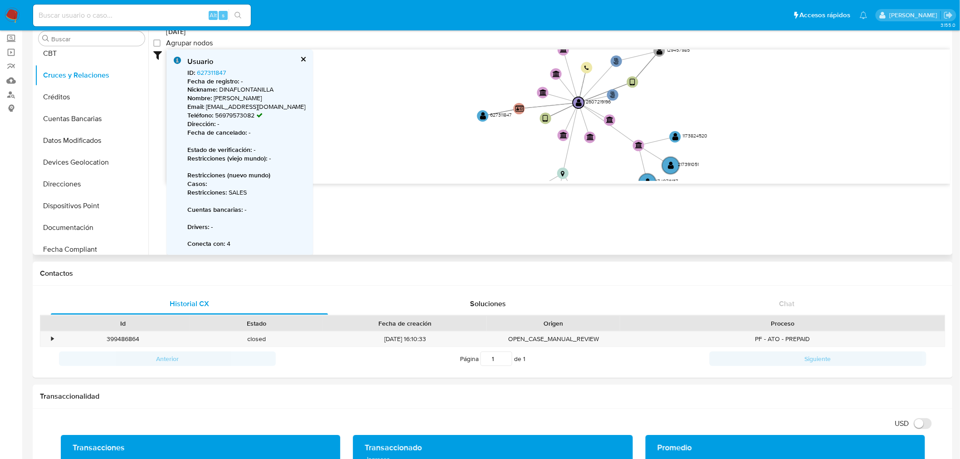
drag, startPoint x: 498, startPoint y: 154, endPoint x: 494, endPoint y: 155, distance: 4.6
click at [494, 155] on icon "phone-a48a00eb0c2b7f61f740965662c8d260  user-2607219196  2607219196 person-bd…" at bounding box center [558, 115] width 784 height 132
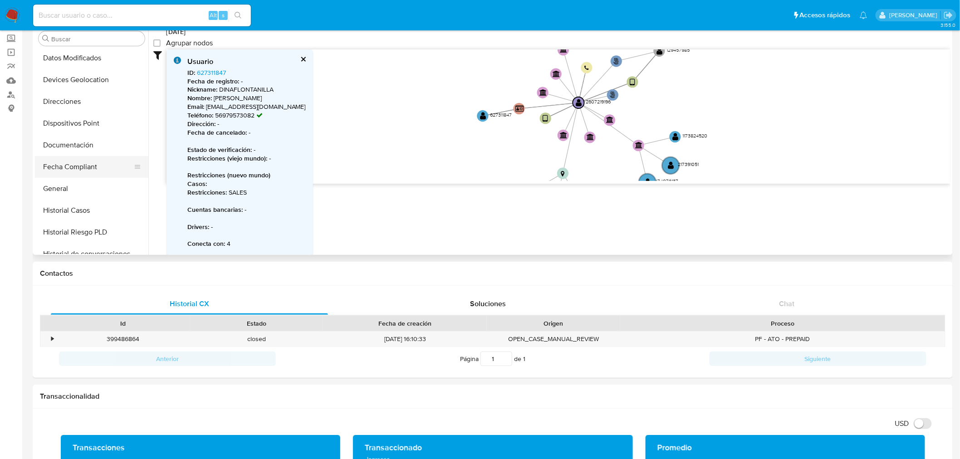
scroll to position [151, 0]
click at [83, 187] on button "Historial Casos" at bounding box center [88, 192] width 106 height 22
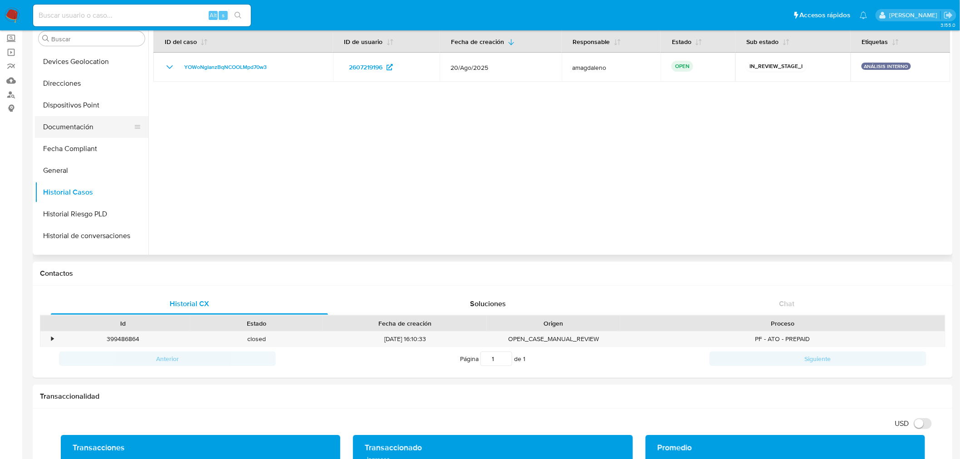
click at [83, 124] on button "Documentación" at bounding box center [88, 127] width 106 height 22
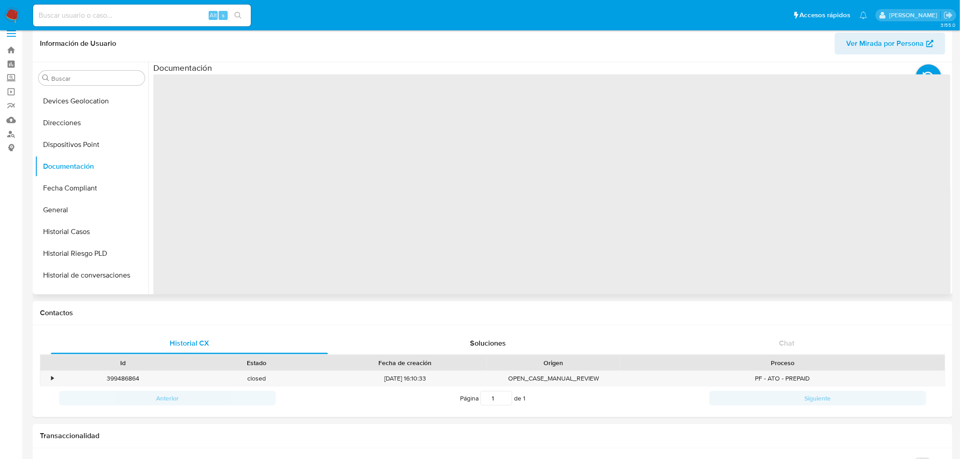
scroll to position [0, 0]
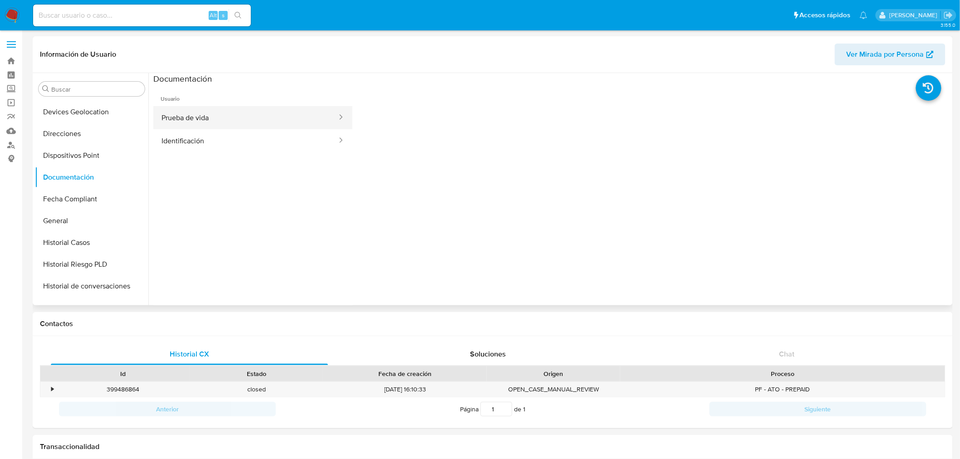
click at [238, 128] on button "Prueba de vida" at bounding box center [245, 117] width 185 height 23
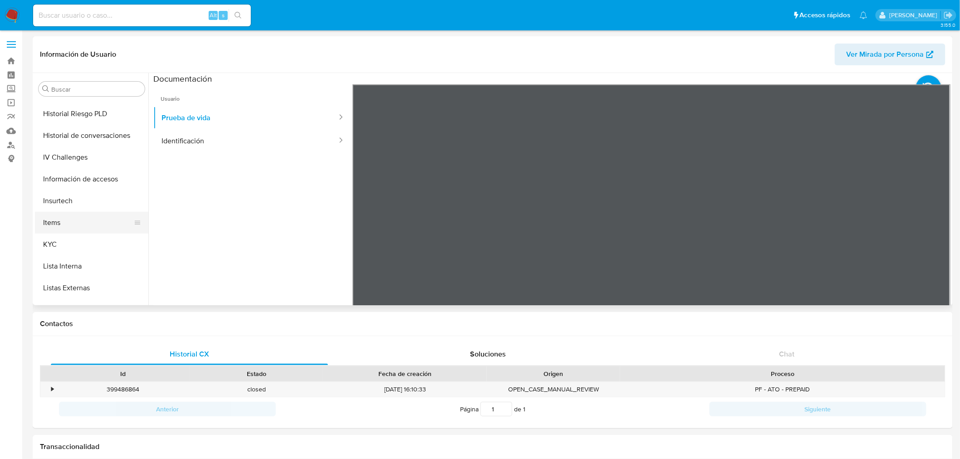
scroll to position [302, 0]
click at [89, 236] on button "KYC" at bounding box center [88, 244] width 106 height 22
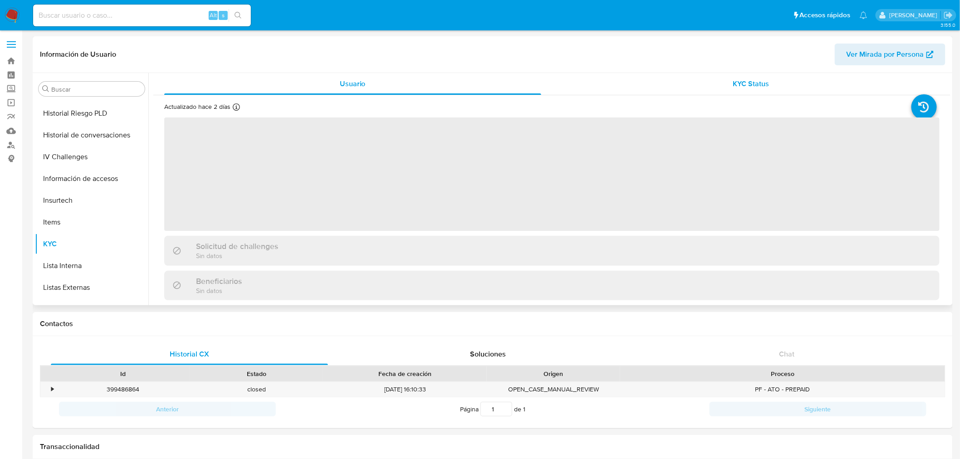
click at [722, 75] on div "KYC Status" at bounding box center [751, 84] width 377 height 22
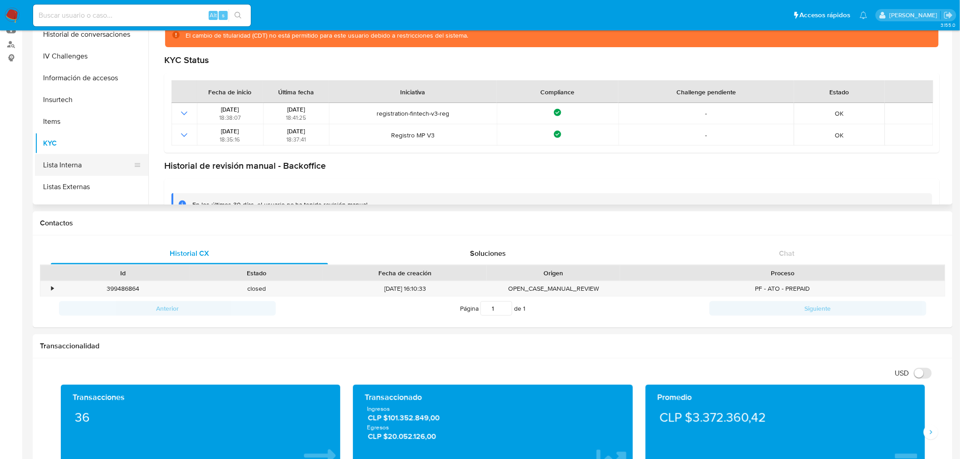
scroll to position [6, 0]
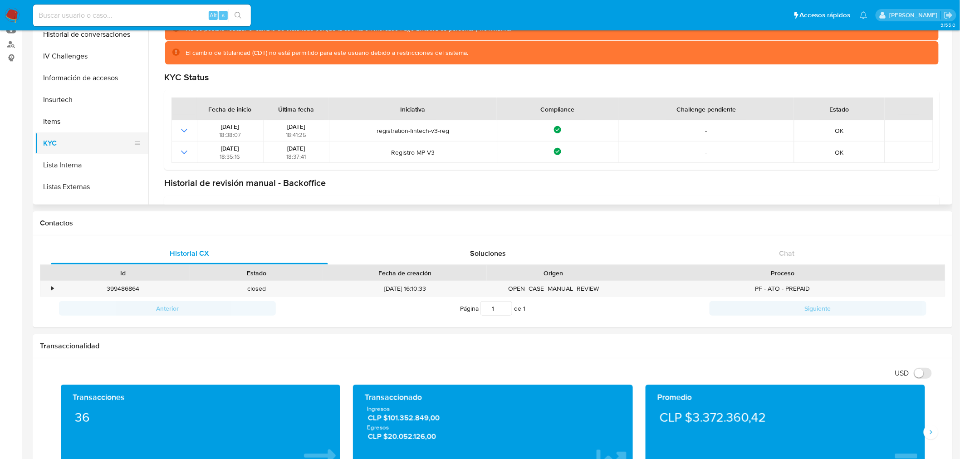
click at [83, 136] on button "KYC" at bounding box center [88, 143] width 106 height 22
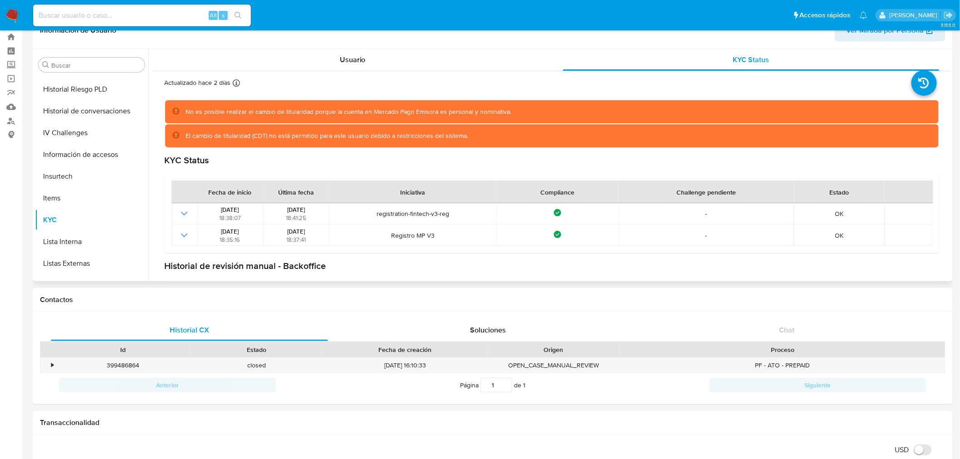
scroll to position [0, 0]
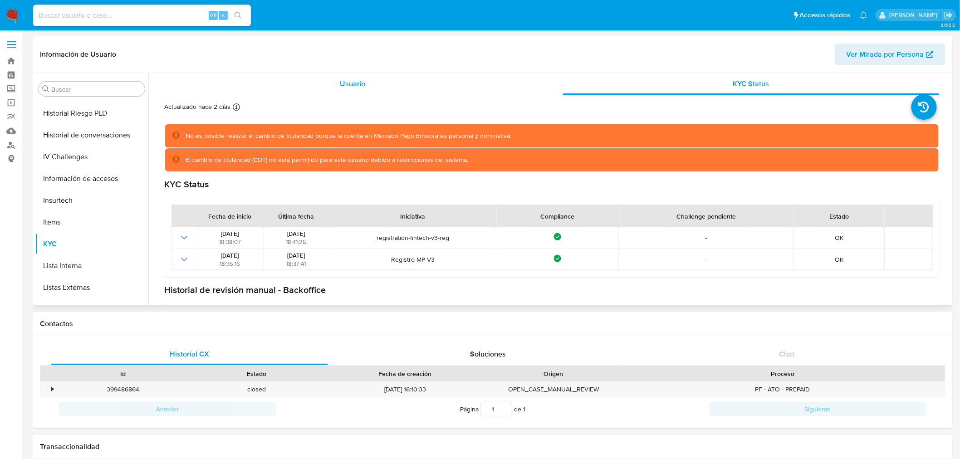
click at [343, 85] on span "Usuario" at bounding box center [353, 83] width 26 height 10
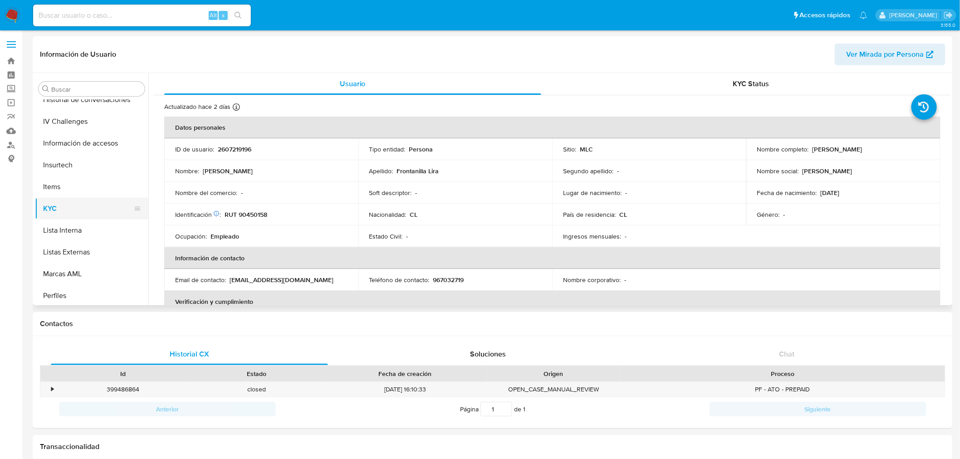
scroll to position [232, 0]
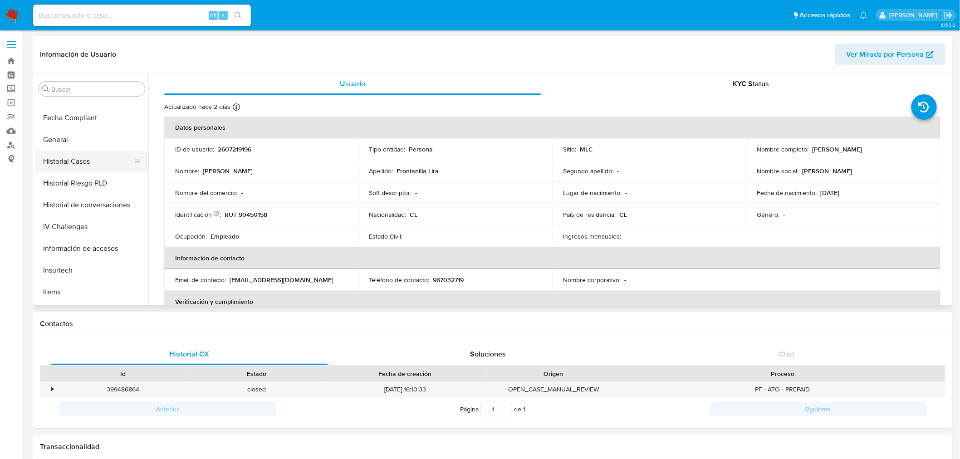
click at [61, 164] on button "Historial Casos" at bounding box center [88, 162] width 106 height 22
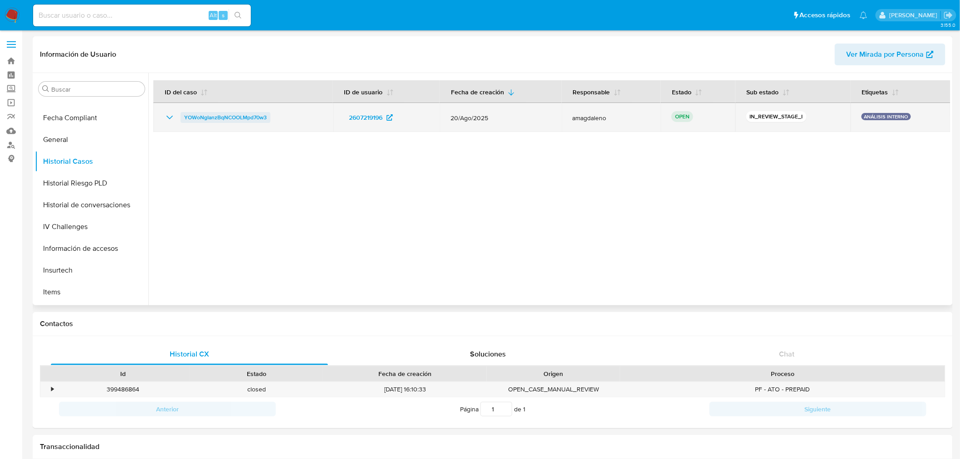
drag, startPoint x: 278, startPoint y: 118, endPoint x: 184, endPoint y: 121, distance: 94.4
click at [184, 121] on div "YOWoNgIanzBqNCOOLMpd70w3" at bounding box center [243, 117] width 158 height 11
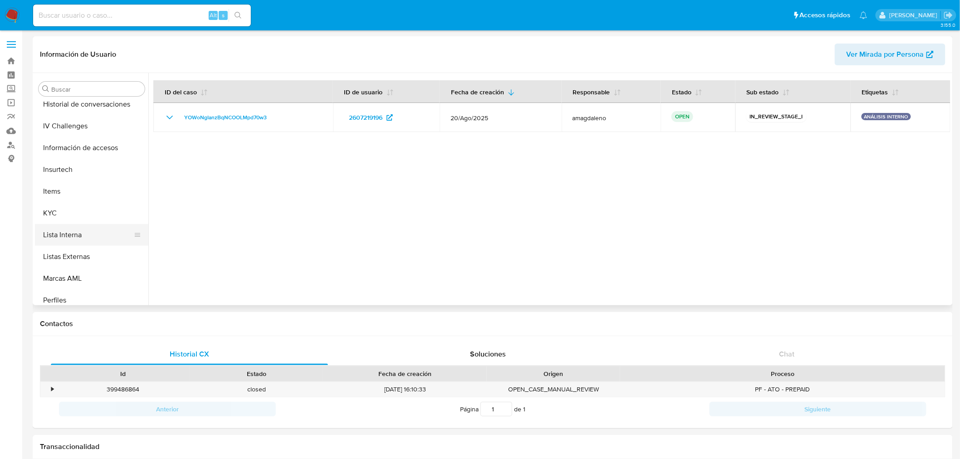
scroll to position [383, 0]
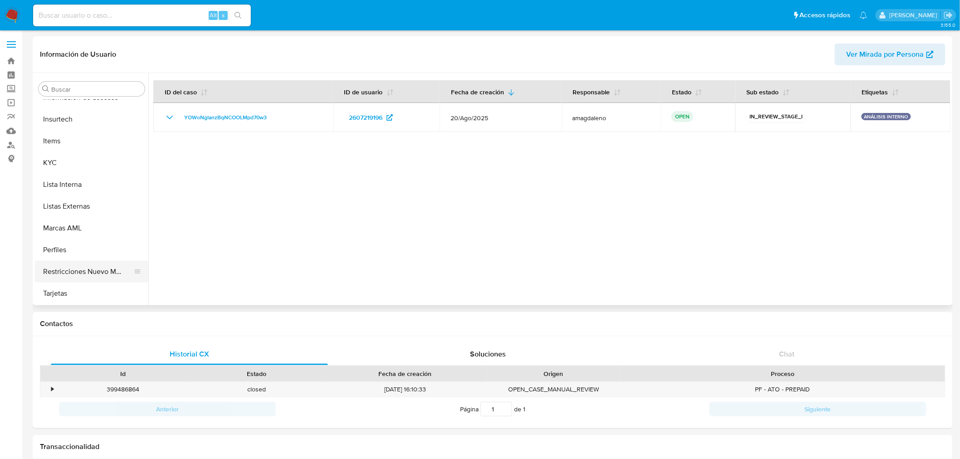
click at [80, 267] on button "Restricciones Nuevo Mundo" at bounding box center [88, 272] width 106 height 22
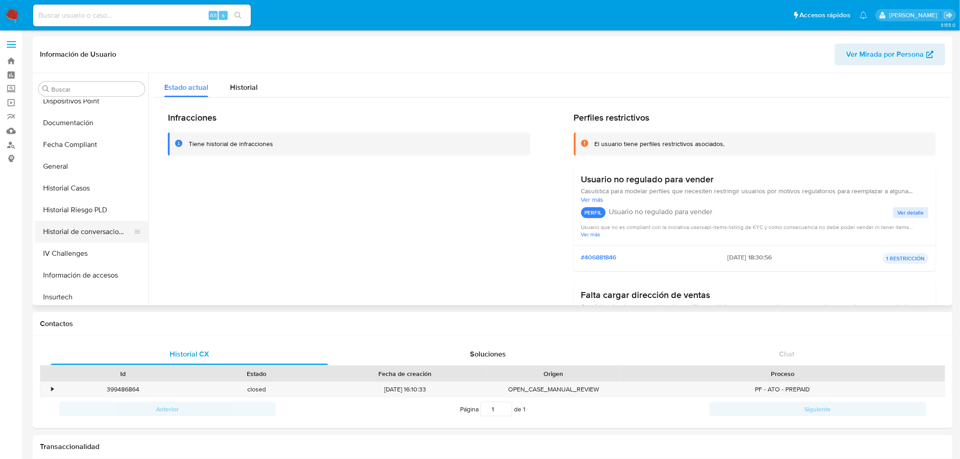
scroll to position [232, 0]
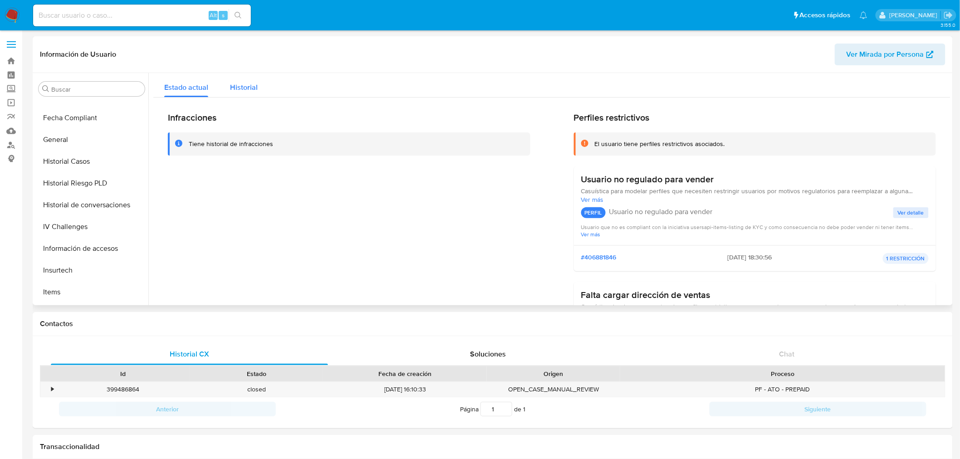
click at [243, 94] on div "Historial" at bounding box center [244, 85] width 28 height 24
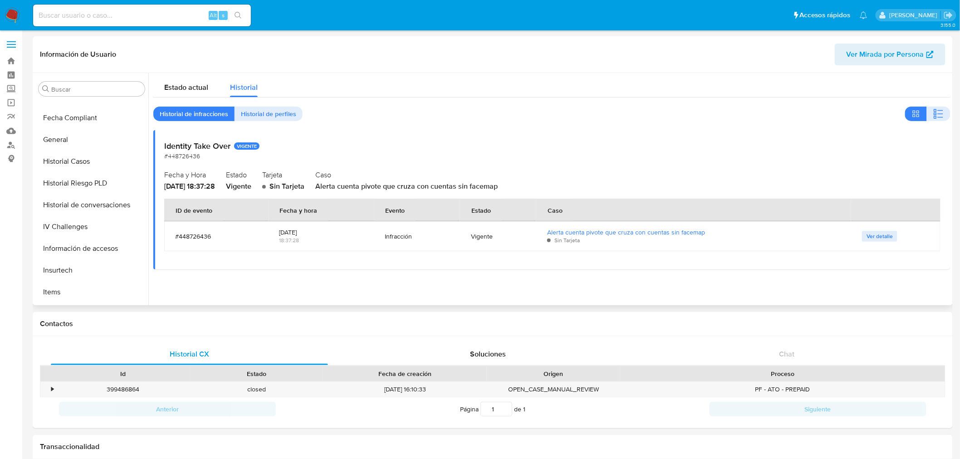
click at [395, 184] on span "Alerta cuenta pivote que cruza con cuentas sin facemap" at bounding box center [406, 186] width 182 height 10
click at [392, 184] on span "Alerta cuenta pivote que cruza con cuentas sin facemap" at bounding box center [406, 186] width 182 height 10
click at [393, 187] on span "Alerta cuenta pivote que cruza con cuentas sin facemap" at bounding box center [406, 186] width 182 height 10
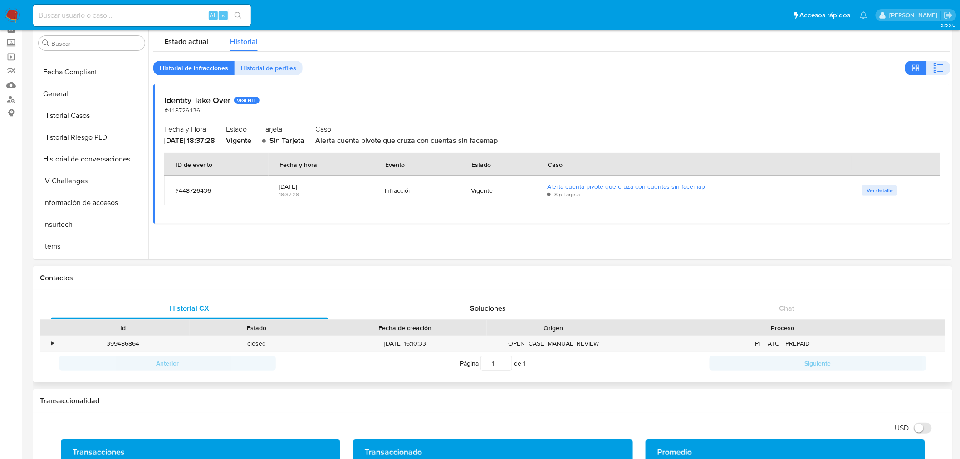
scroll to position [0, 0]
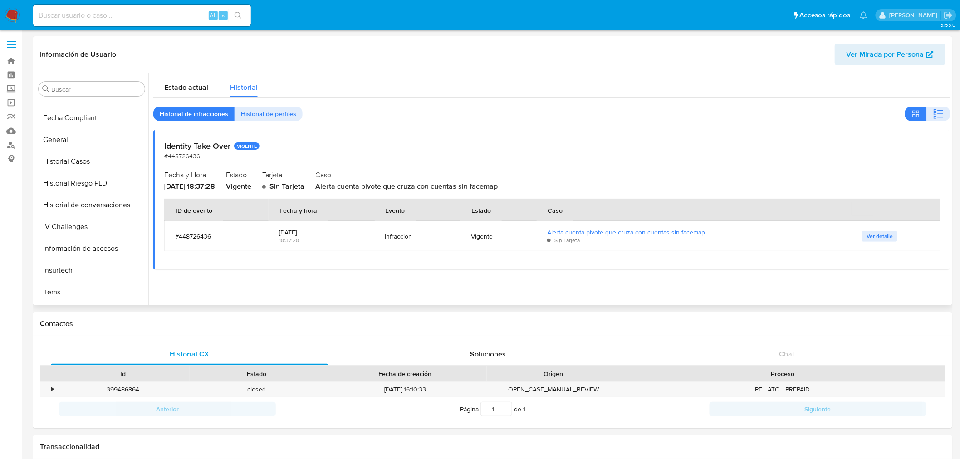
click at [884, 235] on span "Ver detalle" at bounding box center [880, 236] width 26 height 9
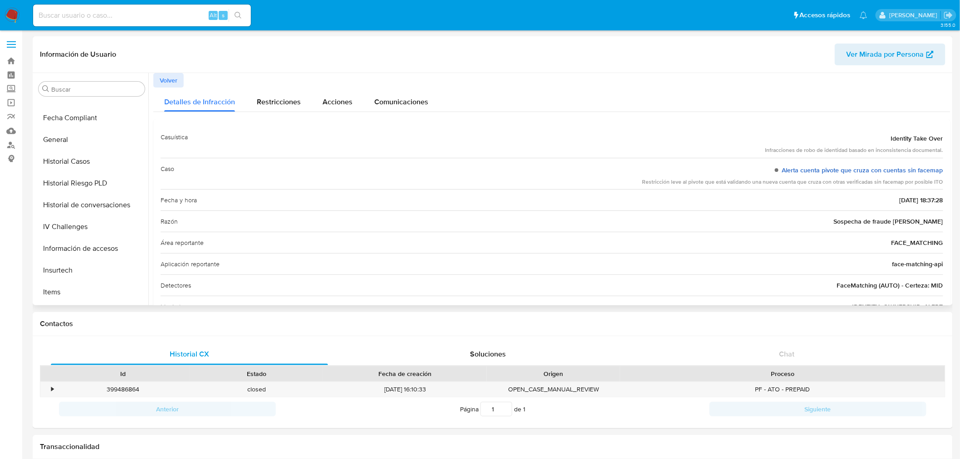
click at [797, 174] on link "Alerta cuenta pivote que cruza con cuentas sin facemap" at bounding box center [862, 170] width 161 height 9
click at [850, 152] on div "Infracciones de robo de identidad basado en inconsistencia documental." at bounding box center [854, 151] width 178 height 8
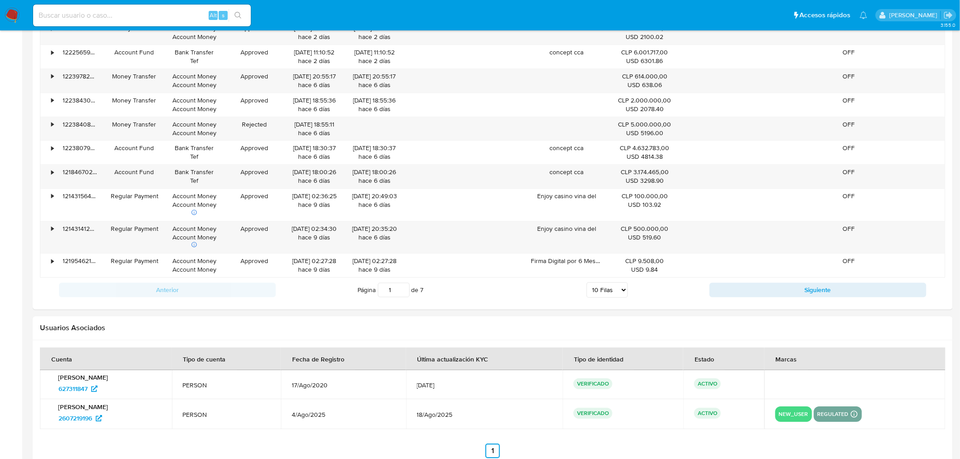
scroll to position [914, 0]
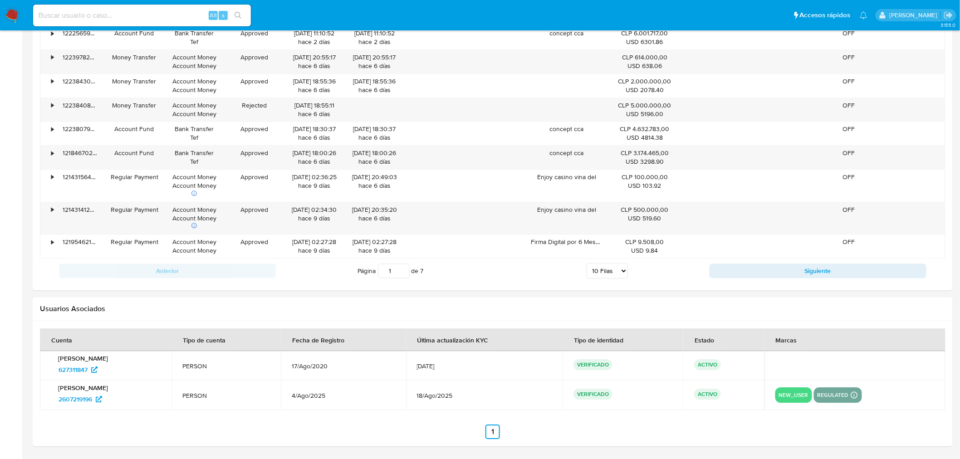
drag, startPoint x: 372, startPoint y: 397, endPoint x: 322, endPoint y: 363, distance: 60.4
click at [322, 363] on tbody "Dina Tomasa Frontanilla Lira 627311847 PERSON 17/Ago/2020 28/Mar/2023 VERIFICAD…" at bounding box center [493, 380] width 906 height 59
click at [330, 362] on span "17/Ago/2020" at bounding box center [343, 366] width 103 height 8
drag, startPoint x: 330, startPoint y: 397, endPoint x: 322, endPoint y: 397, distance: 7.7
click at [322, 397] on td "4/Ago/2025" at bounding box center [343, 395] width 125 height 30
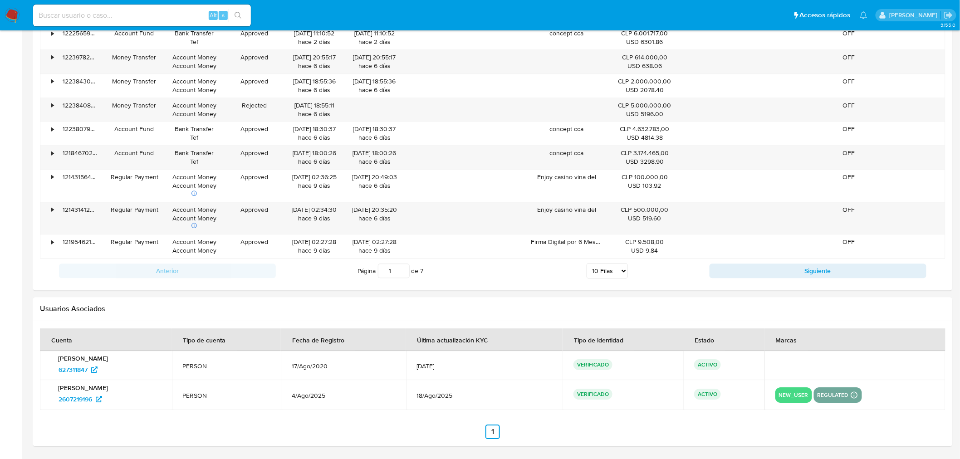
drag, startPoint x: 371, startPoint y: 368, endPoint x: 324, endPoint y: 368, distance: 47.2
click at [324, 368] on td "17/Ago/2020" at bounding box center [343, 365] width 125 height 29
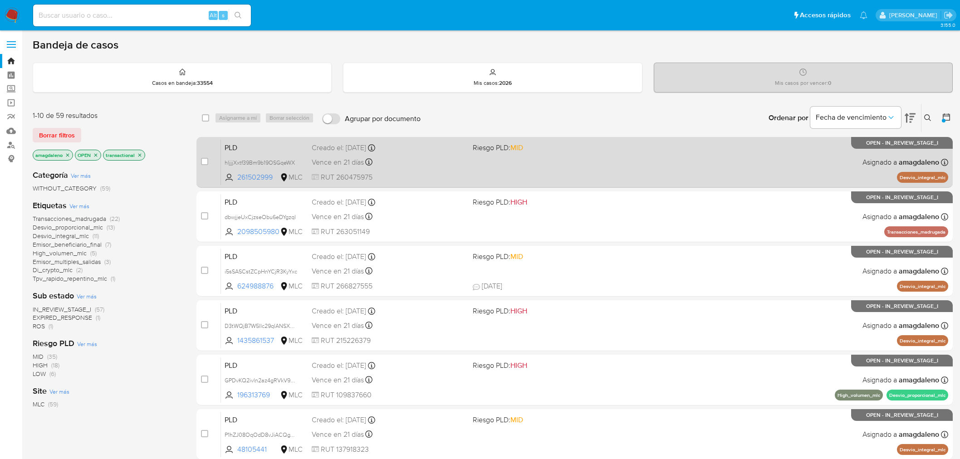
scroll to position [5, 0]
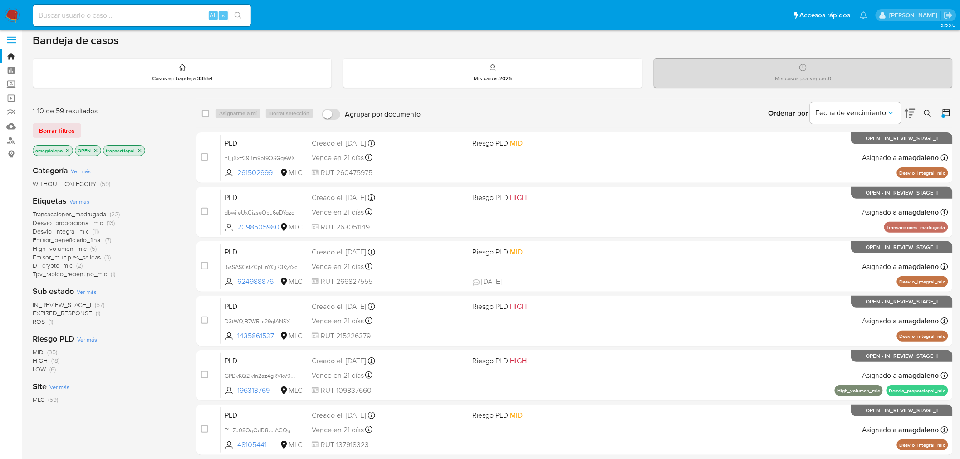
click at [141, 151] on icon "close-filter" at bounding box center [139, 150] width 3 height 3
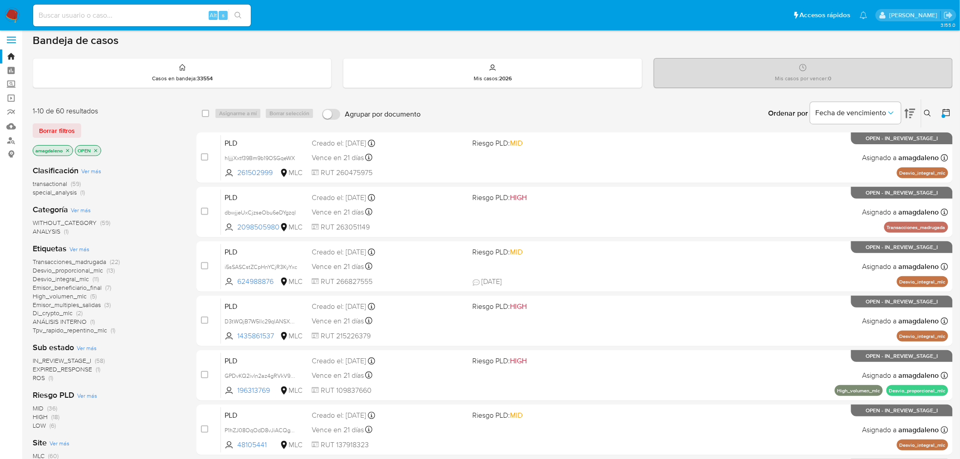
click at [58, 191] on span "special_analysis" at bounding box center [55, 192] width 44 height 9
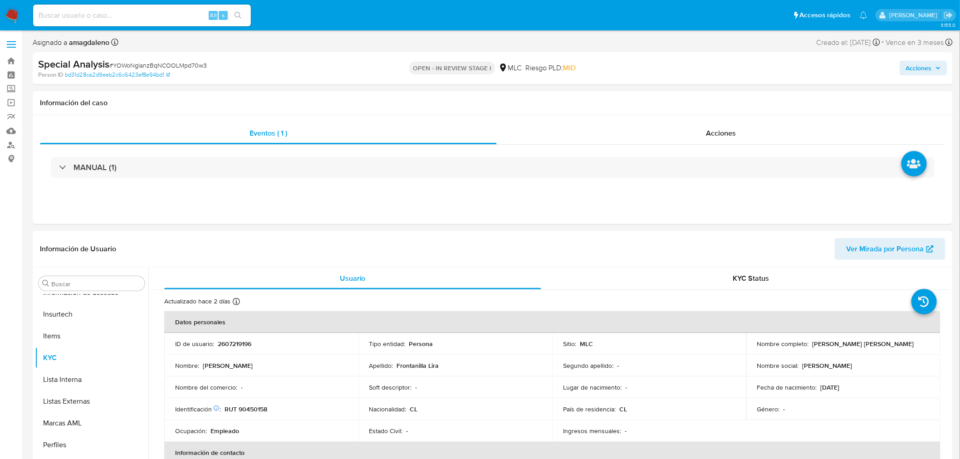
select select "10"
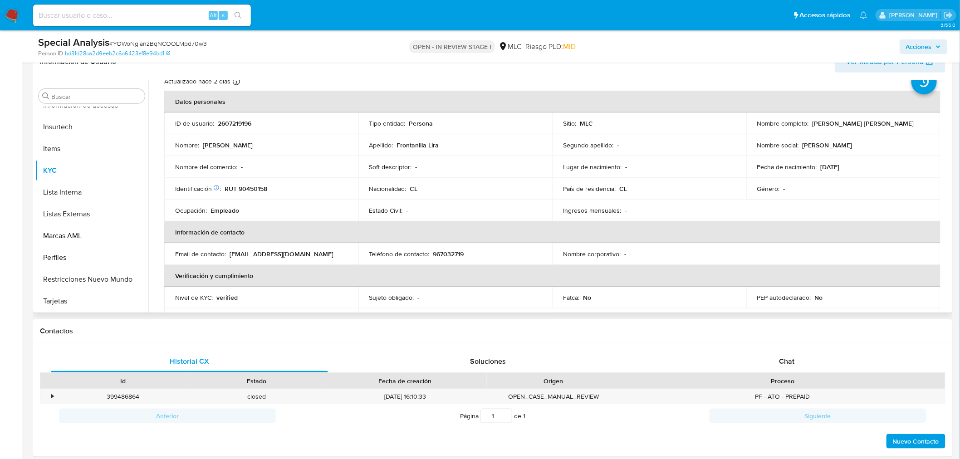
scroll to position [50, 0]
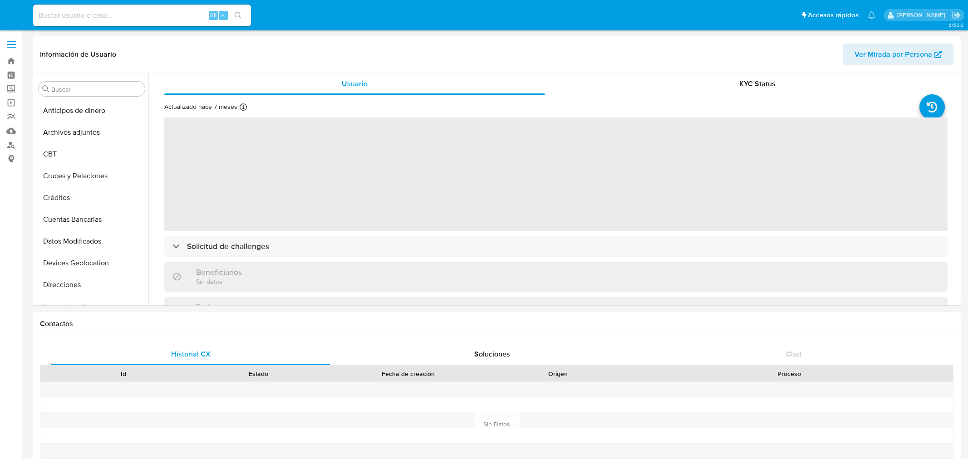
select select "10"
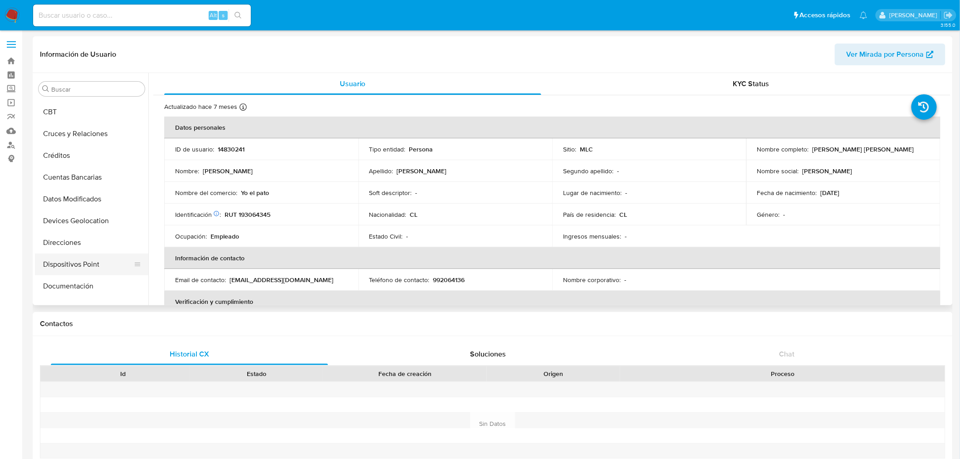
scroll to position [101, 0]
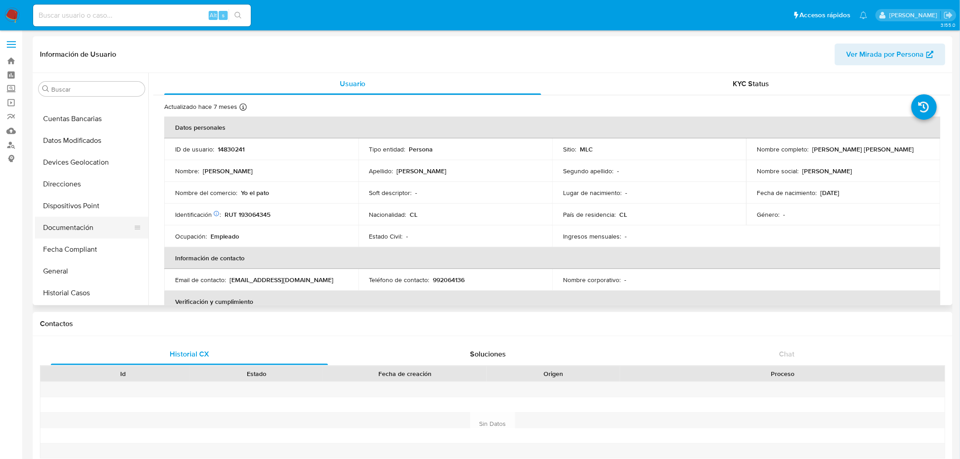
click at [84, 233] on button "Documentación" at bounding box center [88, 228] width 106 height 22
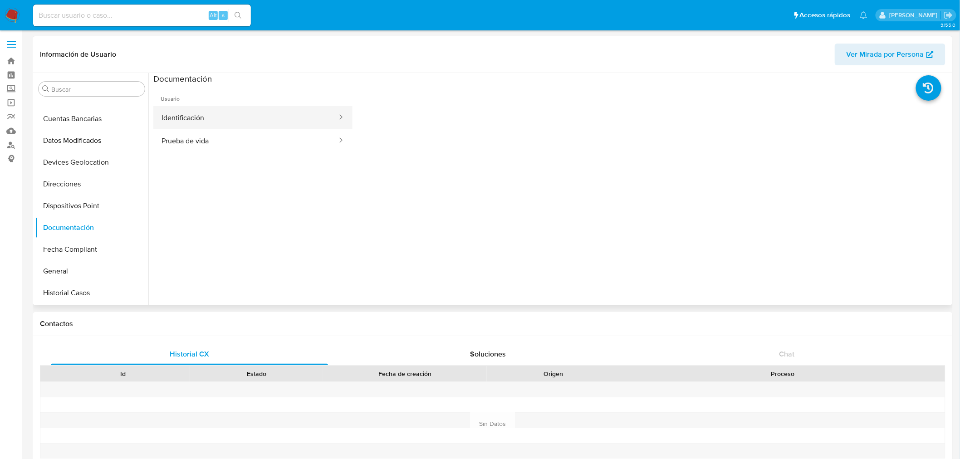
click at [199, 123] on button "Identificación" at bounding box center [245, 117] width 185 height 23
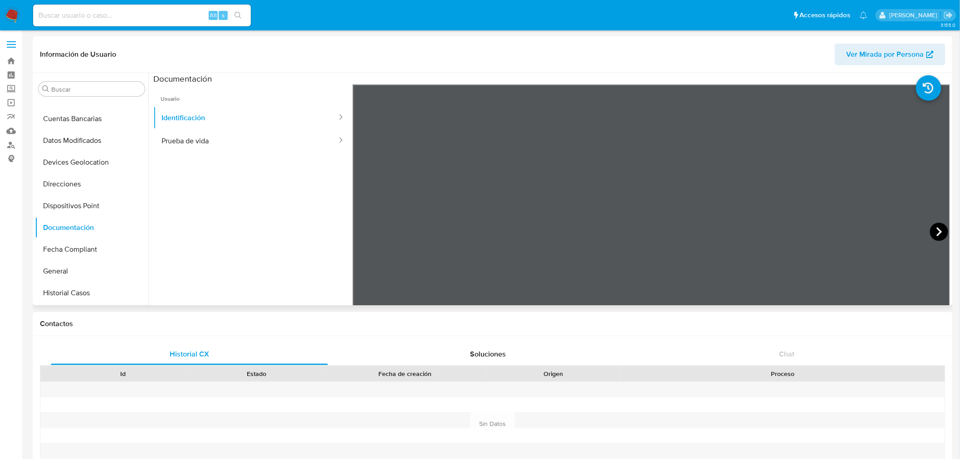
click at [936, 226] on icon at bounding box center [939, 232] width 18 height 18
click at [188, 139] on button "Prueba de vida" at bounding box center [245, 140] width 185 height 23
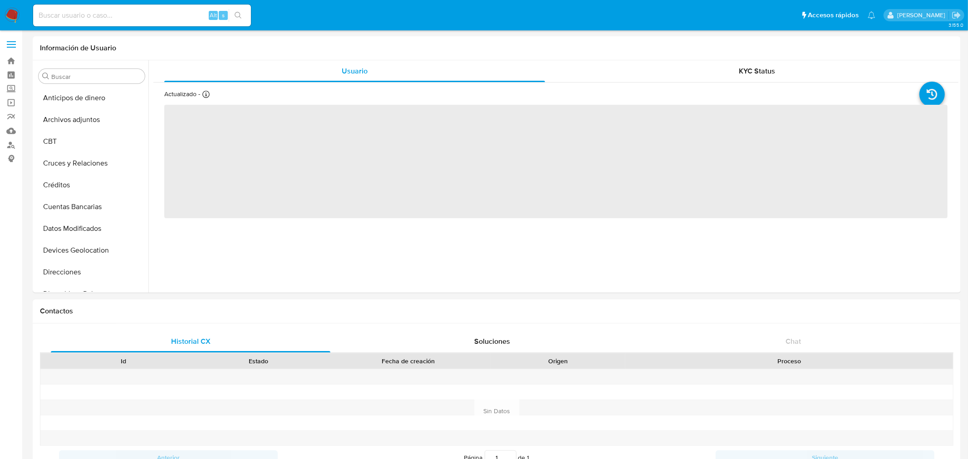
select select "10"
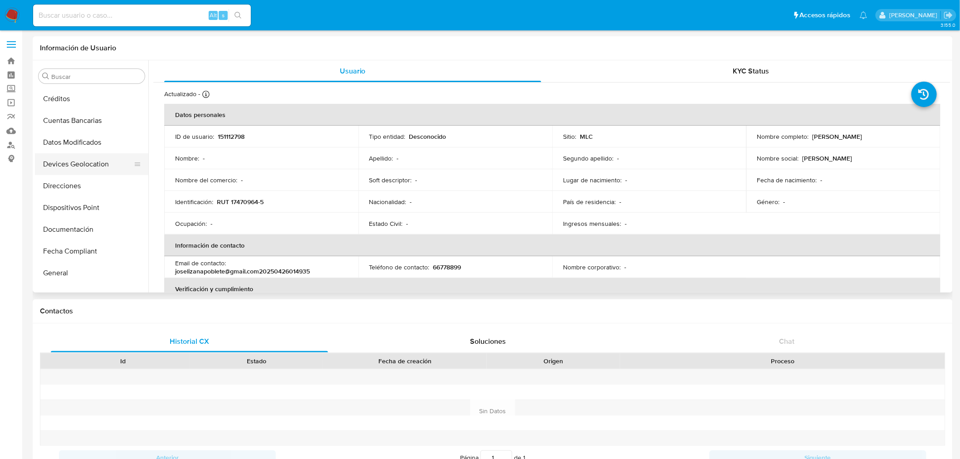
scroll to position [80, 0]
click at [78, 233] on button "Documentación" at bounding box center [88, 236] width 106 height 22
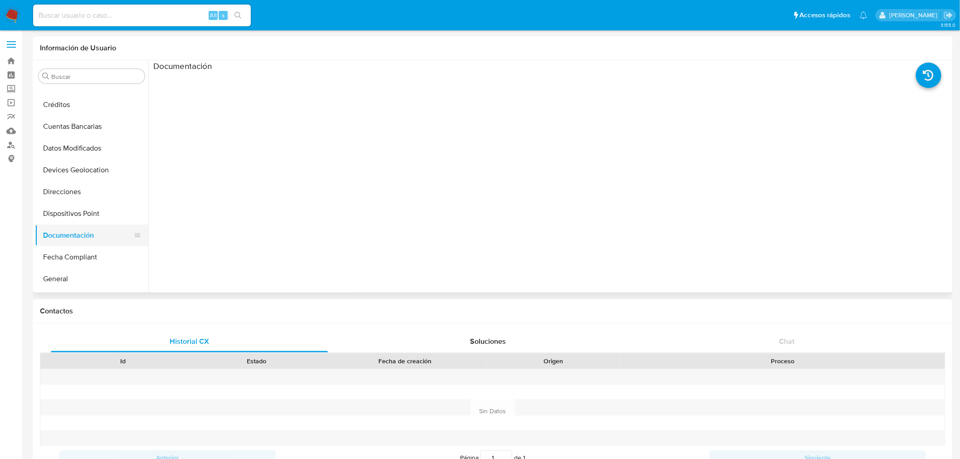
click at [67, 237] on button "Documentación" at bounding box center [88, 236] width 106 height 22
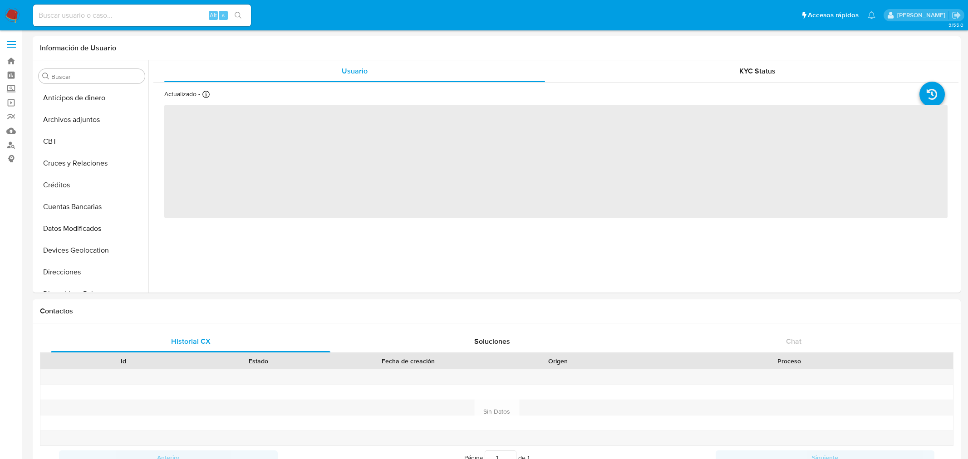
select select "10"
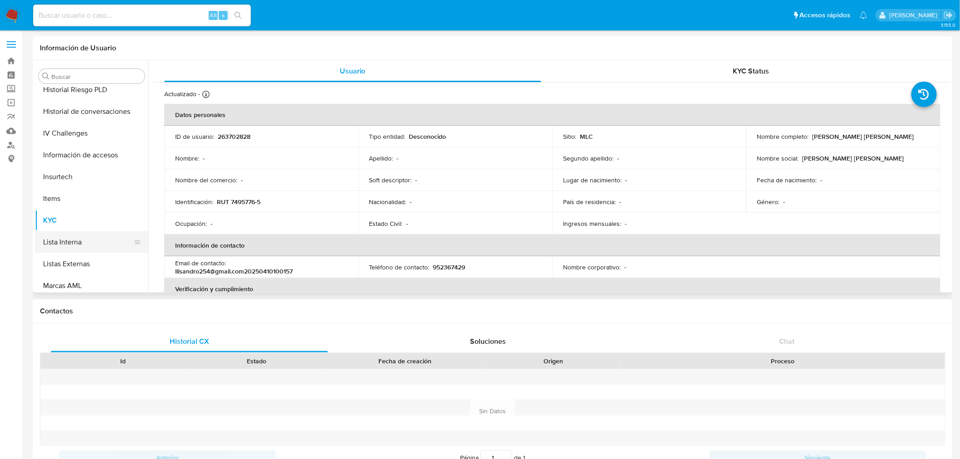
scroll to position [80, 0]
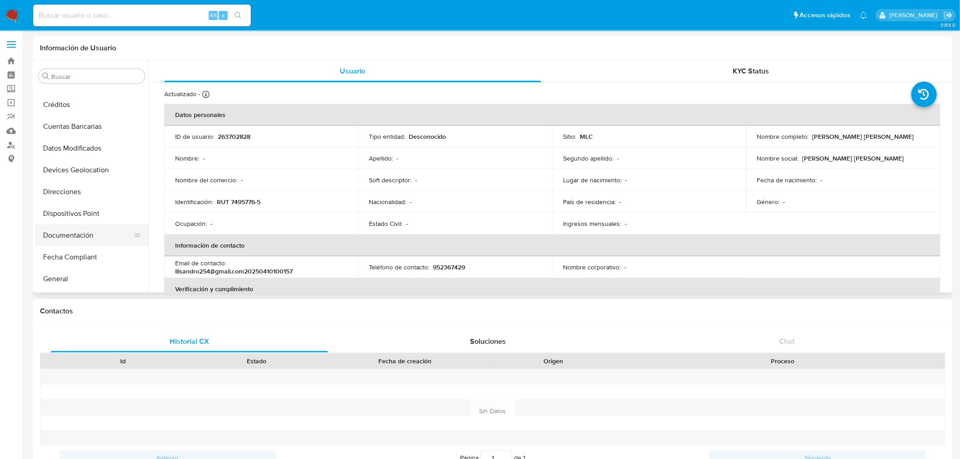
click at [75, 231] on button "Documentación" at bounding box center [88, 236] width 106 height 22
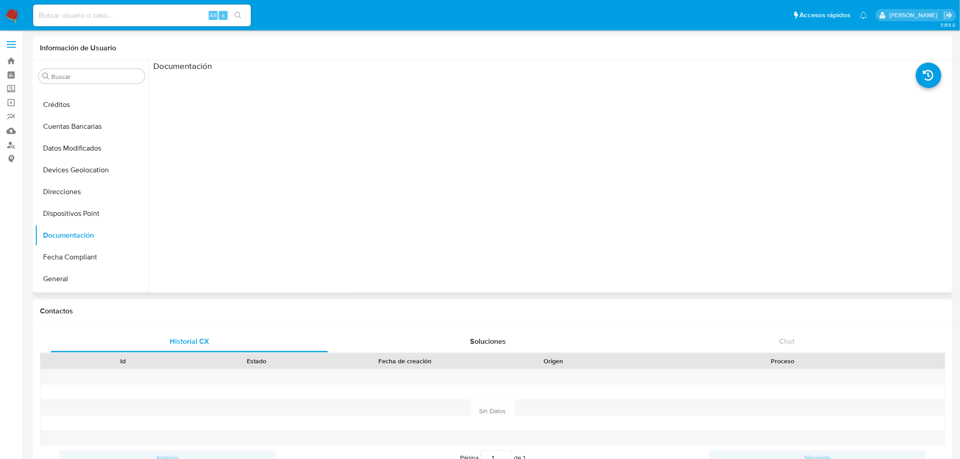
click at [227, 101] on ul at bounding box center [252, 202] width 199 height 261
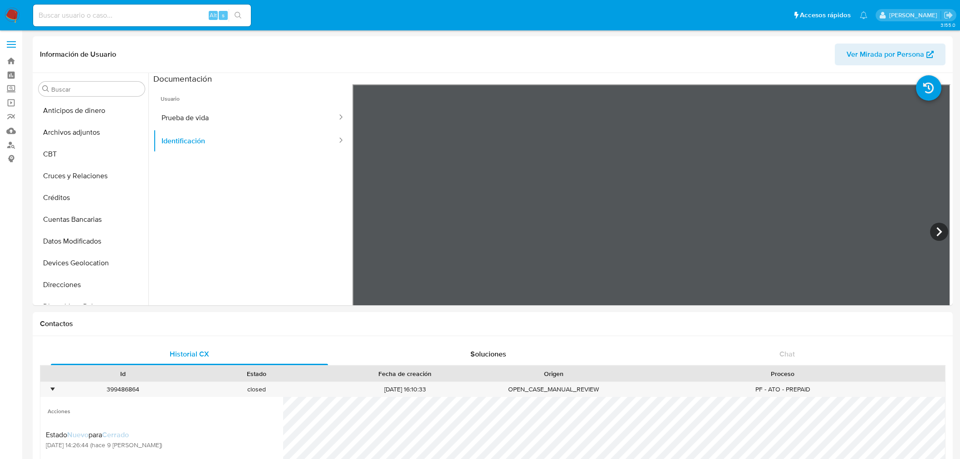
select select "10"
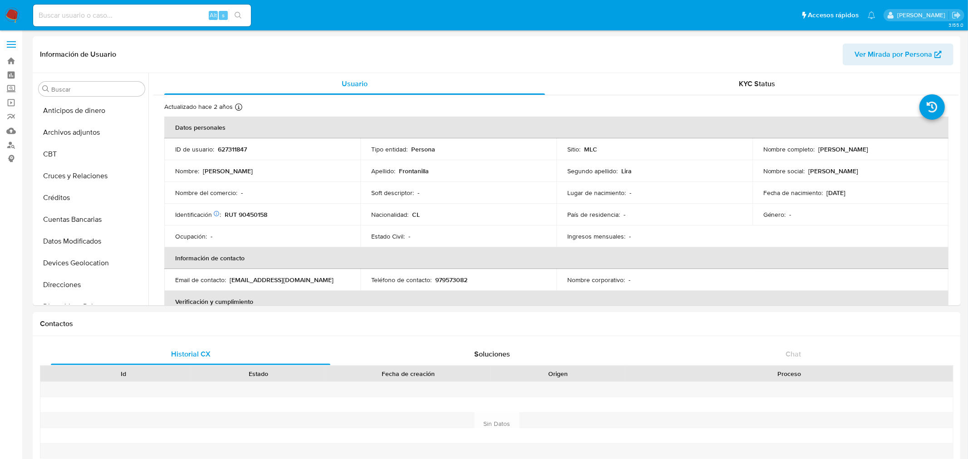
select select "10"
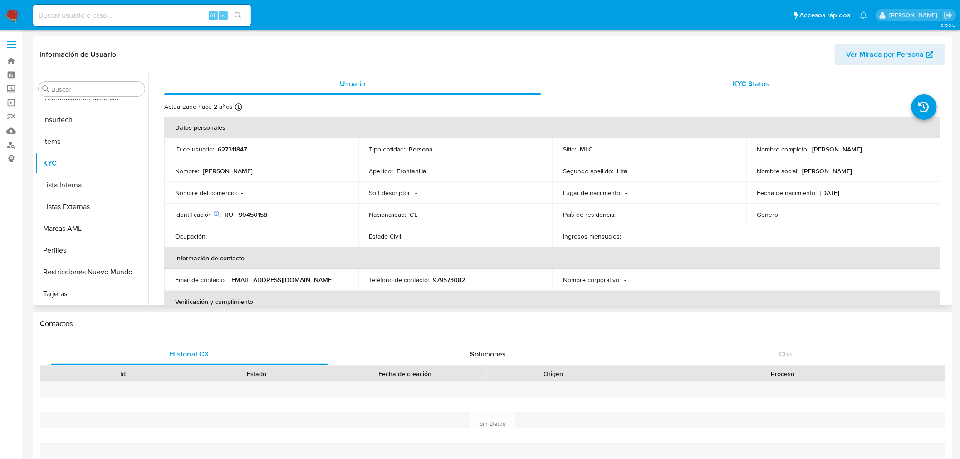
drag, startPoint x: 634, startPoint y: 98, endPoint x: 637, endPoint y: 90, distance: 9.0
click at [635, 98] on div "Actualizado [DATE] Creado: [DATE] 17:17:34 Actualizado: [DATE] 16:22:13 Datos p…" at bounding box center [551, 435] width 797 height 680
click at [637, 89] on div "KYC Status" at bounding box center [751, 84] width 377 height 22
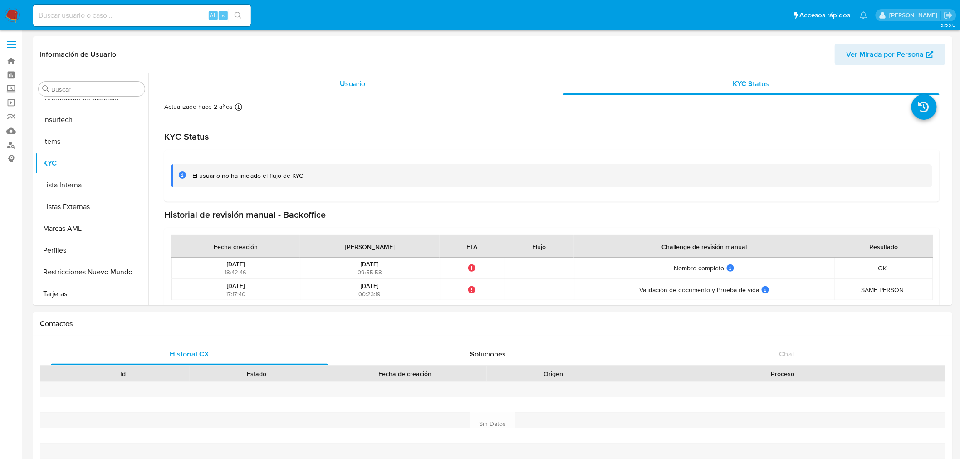
click at [405, 86] on div "Usuario" at bounding box center [352, 84] width 377 height 22
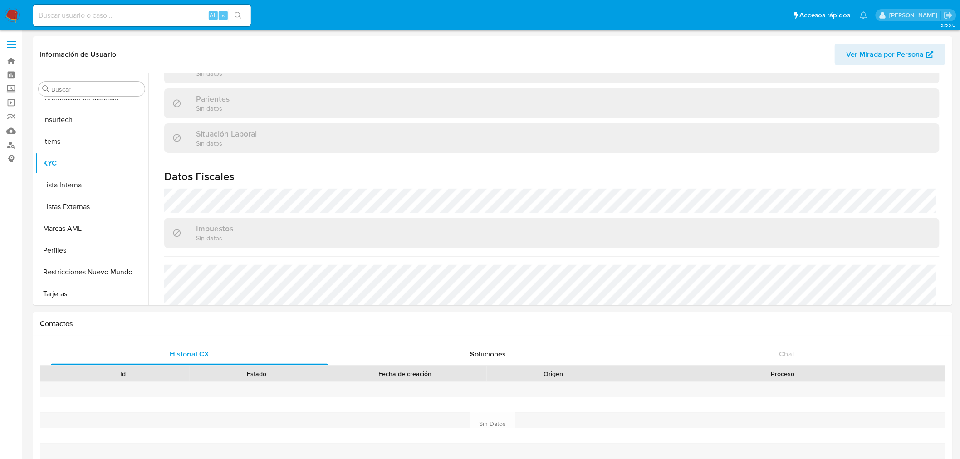
scroll to position [469, 0]
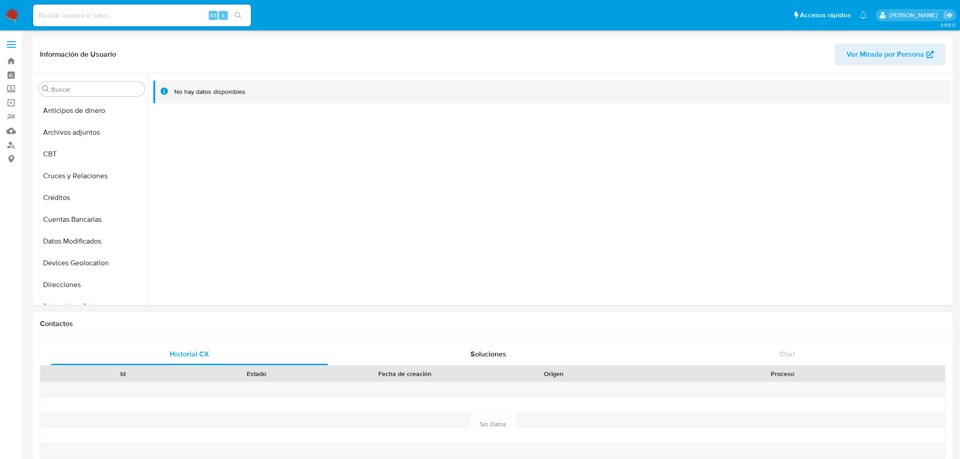
select select "10"
